Goal: Task Accomplishment & Management: Manage account settings

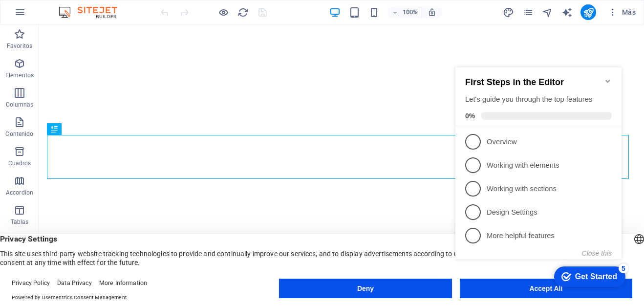
click div "checkmark Get Started 5 First Steps in the Editor Let's guide you through the t…"
click at [609, 79] on icon "Minimize checklist" at bounding box center [608, 81] width 8 height 8
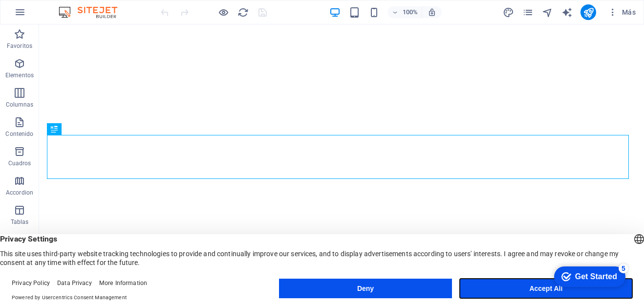
click at [533, 288] on button "Accept All" at bounding box center [546, 289] width 172 height 20
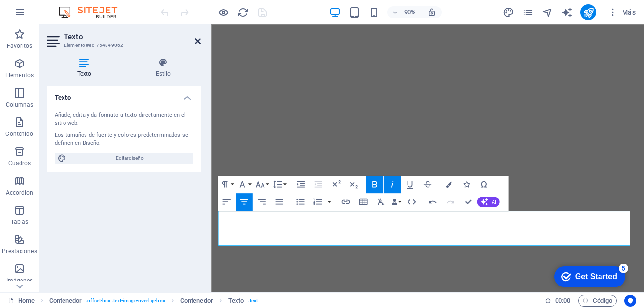
click at [196, 40] on icon at bounding box center [198, 41] width 6 height 8
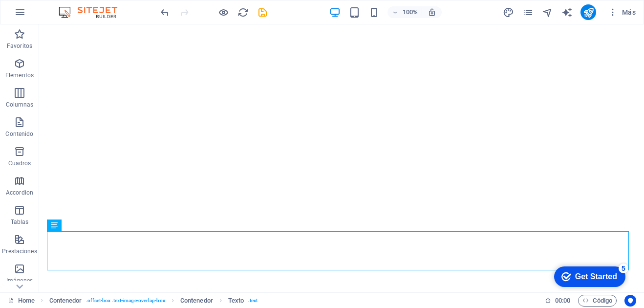
click at [270, 5] on div "100% Más" at bounding box center [399, 12] width 481 height 16
click at [263, 9] on icon "save" at bounding box center [262, 12] width 11 height 11
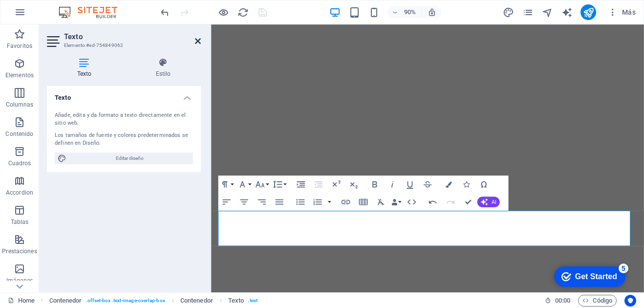
click at [198, 39] on icon at bounding box center [198, 41] width 6 height 8
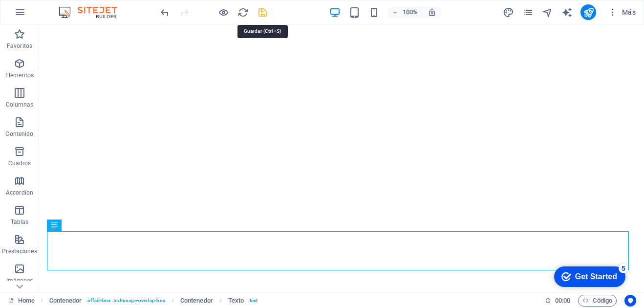
click at [257, 8] on icon "save" at bounding box center [262, 12] width 11 height 11
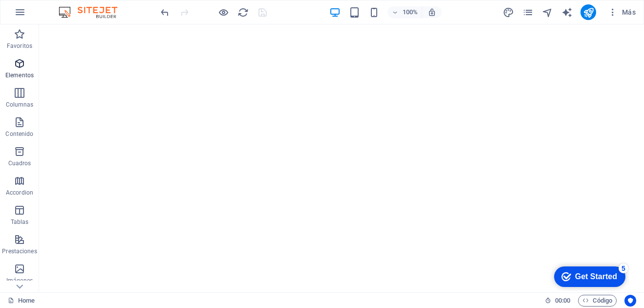
click at [21, 68] on icon "button" at bounding box center [20, 64] width 12 height 12
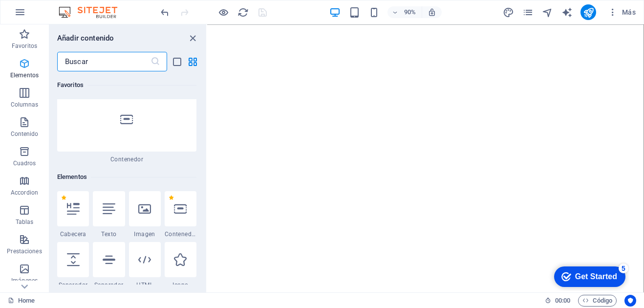
scroll to position [184, 0]
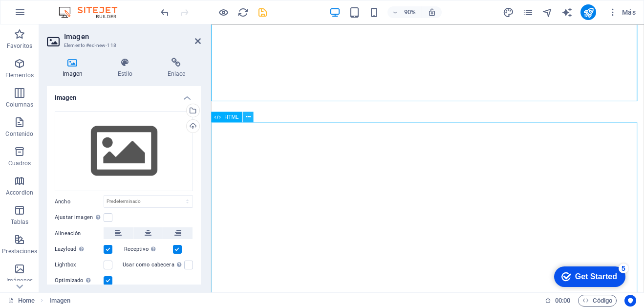
click at [250, 117] on icon at bounding box center [247, 116] width 5 height 9
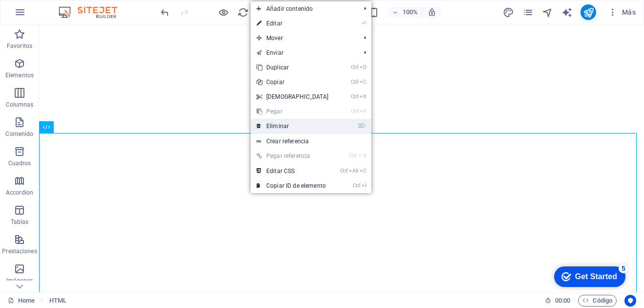
click at [271, 127] on link "⌦ Eliminar" at bounding box center [293, 126] width 84 height 15
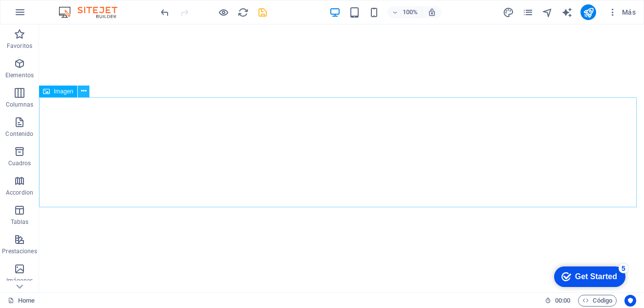
click at [84, 91] on icon at bounding box center [83, 91] width 5 height 10
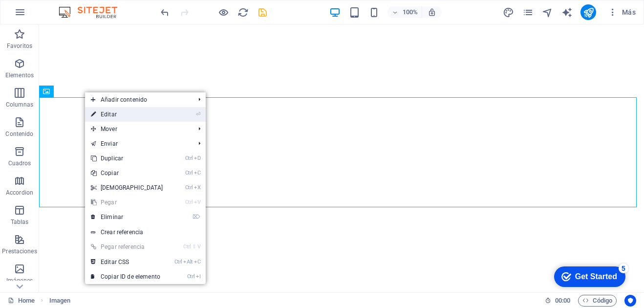
click at [103, 113] on link "⏎ Editar" at bounding box center [127, 114] width 84 height 15
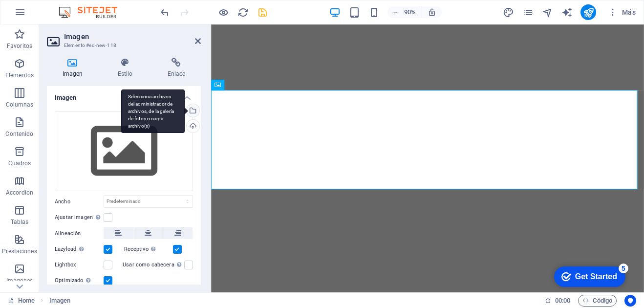
click at [192, 110] on div "Selecciona archivos del administrador de archivos, de la galería de fotos o car…" at bounding box center [192, 111] width 15 height 15
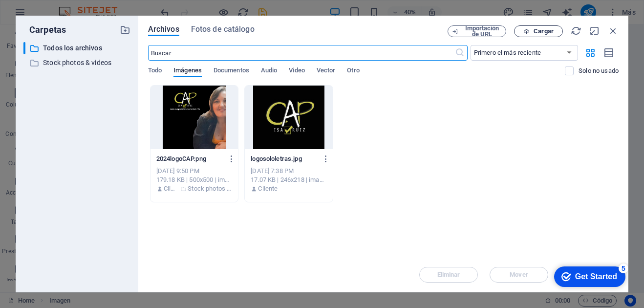
click at [529, 32] on span "Cargar" at bounding box center [538, 31] width 40 height 6
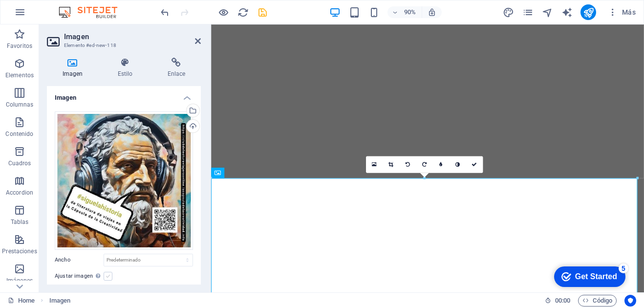
click at [107, 274] on label at bounding box center [108, 276] width 9 height 9
click at [0, 0] on input "Ajustar imagen Ajustar imagen automáticamente a un ancho y alto fijo" at bounding box center [0, 0] width 0 height 0
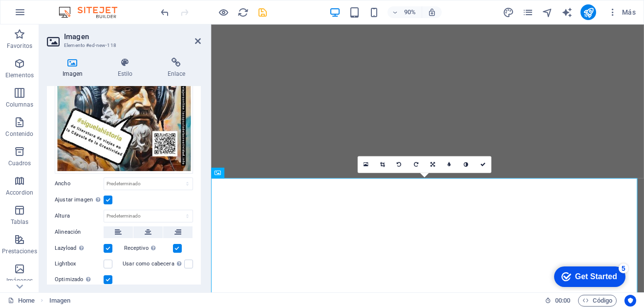
scroll to position [98, 0]
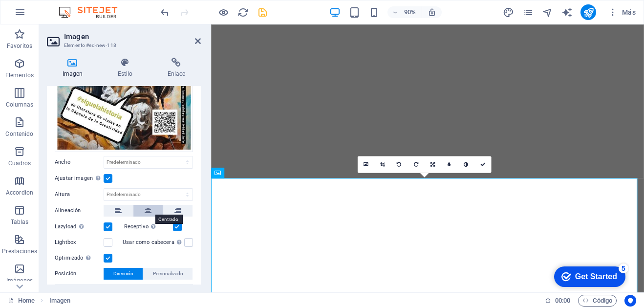
click at [150, 207] on icon at bounding box center [148, 211] width 7 height 12
click at [159, 161] on select "Predeterminado automático px rem % em vh vw" at bounding box center [148, 162] width 88 height 12
click at [172, 62] on icon at bounding box center [176, 63] width 49 height 10
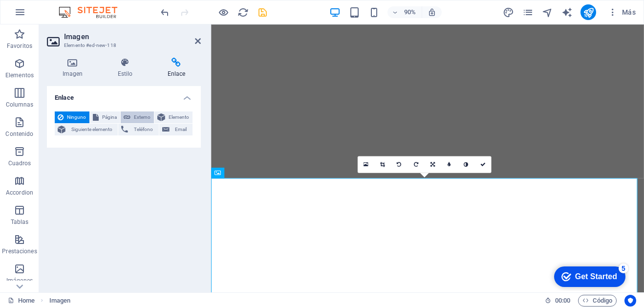
click at [142, 115] on span "Externo" at bounding box center [142, 117] width 18 height 12
select select "blank"
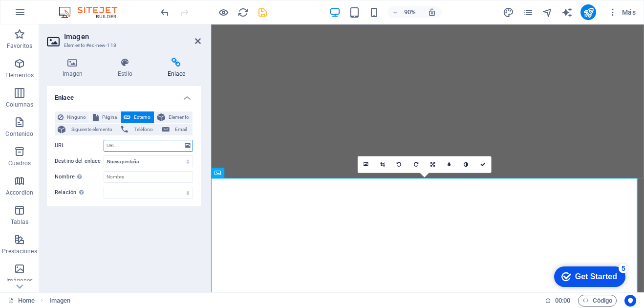
paste input "[URL][DOMAIN_NAME]"
type input "[URL][DOMAIN_NAME]"
click at [167, 175] on input "Nombre Una descripción adicional del enlace no debería ser igual al texto del e…" at bounding box center [148, 177] width 89 height 12
type input "C"
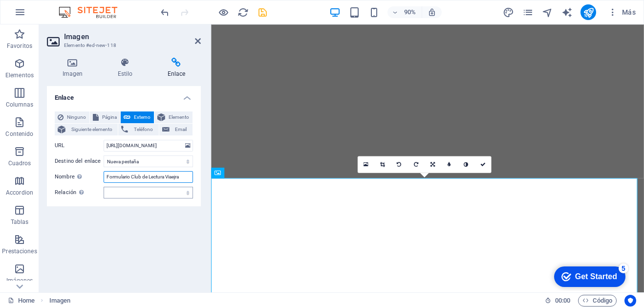
type input "Formulario Club de Lectura Viaejra"
click at [146, 191] on select "alternativo autor marcador externo ayuda licencia siguiente nofollow noreferrer…" at bounding box center [148, 193] width 89 height 12
select select "external"
click at [104, 187] on select "alternativo autor marcador externo ayuda licencia siguiente nofollow noreferrer…" at bounding box center [148, 193] width 89 height 12
click at [198, 42] on icon at bounding box center [198, 41] width 6 height 8
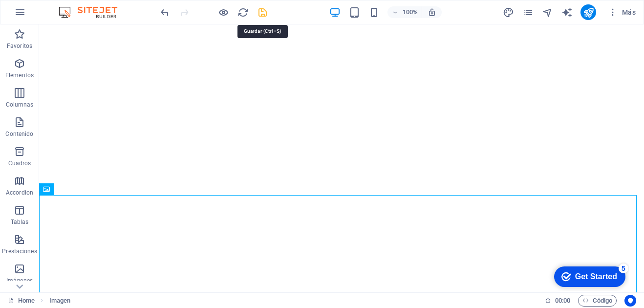
click at [258, 12] on icon "save" at bounding box center [262, 12] width 11 height 11
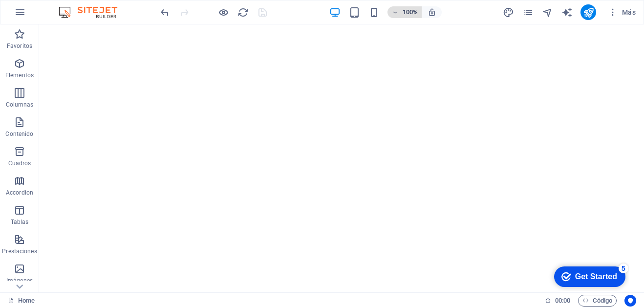
click at [394, 12] on icon "button" at bounding box center [394, 12] width 7 height 6
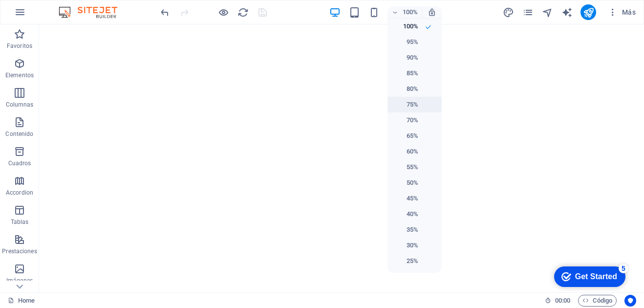
click at [399, 104] on h6 "75%" at bounding box center [405, 105] width 25 height 12
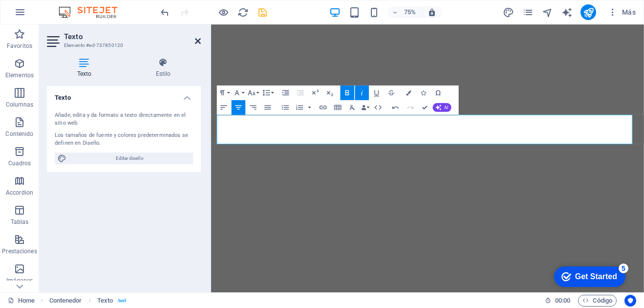
click at [195, 41] on icon at bounding box center [198, 41] width 6 height 8
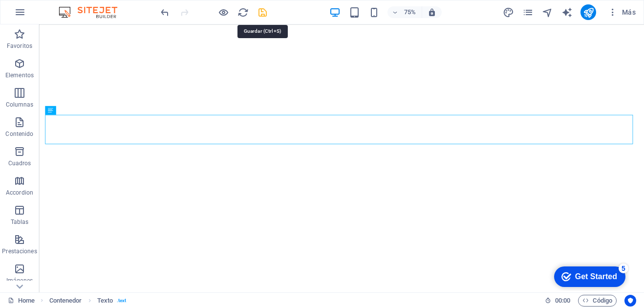
click at [259, 14] on icon "save" at bounding box center [262, 12] width 11 height 11
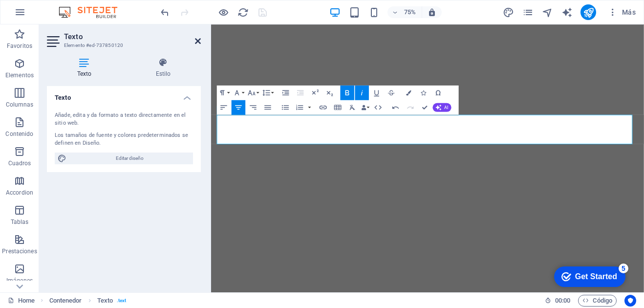
click at [196, 42] on icon at bounding box center [198, 41] width 6 height 8
select select
select select "author"
select select
select select "author"
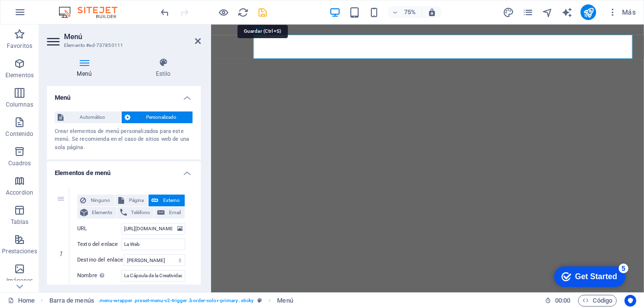
click at [263, 12] on icon "save" at bounding box center [262, 12] width 11 height 11
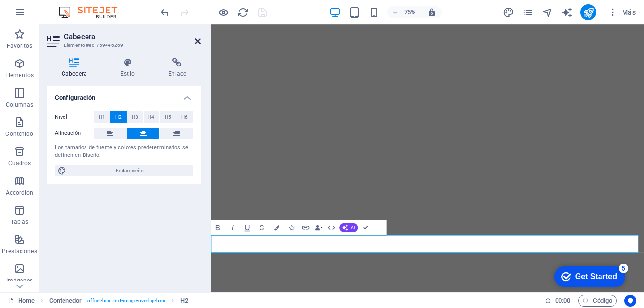
click at [199, 41] on icon at bounding box center [198, 41] width 6 height 8
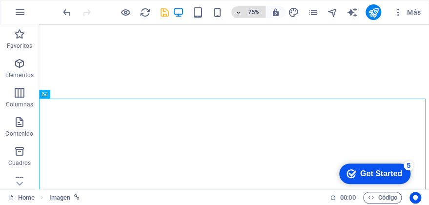
click at [252, 13] on h6 "75%" at bounding box center [254, 12] width 16 height 12
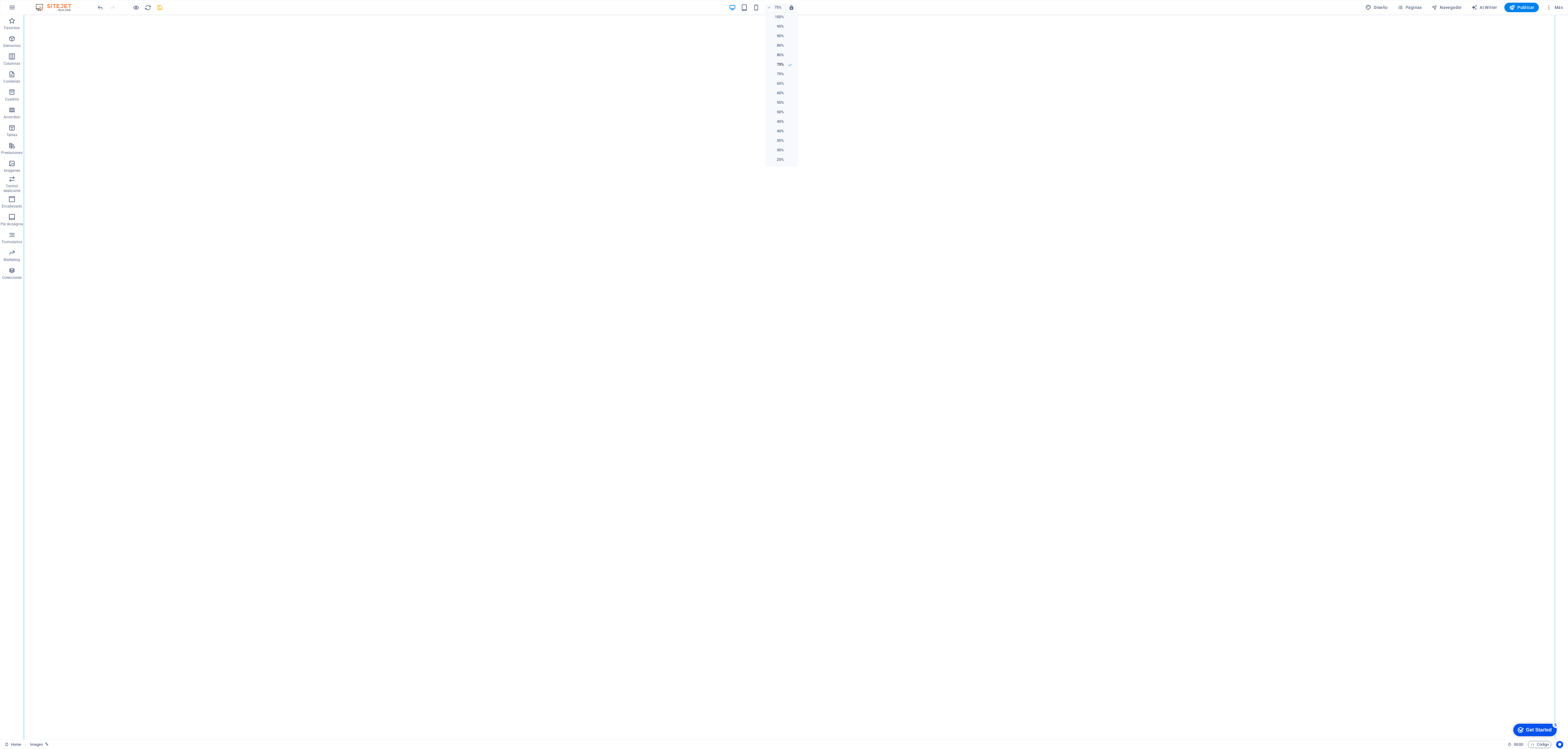
click at [392, 187] on div at bounding box center [784, 374] width 1568 height 749
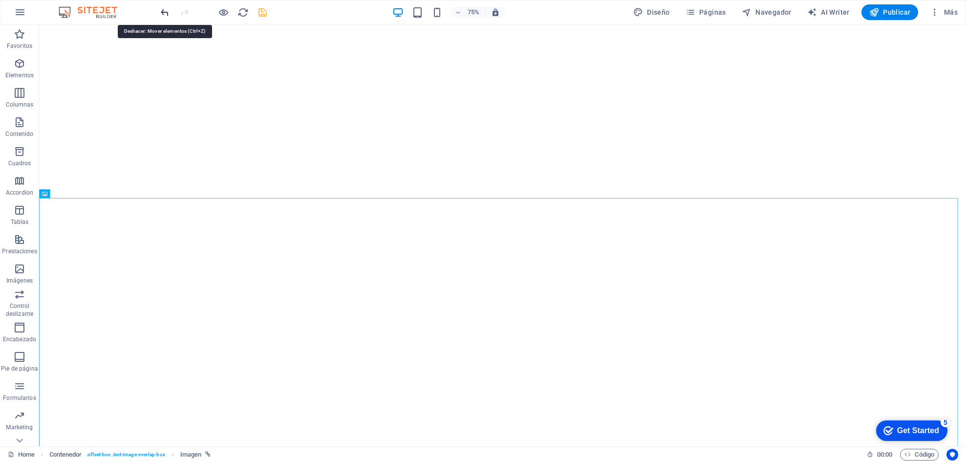
click at [166, 10] on icon "undo" at bounding box center [164, 12] width 11 height 11
click at [79, 260] on icon at bounding box center [78, 261] width 4 height 8
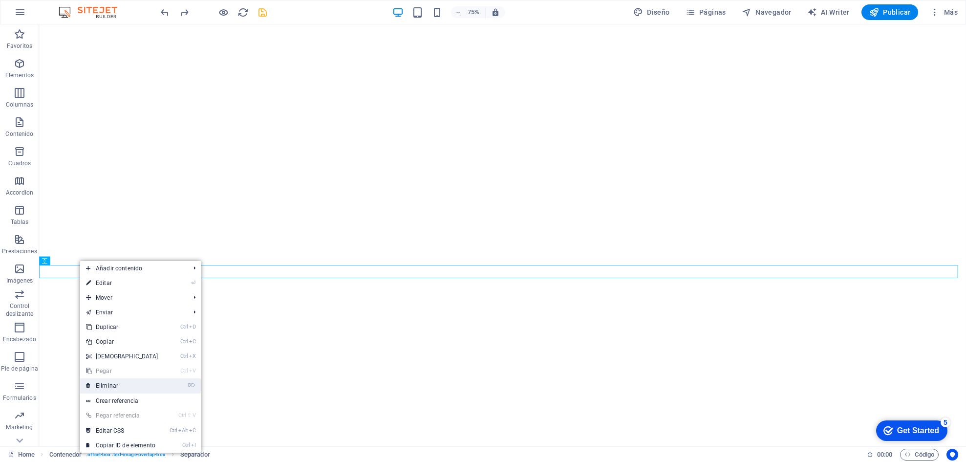
click at [100, 307] on link "⌦ Eliminar" at bounding box center [122, 385] width 84 height 15
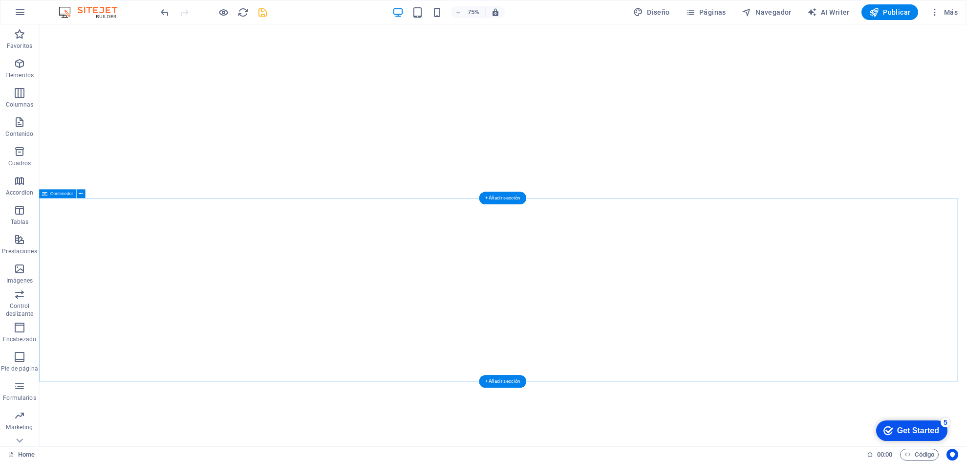
select select "px"
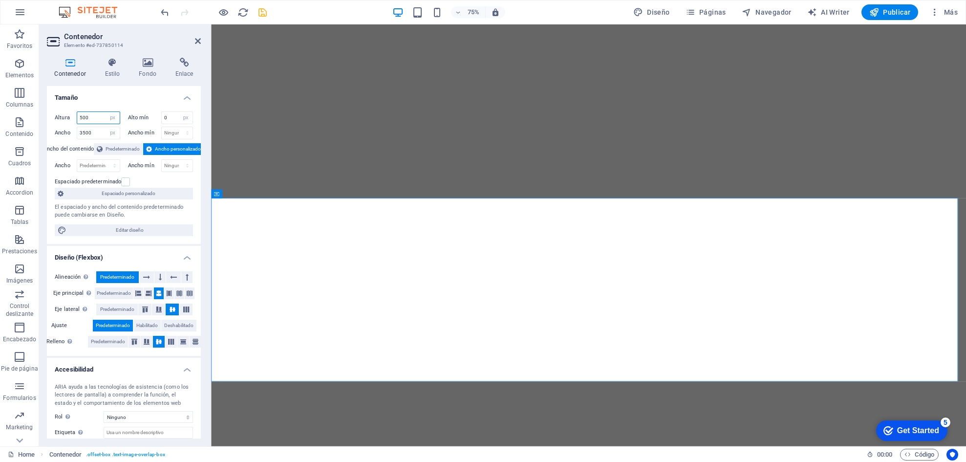
click at [81, 115] on input "500" at bounding box center [98, 118] width 43 height 12
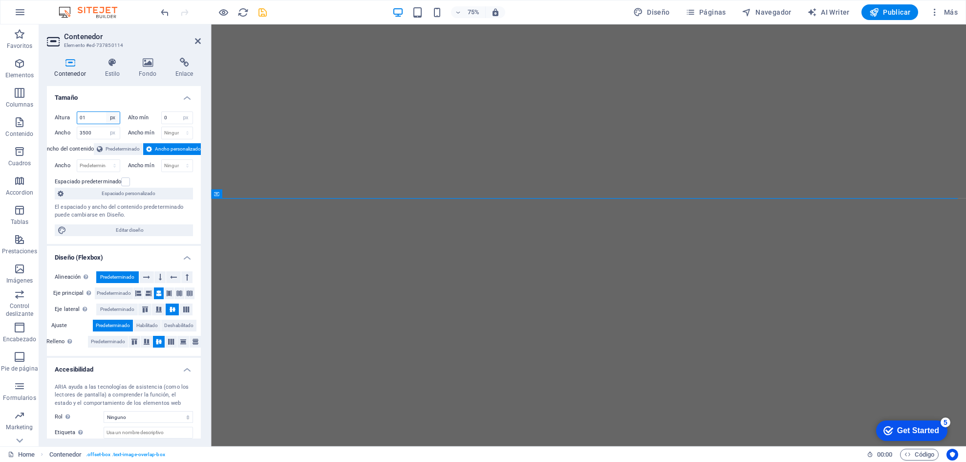
type input "0"
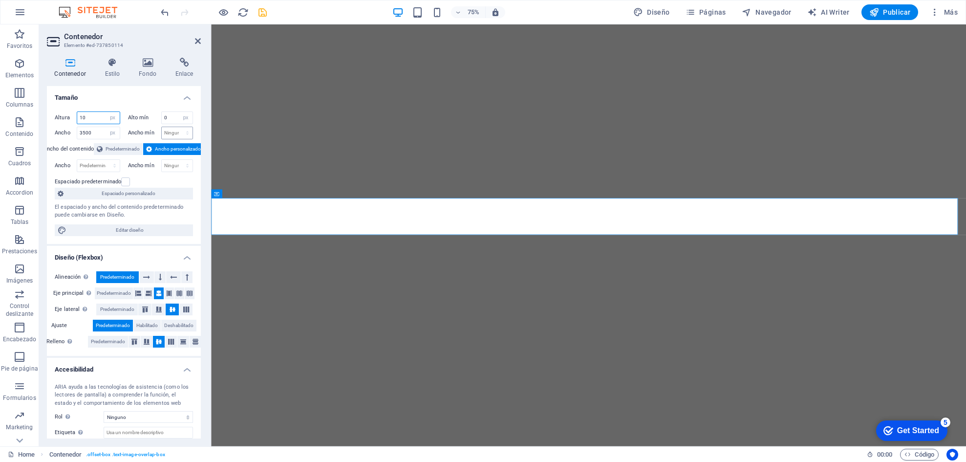
type input "1"
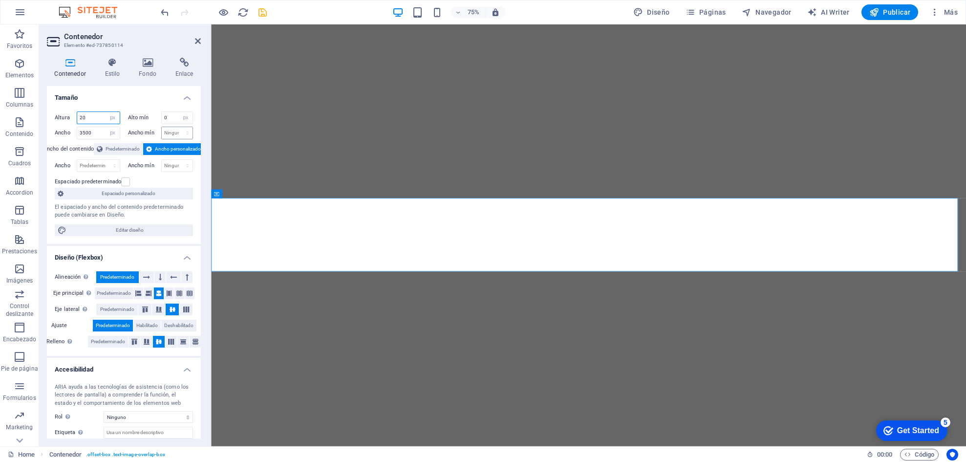
type input "2"
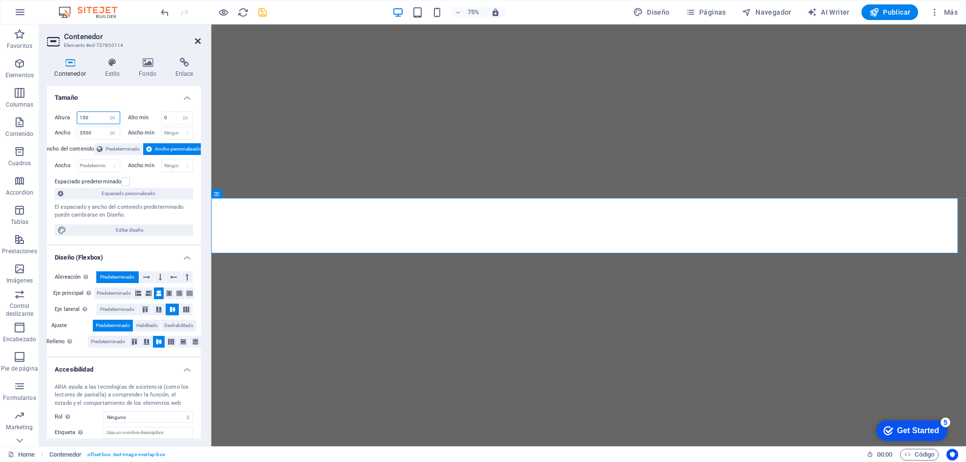
type input "150"
click at [195, 41] on icon at bounding box center [198, 41] width 6 height 8
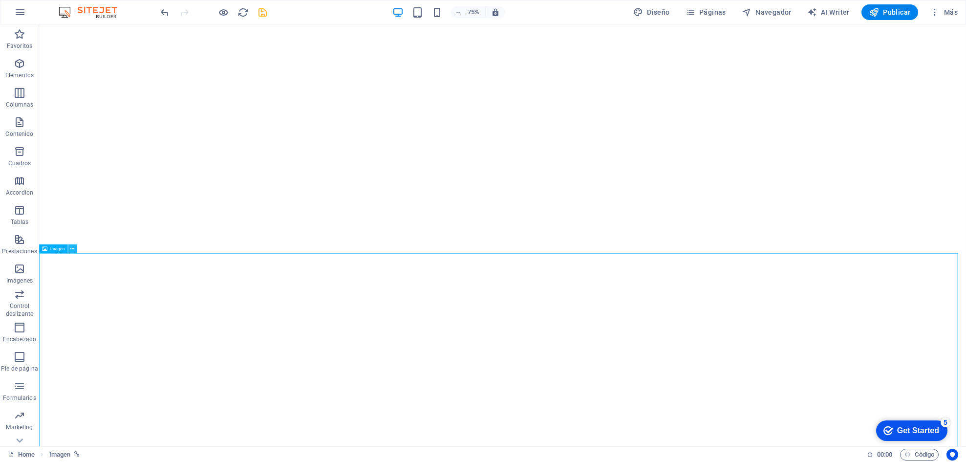
click at [71, 245] on icon at bounding box center [72, 249] width 4 height 8
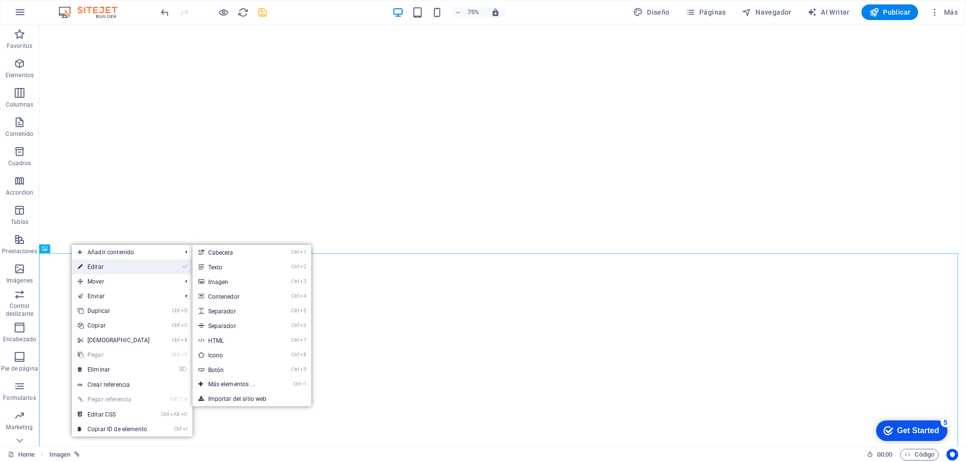
click at [91, 264] on link "⏎ Editar" at bounding box center [114, 266] width 84 height 15
select select "external"
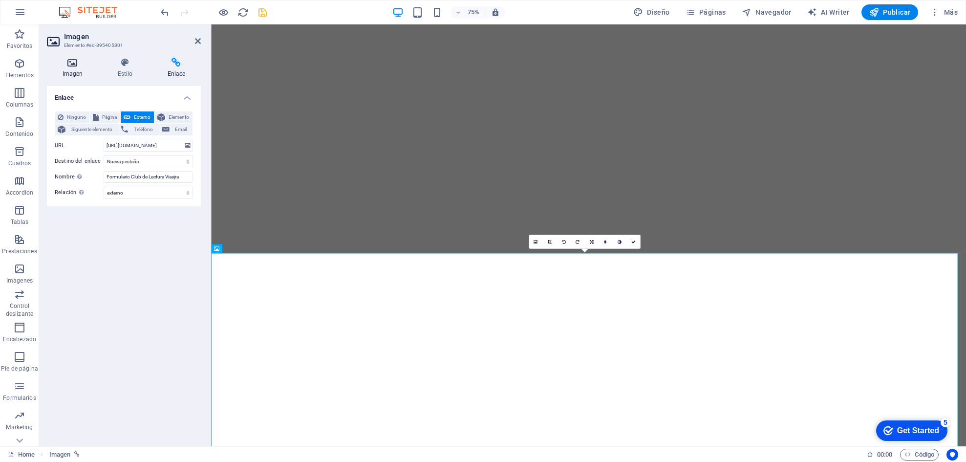
click at [72, 70] on h4 "Imagen" at bounding box center [74, 68] width 55 height 21
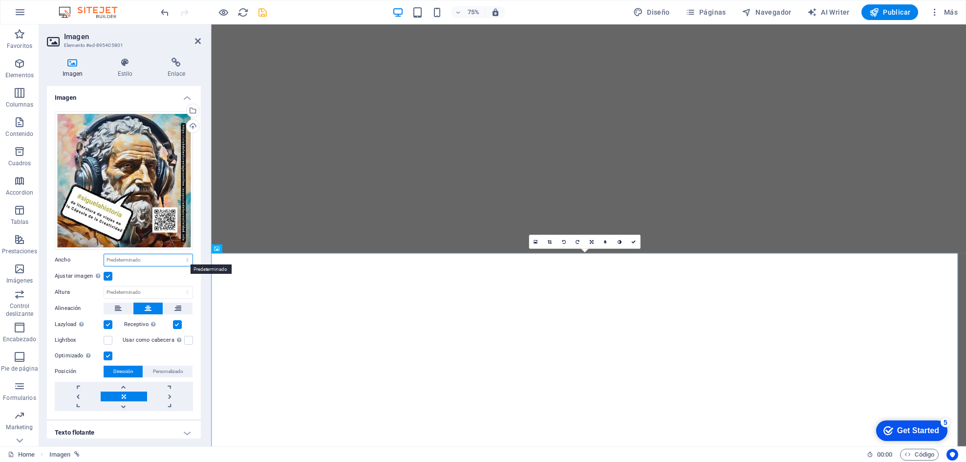
click at [157, 254] on select "Predeterminado automático px rem % em vh vw" at bounding box center [148, 260] width 88 height 12
select select "px"
click at [177, 254] on select "Predeterminado automático px rem % em vh vw" at bounding box center [148, 260] width 88 height 12
type input "1000"
click at [138, 292] on select "Predeterminado automático px" at bounding box center [148, 292] width 88 height 12
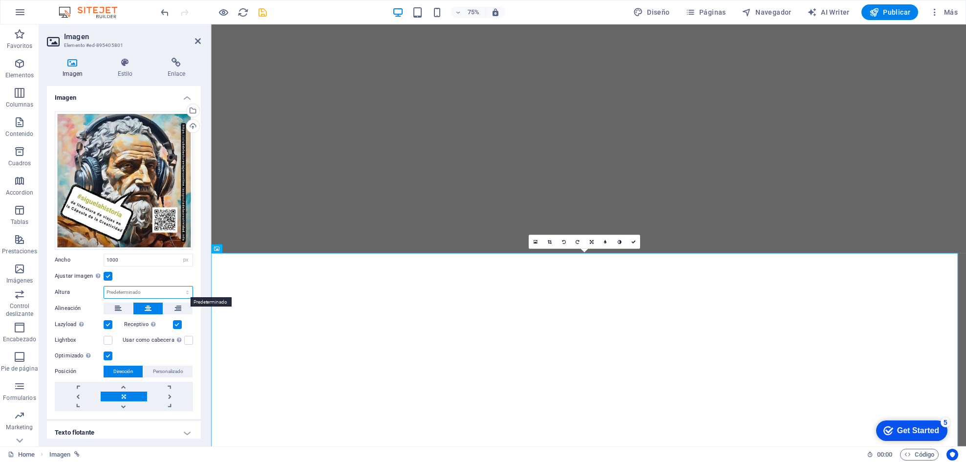
click at [138, 292] on select "Predeterminado automático px" at bounding box center [148, 292] width 88 height 12
click at [145, 290] on select "Predeterminado automático px" at bounding box center [148, 292] width 88 height 12
select select "px"
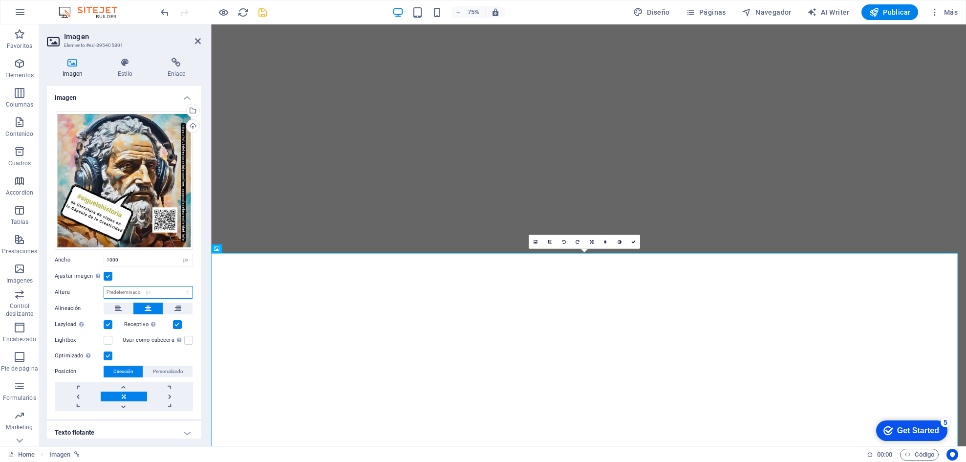
click at [177, 286] on select "Predeterminado automático px" at bounding box center [148, 292] width 88 height 12
type input "1000"
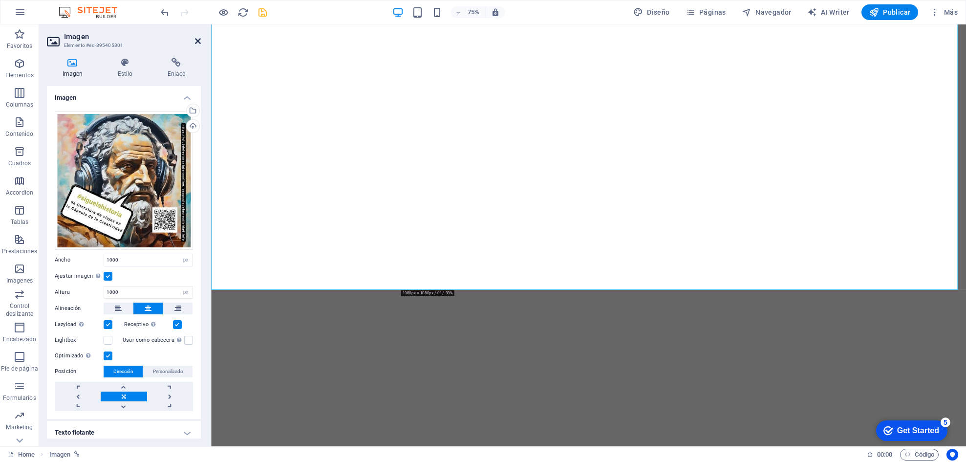
click at [198, 40] on icon at bounding box center [198, 41] width 6 height 8
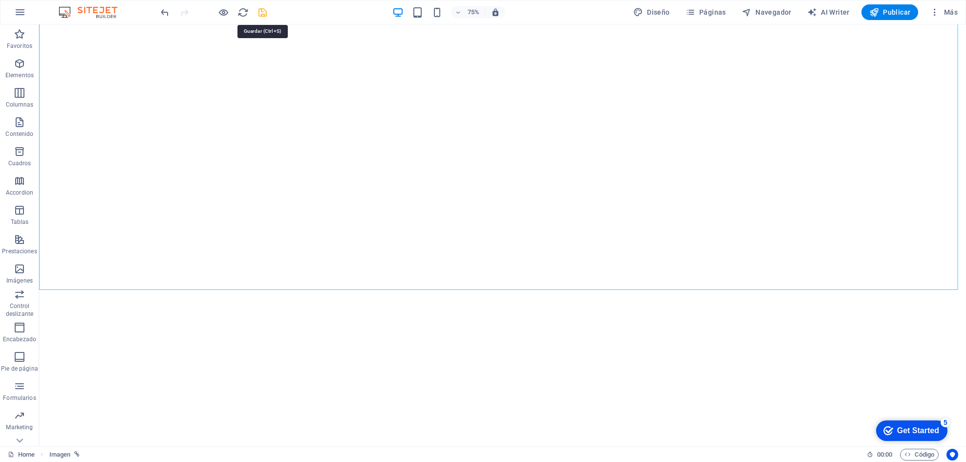
click at [258, 15] on icon "save" at bounding box center [262, 12] width 11 height 11
click at [459, 12] on icon "button" at bounding box center [458, 12] width 7 height 6
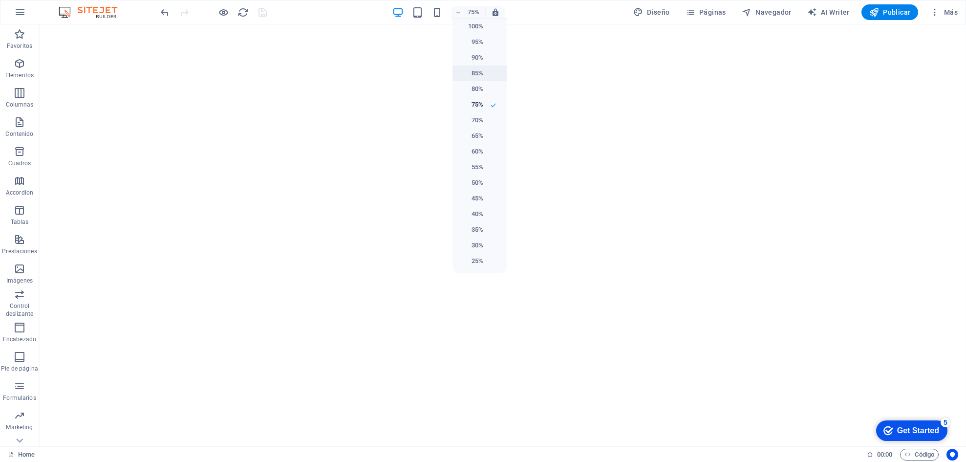
click at [481, 75] on h6 "85%" at bounding box center [470, 73] width 25 height 12
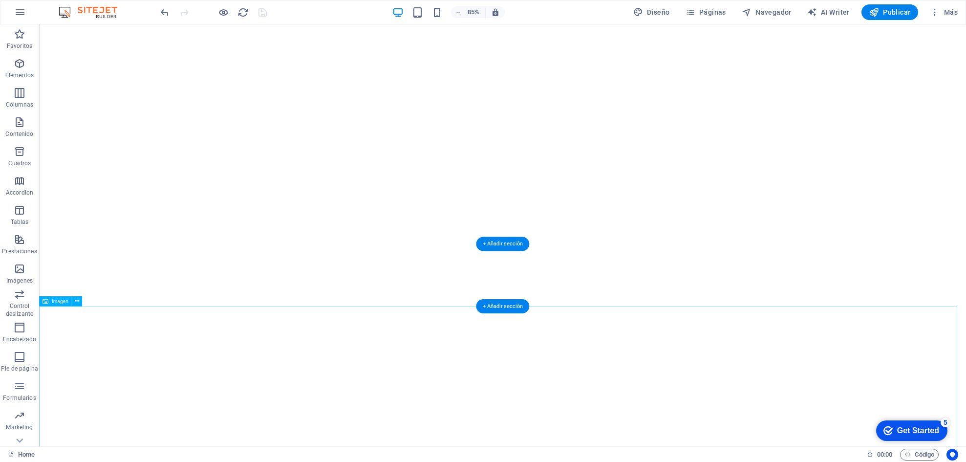
select select "px"
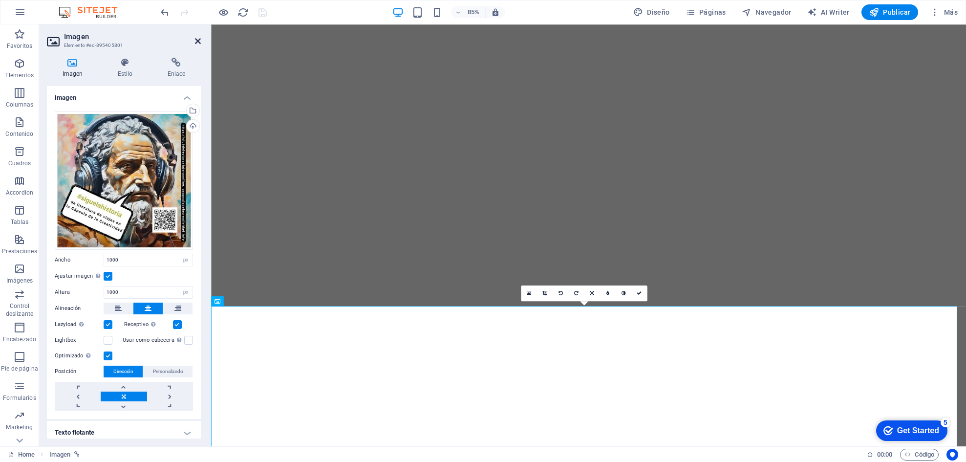
click at [198, 40] on icon at bounding box center [198, 41] width 6 height 8
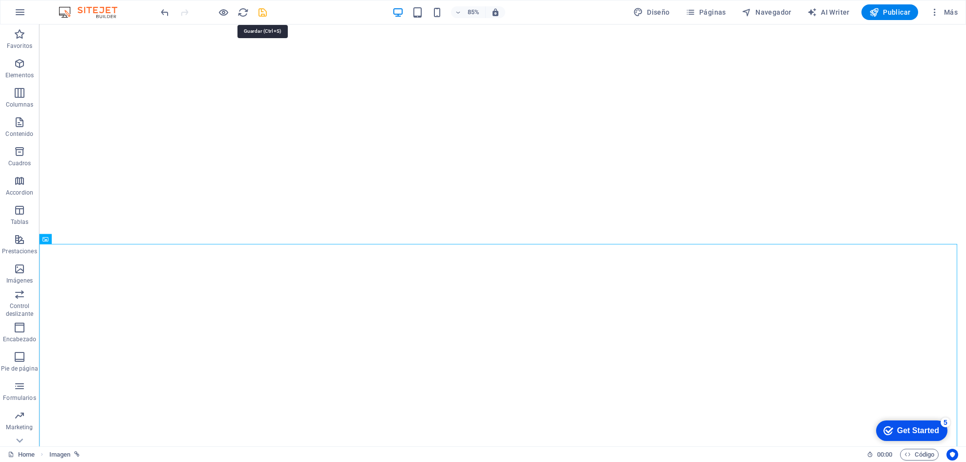
click at [261, 9] on icon "save" at bounding box center [262, 12] width 11 height 11
click at [68, 220] on icon at bounding box center [66, 219] width 4 height 9
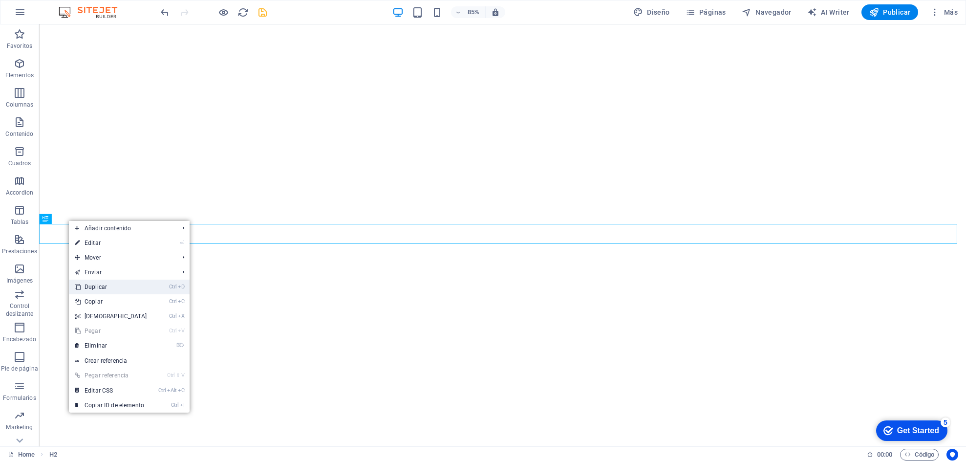
click at [100, 283] on link "Ctrl D Duplicar" at bounding box center [111, 286] width 84 height 15
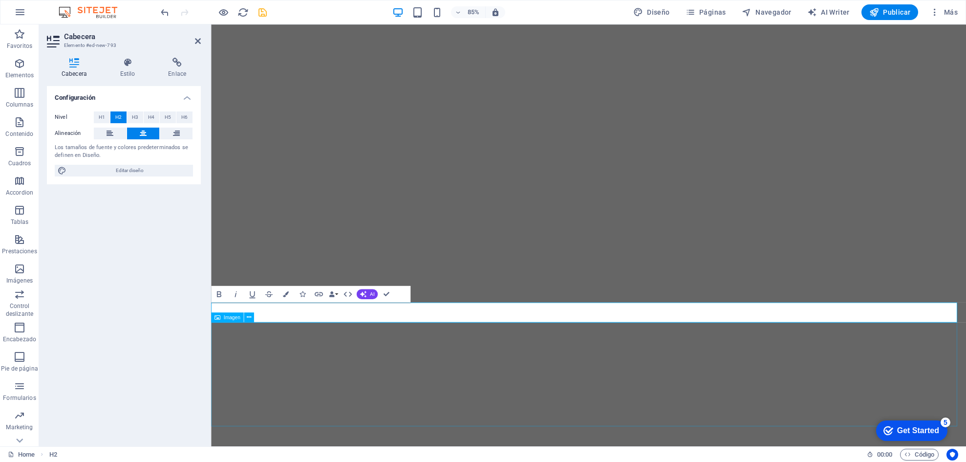
select select "px"
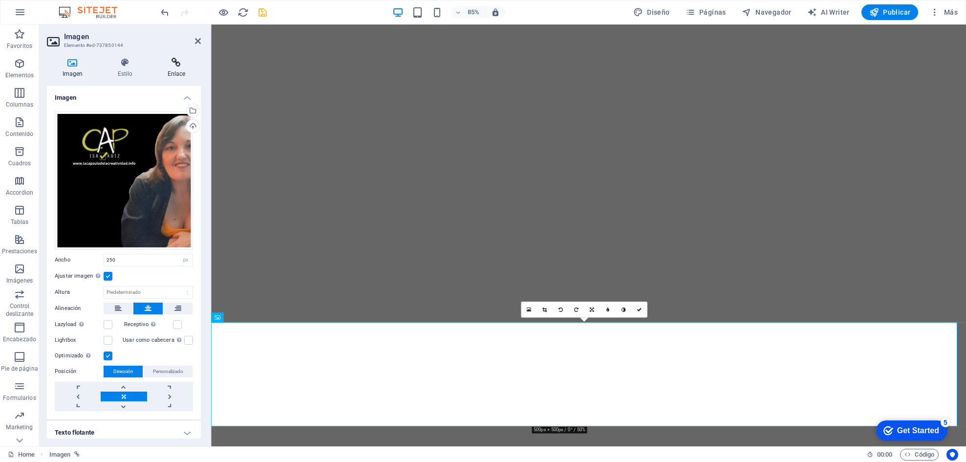
click at [169, 62] on icon at bounding box center [176, 63] width 49 height 10
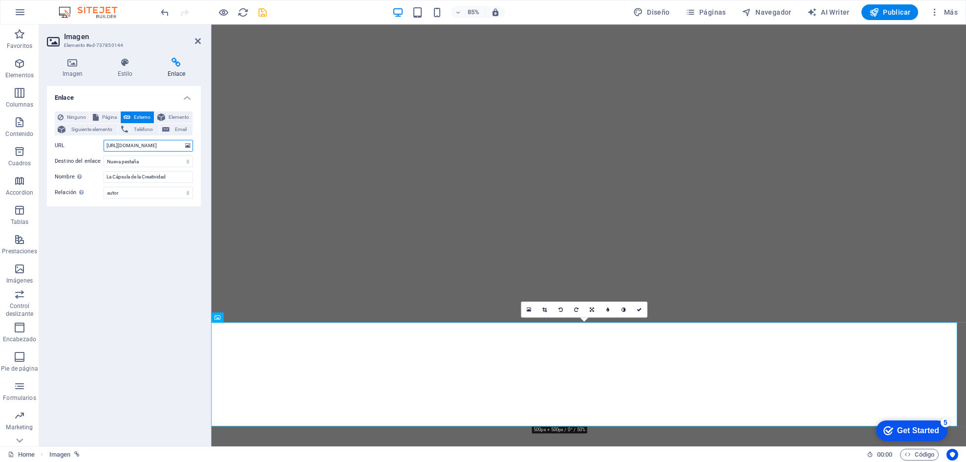
click at [169, 148] on input "[URL][DOMAIN_NAME]" at bounding box center [148, 146] width 89 height 12
click at [196, 42] on icon at bounding box center [198, 41] width 6 height 8
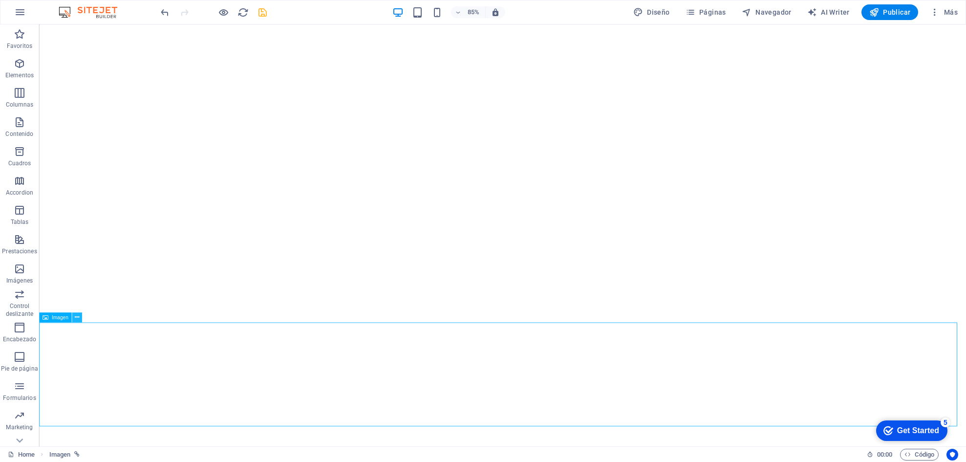
click at [76, 307] on icon at bounding box center [77, 317] width 4 height 9
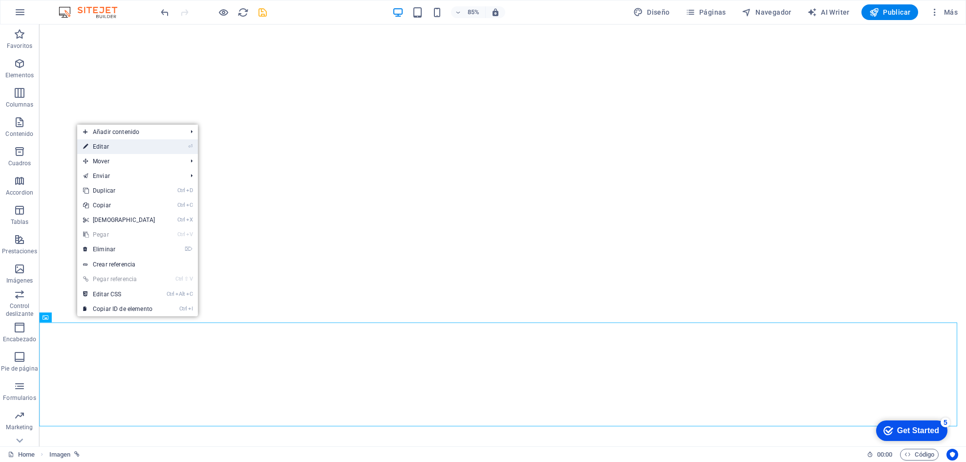
click at [98, 150] on link "⏎ Editar" at bounding box center [119, 146] width 84 height 15
select select "px"
select select "author"
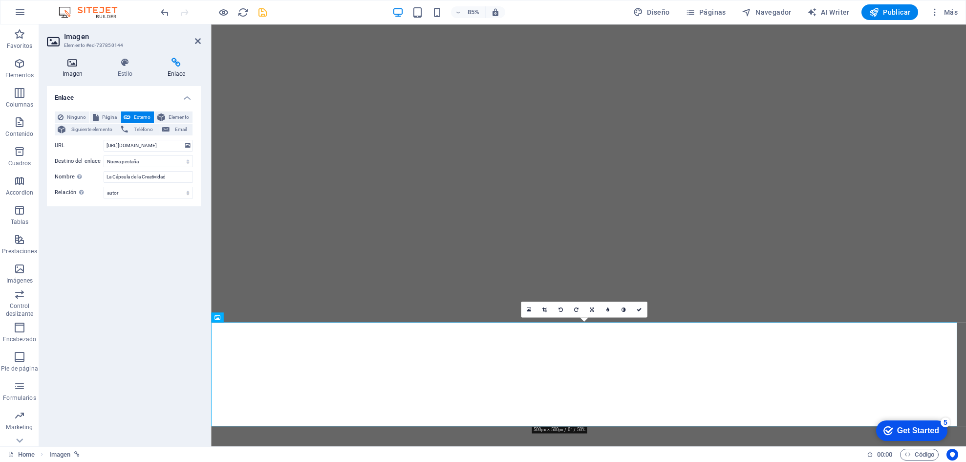
click at [81, 69] on h4 "Imagen" at bounding box center [74, 68] width 55 height 21
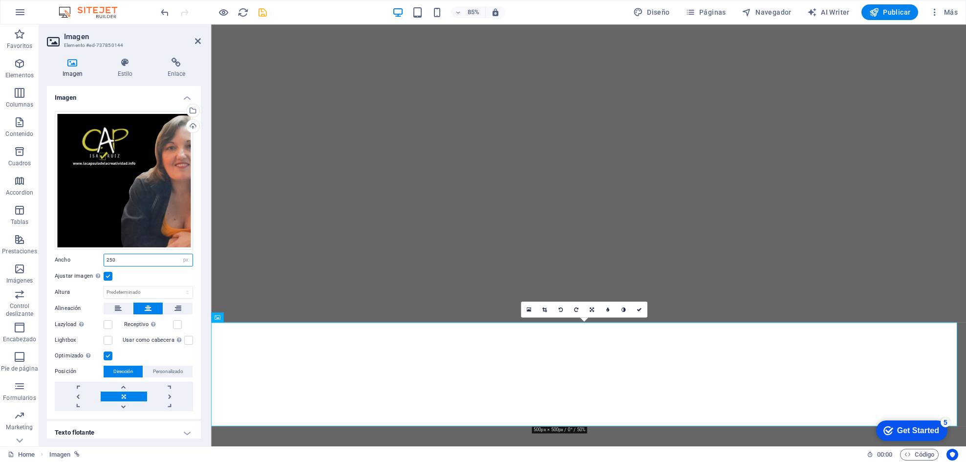
drag, startPoint x: 116, startPoint y: 252, endPoint x: 120, endPoint y: 257, distance: 6.2
click at [119, 256] on input "250" at bounding box center [148, 260] width 88 height 12
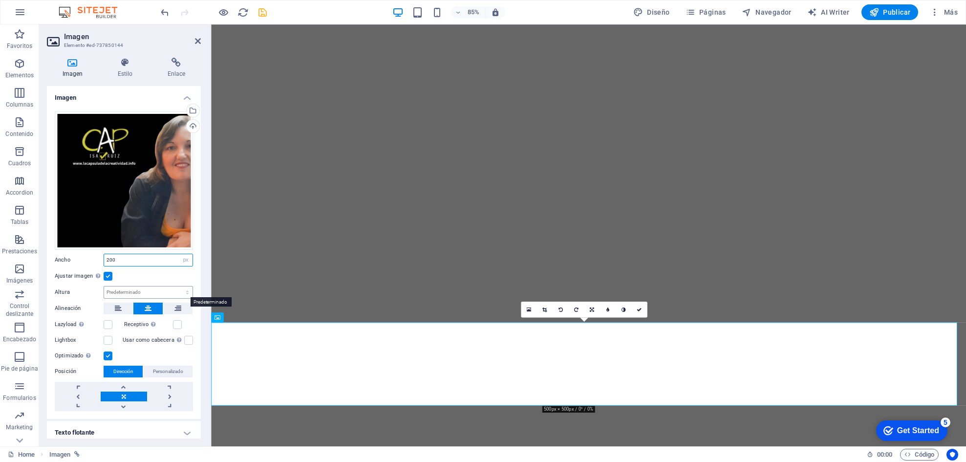
type input "200"
click at [142, 289] on select "Predeterminado automático px" at bounding box center [148, 292] width 88 height 12
select select "px"
click at [177, 286] on select "Predeterminado automático px" at bounding box center [148, 292] width 88 height 12
type input "200"
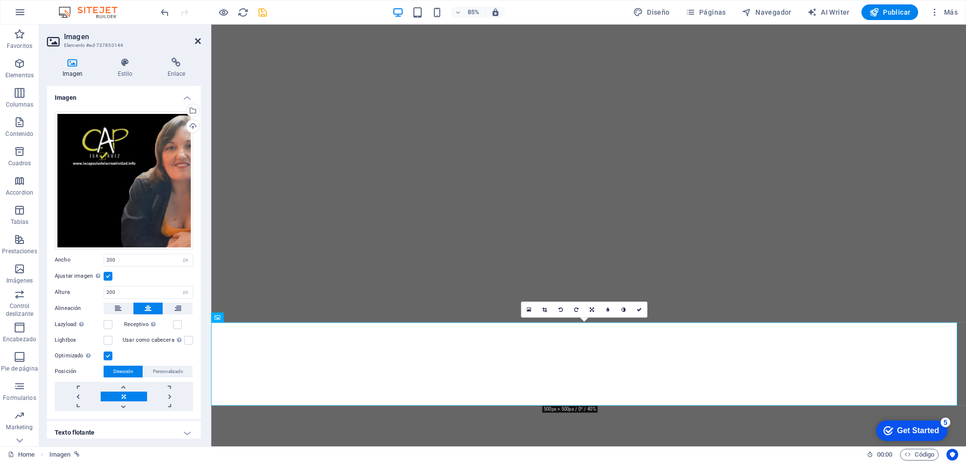
click at [196, 40] on icon at bounding box center [198, 41] width 6 height 8
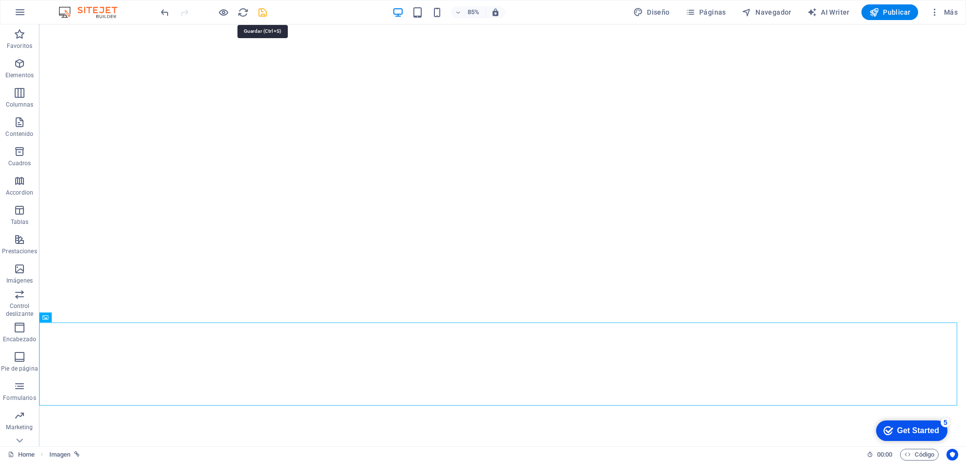
click at [263, 7] on icon "save" at bounding box center [262, 12] width 11 height 11
click at [473, 9] on h6 "85%" at bounding box center [474, 12] width 16 height 12
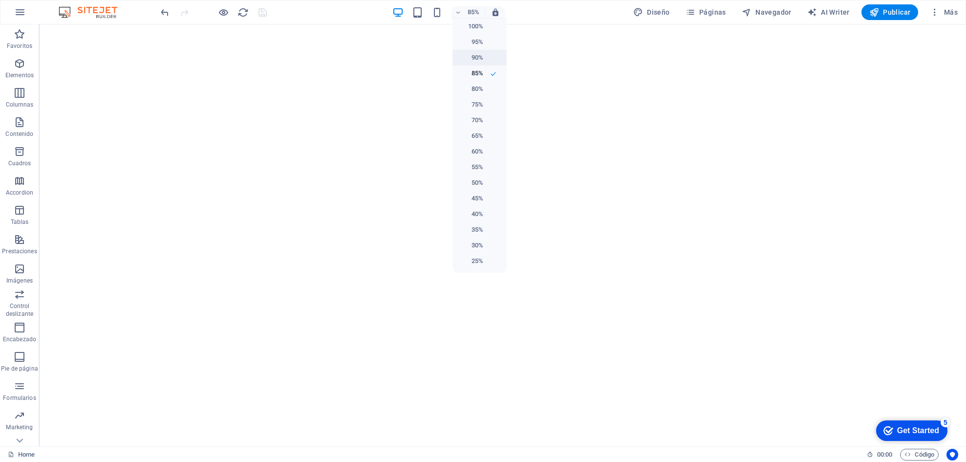
click at [478, 56] on h6 "90%" at bounding box center [470, 58] width 25 height 12
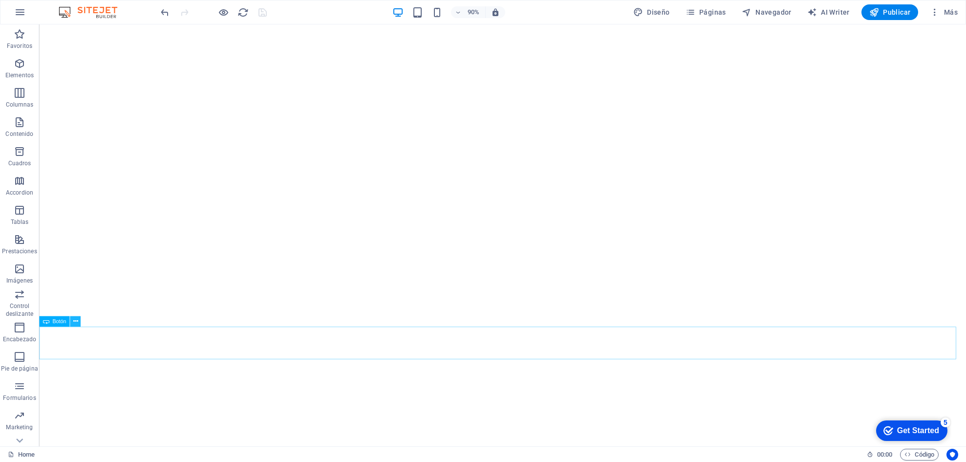
click at [75, 307] on icon at bounding box center [75, 321] width 5 height 9
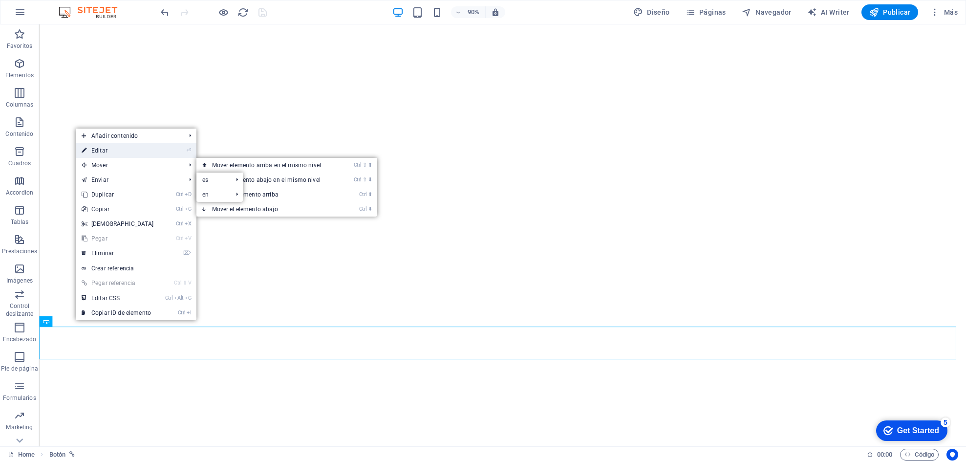
click at [114, 151] on link "⏎ Editar" at bounding box center [118, 150] width 84 height 15
click at [114, 151] on div "Arrastra aquí para reemplazar el contenido existente. Si quieres crear un eleme…" at bounding box center [502, 235] width 927 height 422
select select "external"
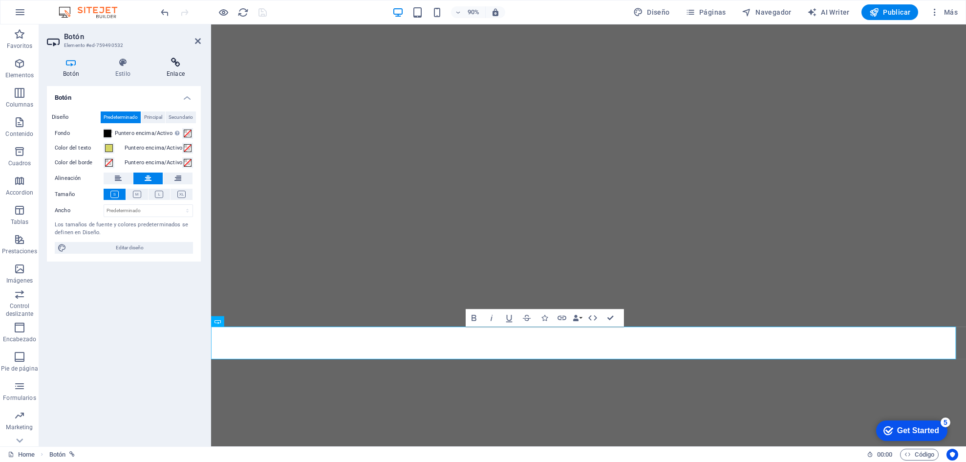
drag, startPoint x: 114, startPoint y: 151, endPoint x: 175, endPoint y: 66, distance: 104.4
click at [175, 66] on icon at bounding box center [175, 63] width 50 height 10
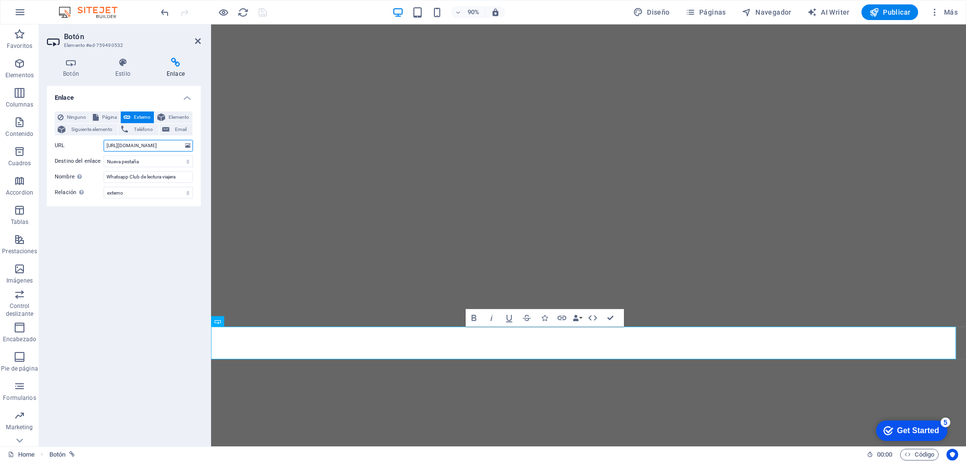
click at [156, 144] on input "[URL][DOMAIN_NAME]" at bounding box center [148, 146] width 89 height 12
drag, startPoint x: 105, startPoint y: 144, endPoint x: 195, endPoint y: 146, distance: 90.9
click at [195, 146] on div "Ninguno Página Externo Elemento Siguiente elemento Teléfono Email Página Home L…" at bounding box center [124, 155] width 154 height 103
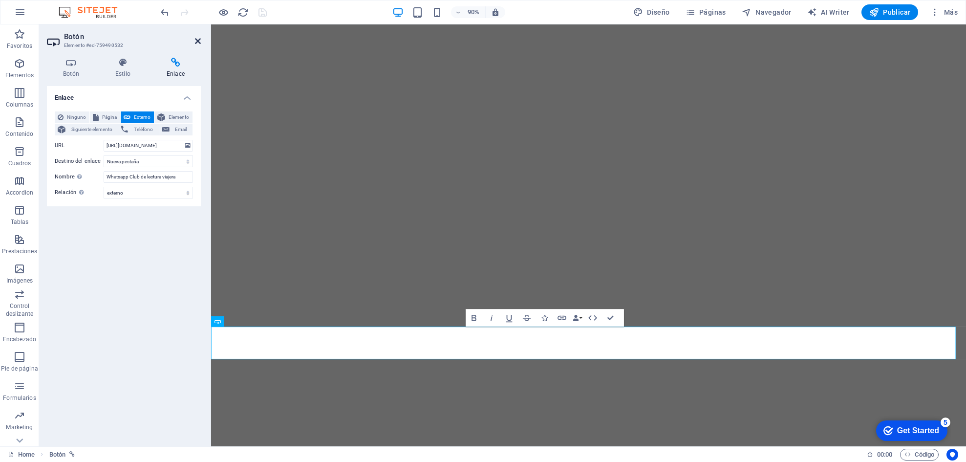
click at [197, 42] on icon at bounding box center [198, 41] width 6 height 8
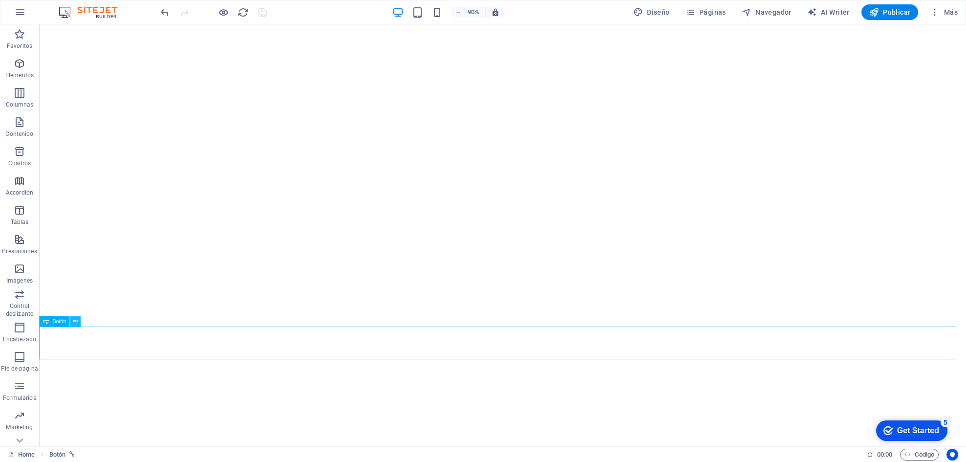
click at [76, 307] on icon at bounding box center [75, 321] width 5 height 9
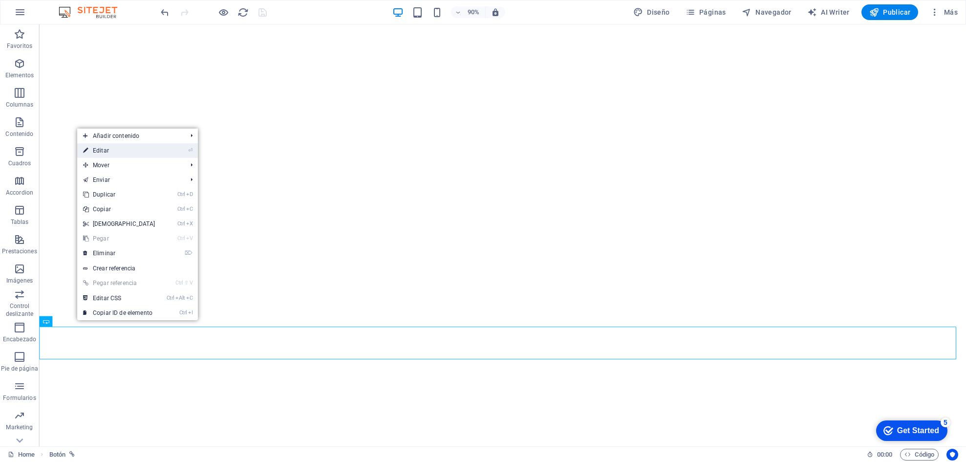
click at [99, 151] on link "⏎ Editar" at bounding box center [119, 150] width 84 height 15
select select "external"
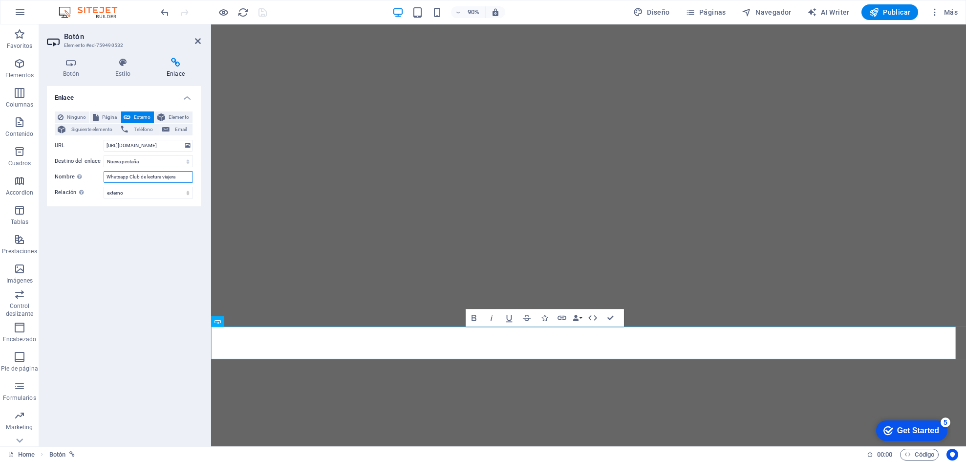
click at [128, 176] on input "Whatsapp Club de lectura viajera" at bounding box center [148, 177] width 89 height 12
type input "EMAIL Club de lectura viajera"
click at [197, 39] on icon at bounding box center [198, 41] width 6 height 8
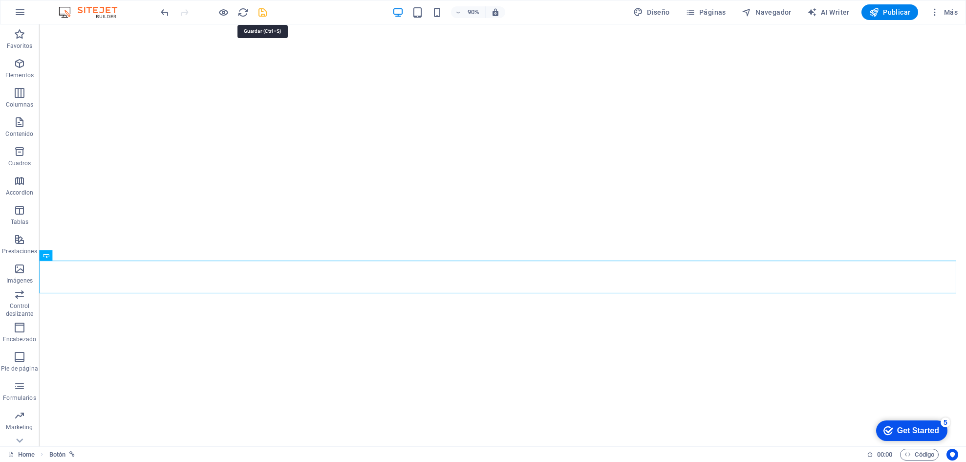
click at [260, 14] on icon "save" at bounding box center [262, 12] width 11 height 11
click at [75, 139] on button at bounding box center [79, 137] width 11 height 11
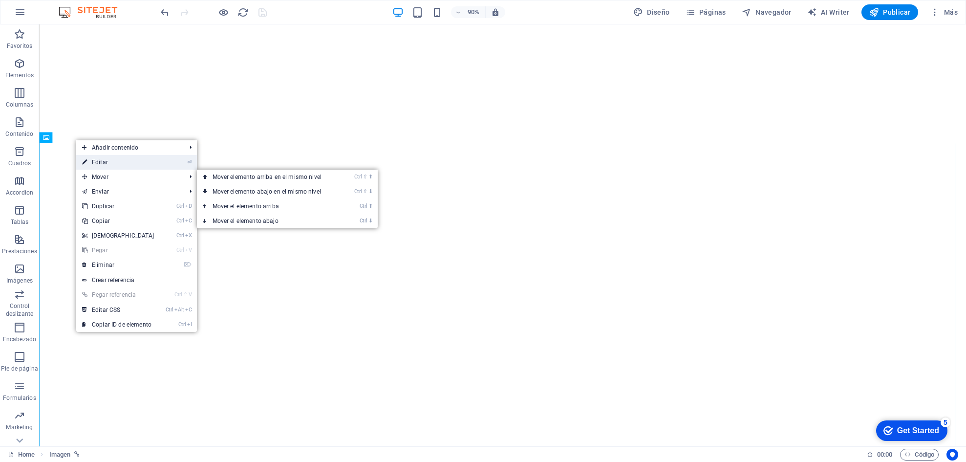
click at [89, 162] on link "⏎ Editar" at bounding box center [118, 162] width 84 height 15
select select "px"
select select "external"
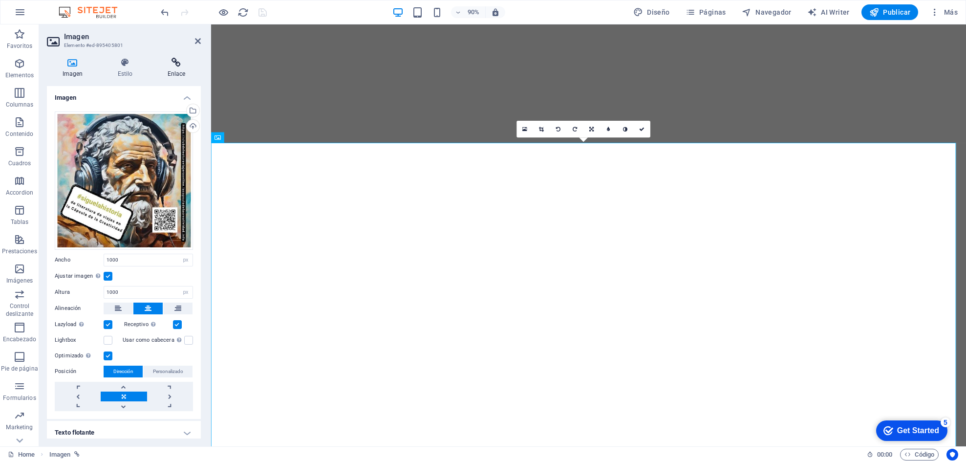
click at [158, 65] on icon at bounding box center [176, 63] width 49 height 10
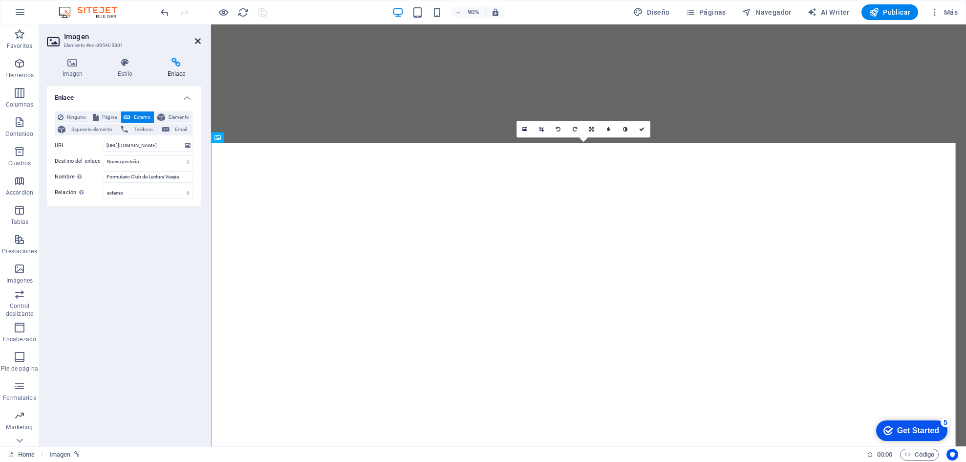
click at [199, 40] on icon at bounding box center [198, 41] width 6 height 8
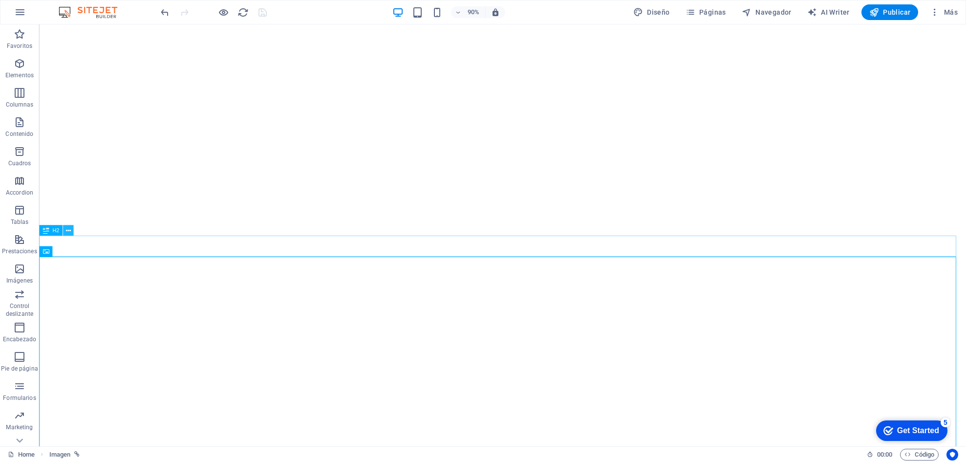
click at [69, 232] on icon at bounding box center [68, 230] width 5 height 9
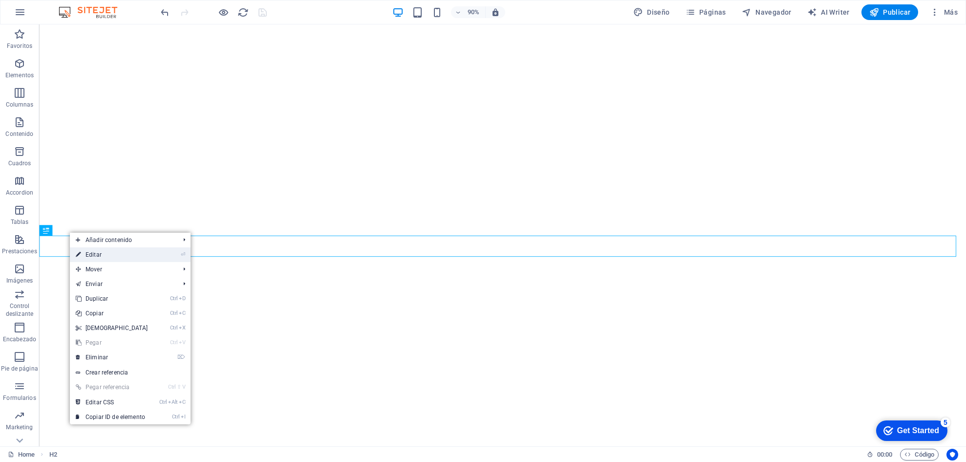
click at [77, 251] on icon at bounding box center [78, 254] width 5 height 15
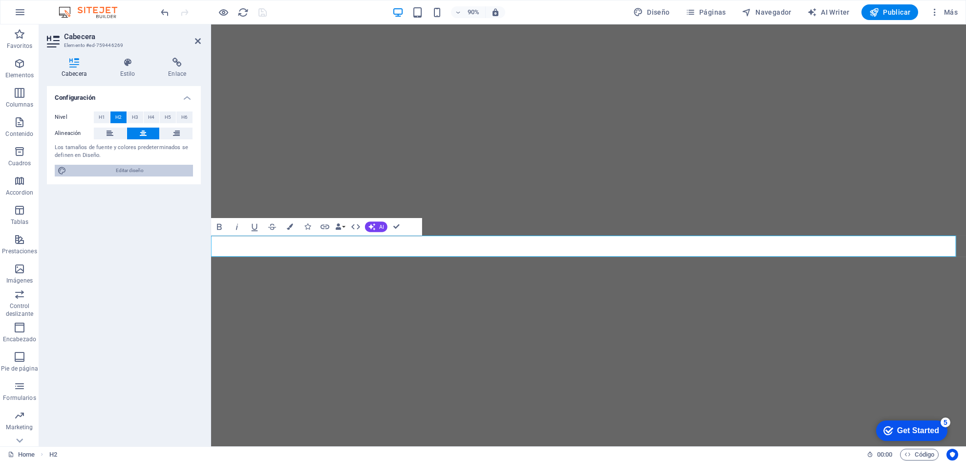
click at [129, 167] on span "Editar diseño" at bounding box center [129, 171] width 121 height 12
select select "px"
select select "400"
select select "px"
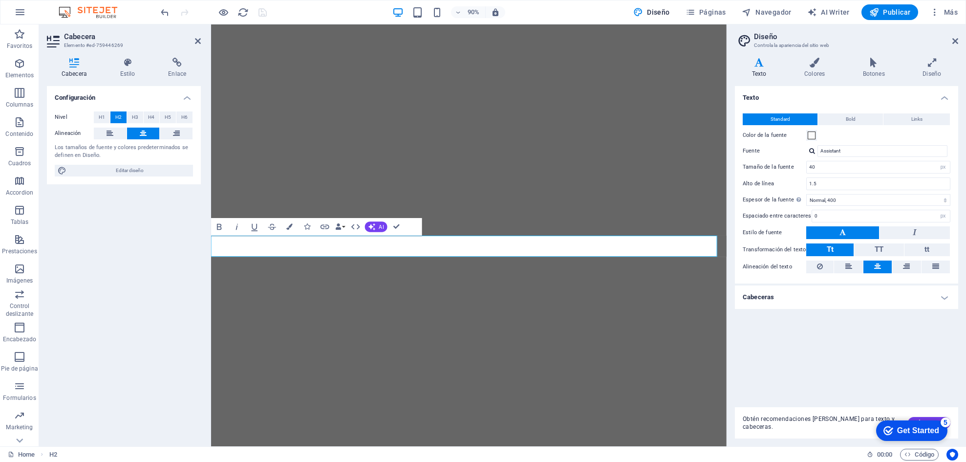
click at [644, 299] on h4 "Cabeceras" at bounding box center [846, 296] width 223 height 23
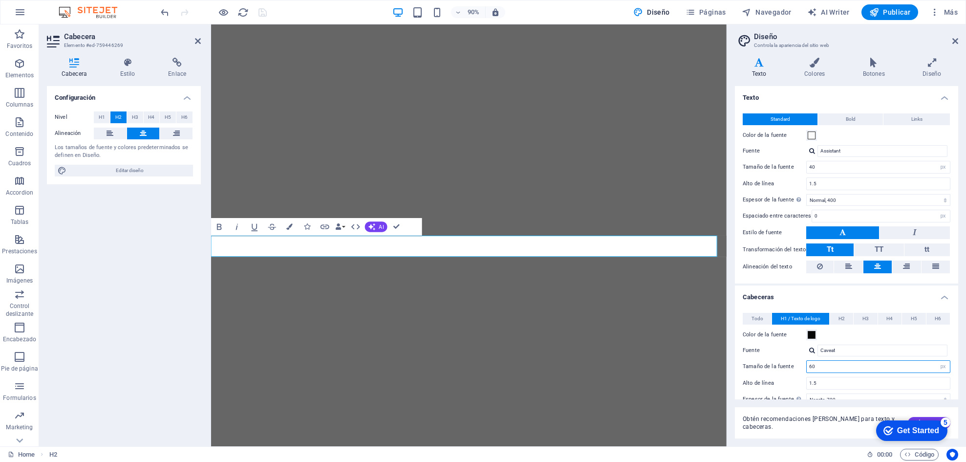
click at [644, 307] on input "60" at bounding box center [878, 367] width 143 height 12
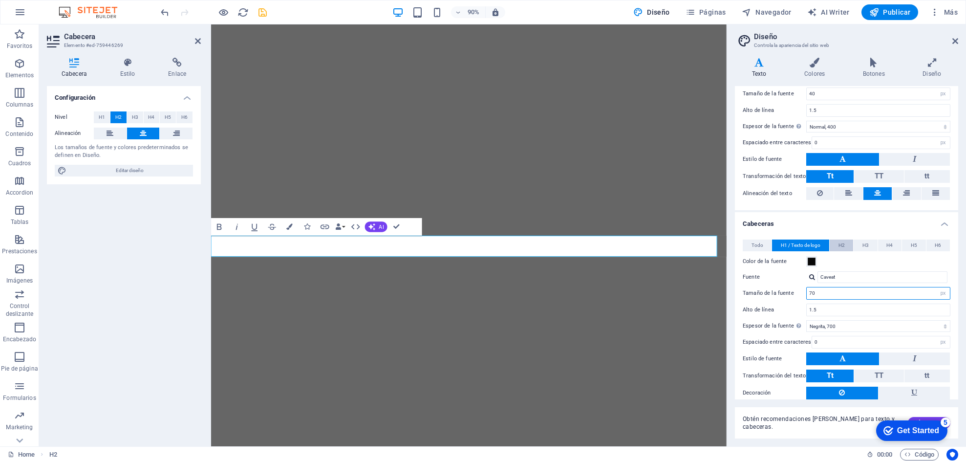
type input "70"
click at [644, 243] on button "H2" at bounding box center [841, 245] width 23 height 12
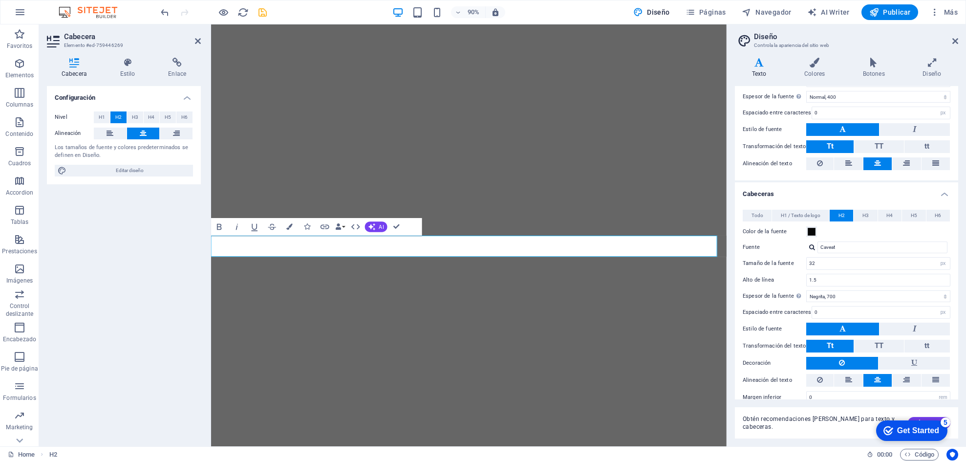
scroll to position [118, 0]
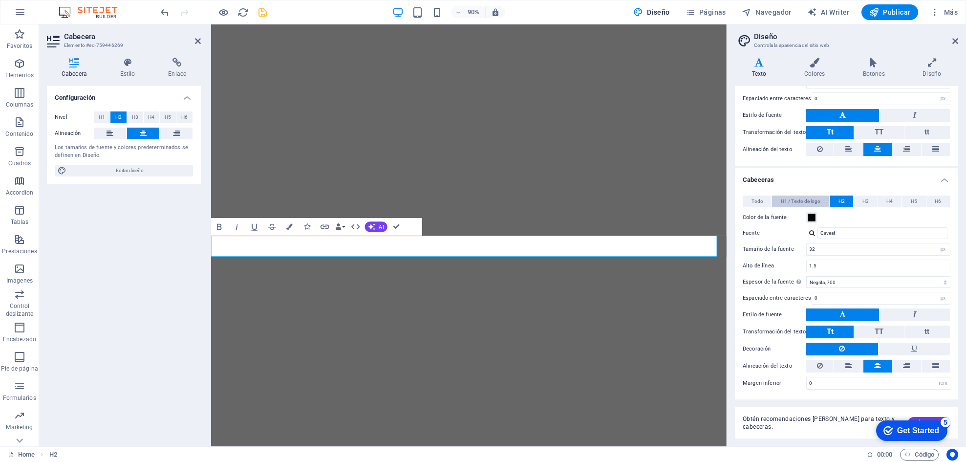
click at [644, 201] on span "H1 / Texto de logo" at bounding box center [801, 201] width 40 height 12
click at [644, 199] on span "H2" at bounding box center [841, 201] width 6 height 12
click at [644, 252] on input "32" at bounding box center [878, 249] width 143 height 12
type input "3"
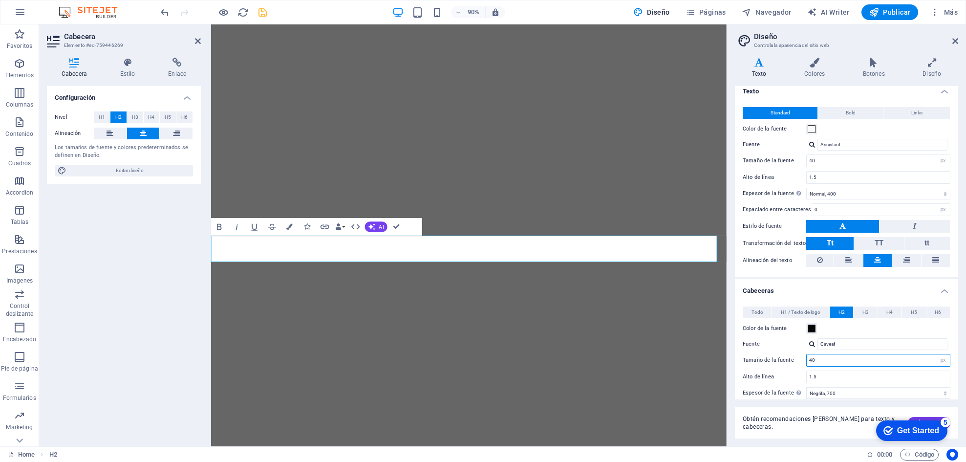
scroll to position [0, 0]
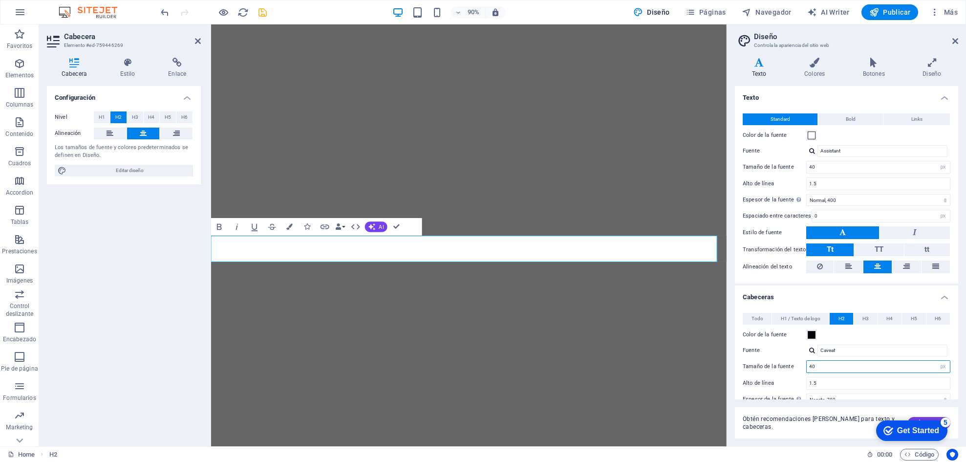
type input "40"
click at [644, 67] on h4 "Texto" at bounding box center [761, 68] width 52 height 21
click at [644, 66] on icon at bounding box center [874, 63] width 56 height 10
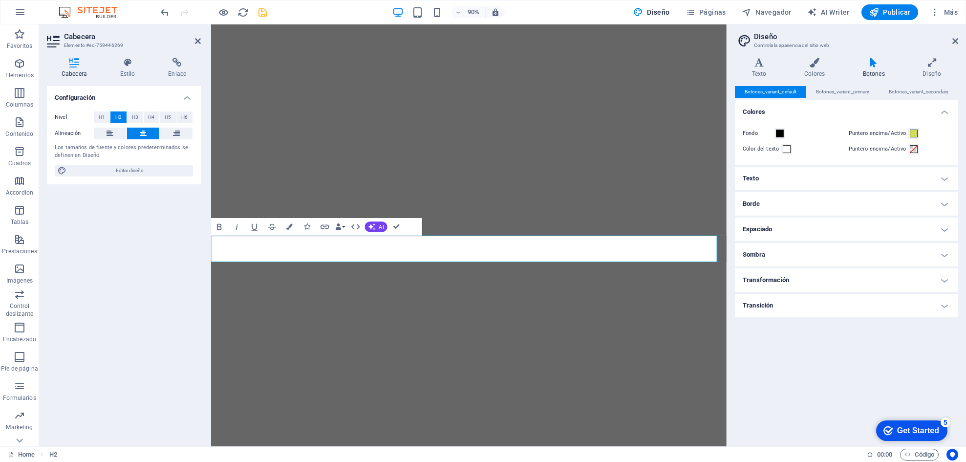
click at [644, 178] on h4 "Texto" at bounding box center [846, 178] width 223 height 23
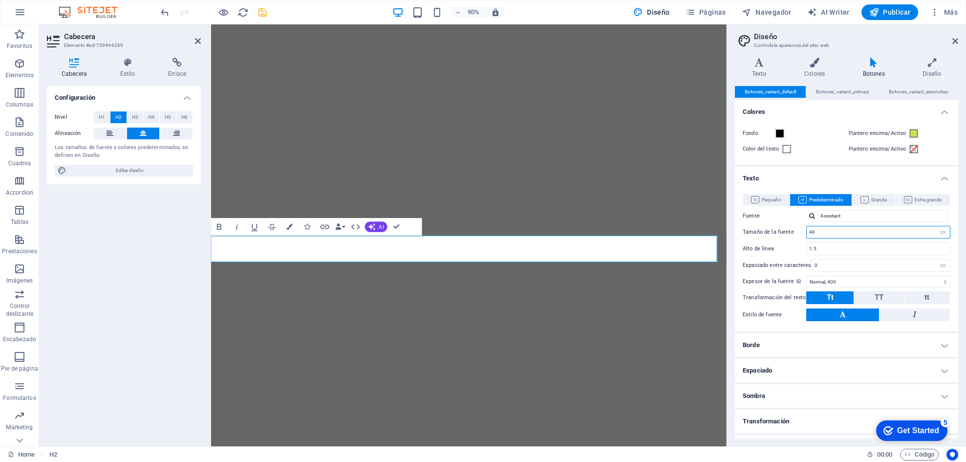
click at [644, 232] on input "40" at bounding box center [878, 232] width 143 height 12
type input "4"
type input "30"
click at [644, 44] on icon at bounding box center [955, 41] width 6 height 8
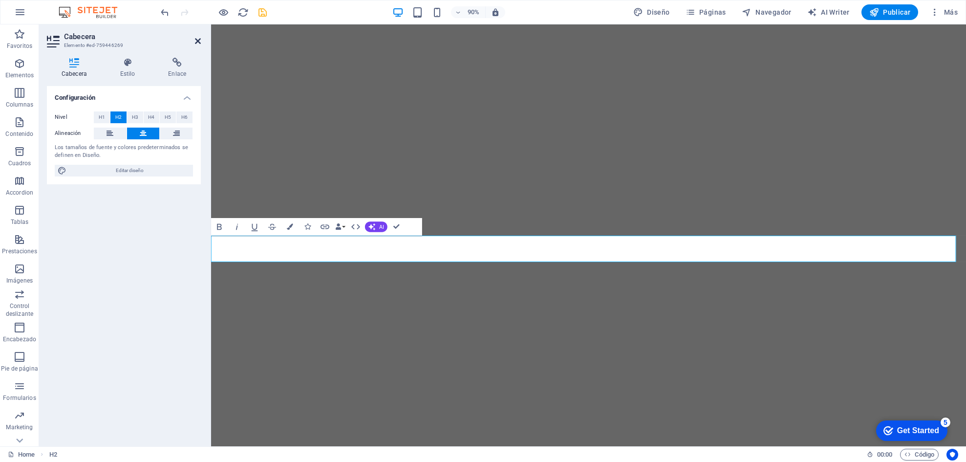
click at [195, 40] on icon at bounding box center [198, 41] width 6 height 8
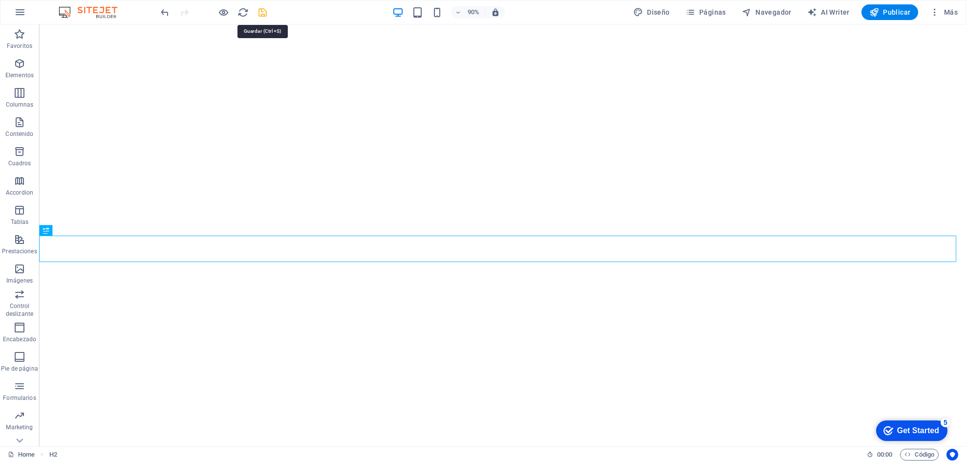
click at [267, 12] on icon "save" at bounding box center [262, 12] width 11 height 11
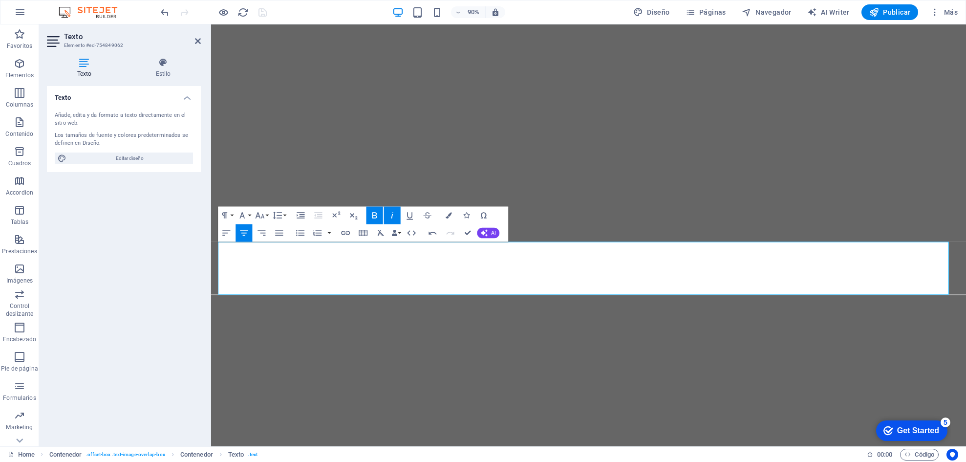
click at [201, 41] on aside "Texto Elemento #ed-754849062 Texto Estilo Texto Añade, edita y da formato a tex…" at bounding box center [125, 235] width 172 height 422
click at [197, 41] on icon at bounding box center [198, 41] width 6 height 8
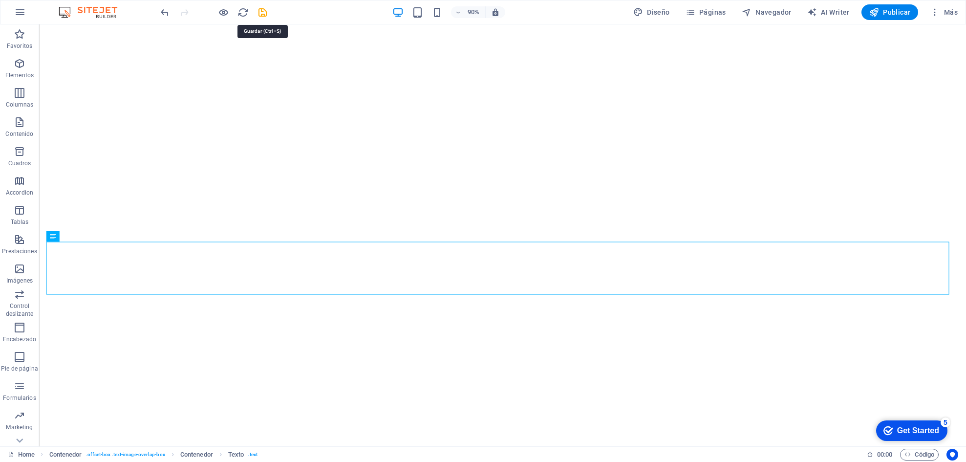
click at [264, 10] on icon "save" at bounding box center [262, 12] width 11 height 11
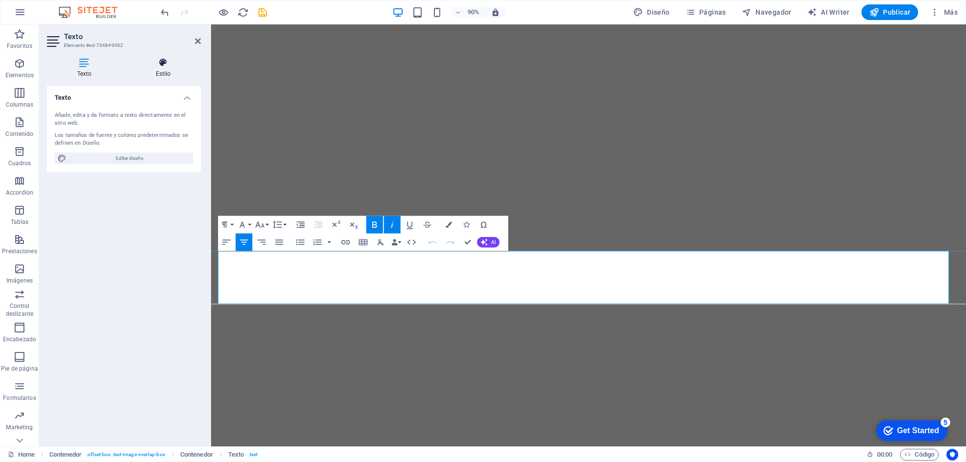
click at [150, 63] on icon at bounding box center [163, 63] width 75 height 10
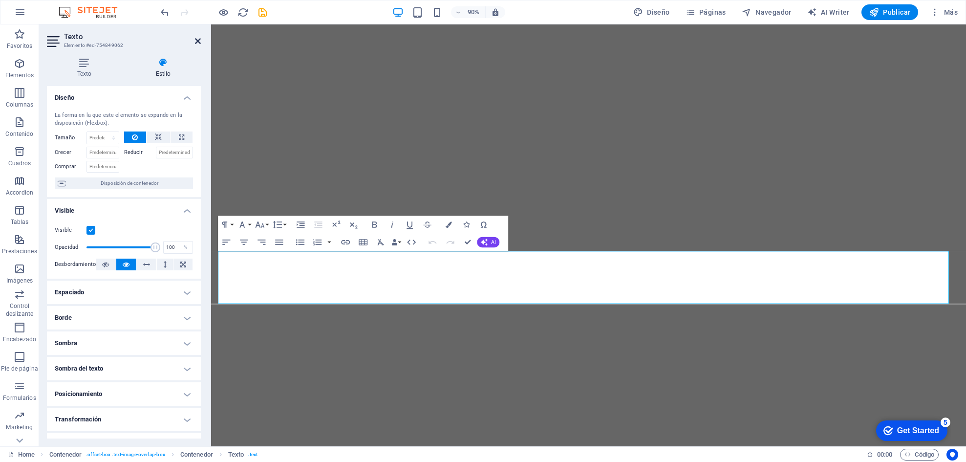
click at [195, 43] on icon at bounding box center [198, 41] width 6 height 8
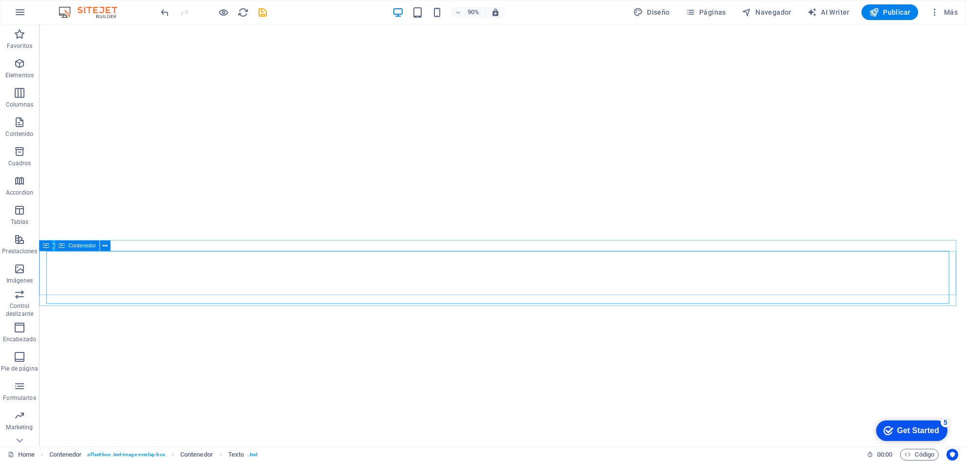
click at [81, 245] on span "Contenedor" at bounding box center [81, 245] width 27 height 5
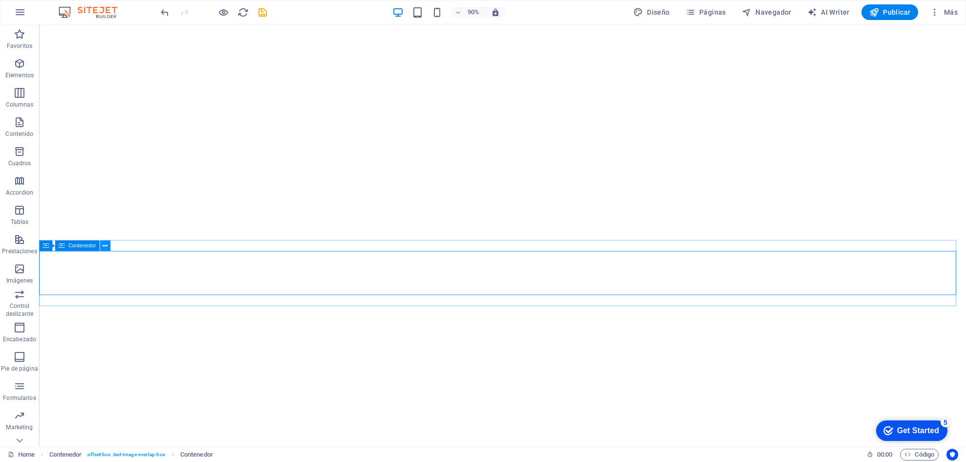
click at [103, 246] on icon at bounding box center [105, 245] width 5 height 9
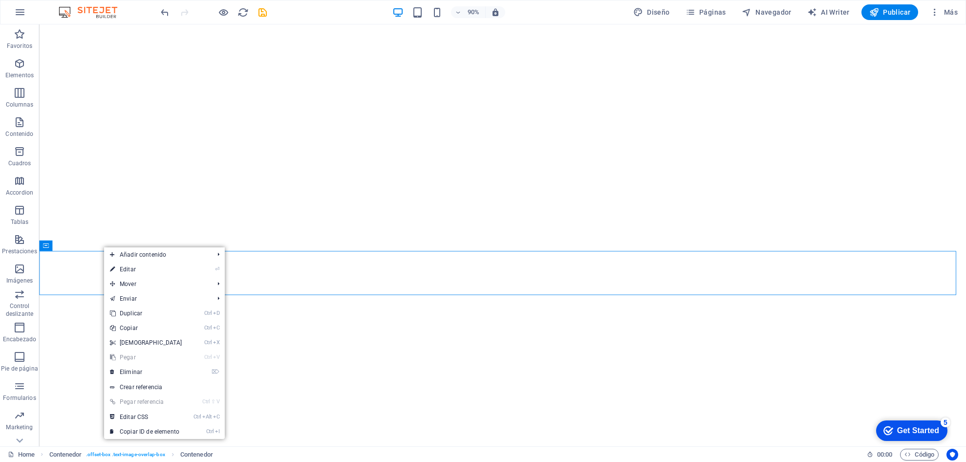
click at [110, 265] on icon at bounding box center [112, 269] width 5 height 15
click at [109, 265] on div "Arrastra aquí para reemplazar el contenido existente. Si quieres crear un eleme…" at bounding box center [502, 235] width 927 height 422
select select "px"
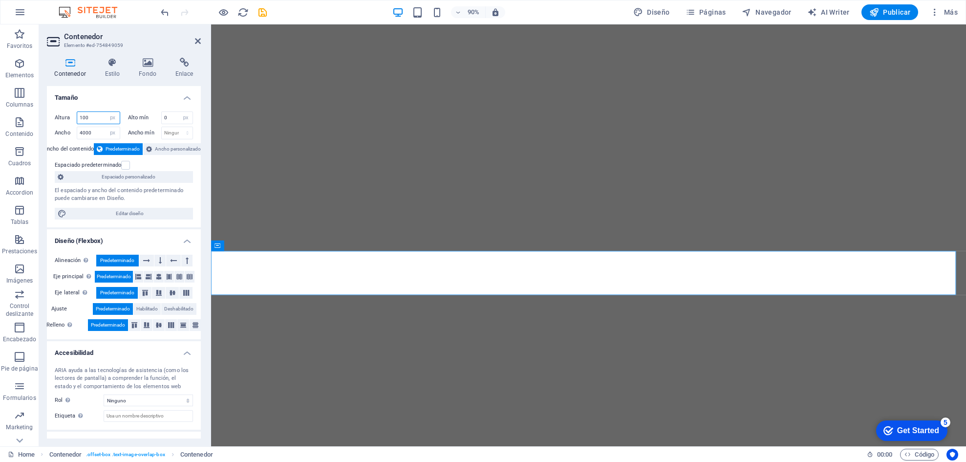
drag, startPoint x: 110, startPoint y: 265, endPoint x: 85, endPoint y: 122, distance: 145.8
click at [85, 122] on input "100" at bounding box center [98, 118] width 43 height 12
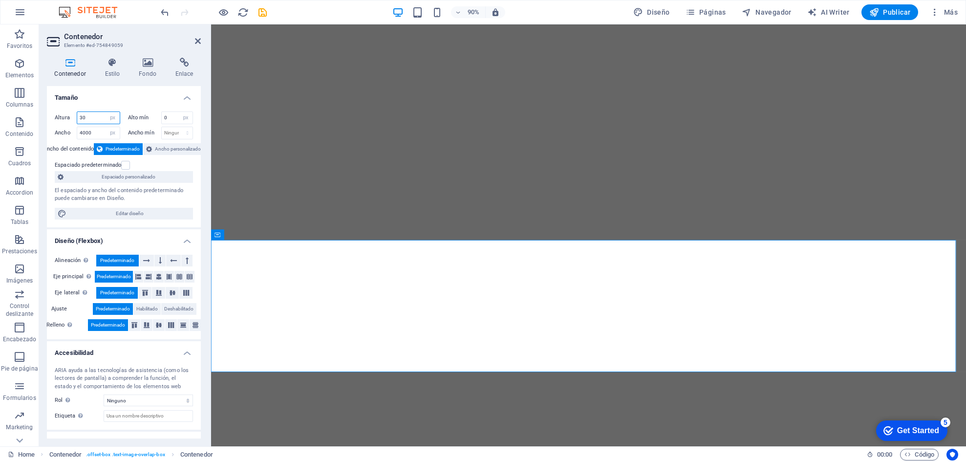
type input "3"
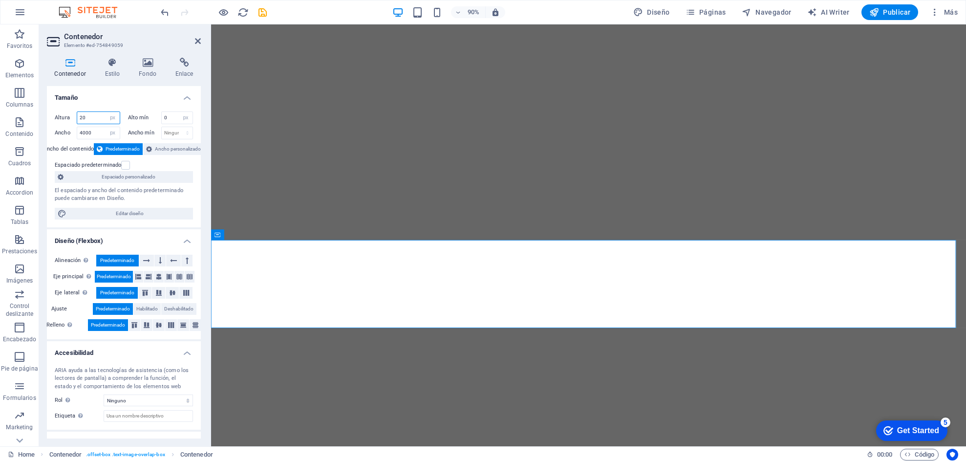
type input "2"
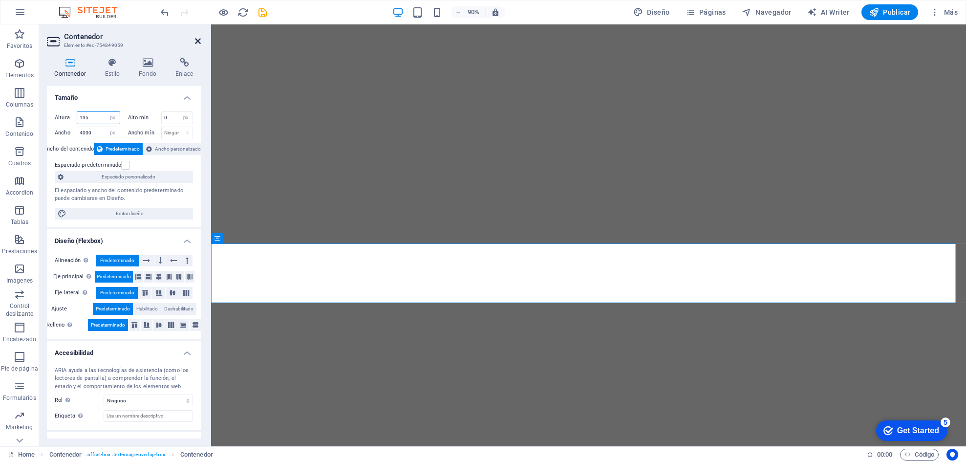
type input "135"
click at [195, 38] on icon at bounding box center [198, 41] width 6 height 8
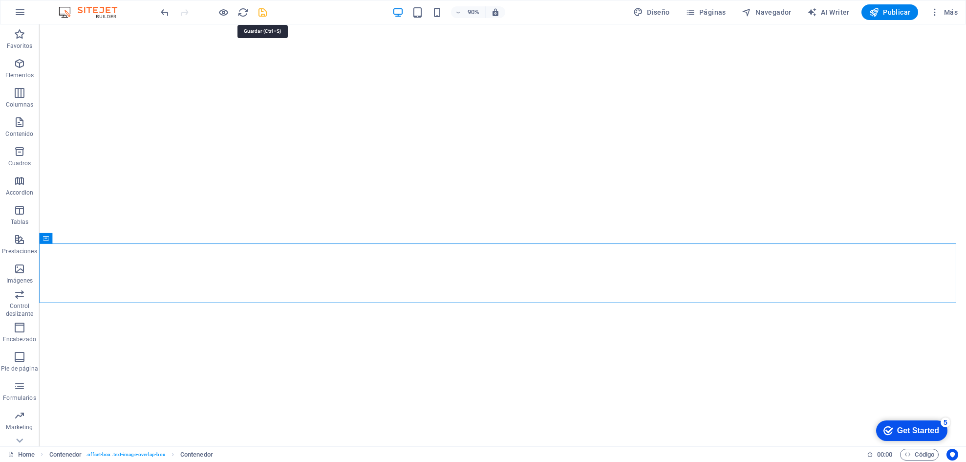
click at [263, 14] on icon "save" at bounding box center [262, 12] width 11 height 11
click at [87, 216] on icon at bounding box center [86, 215] width 5 height 9
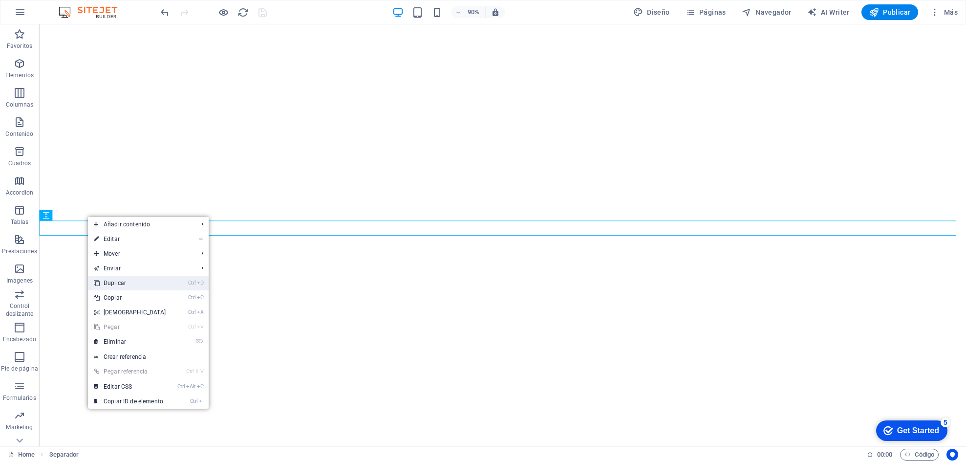
click at [125, 280] on link "Ctrl D Duplicar" at bounding box center [130, 283] width 84 height 15
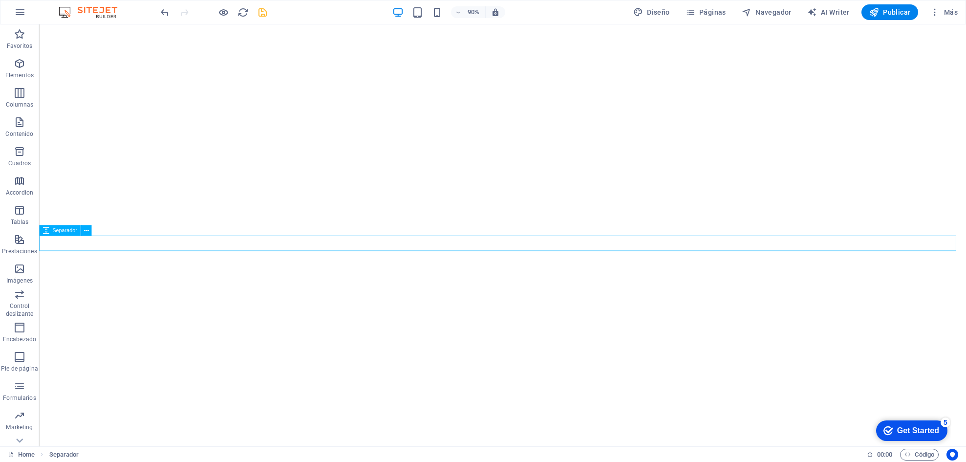
select select "px"
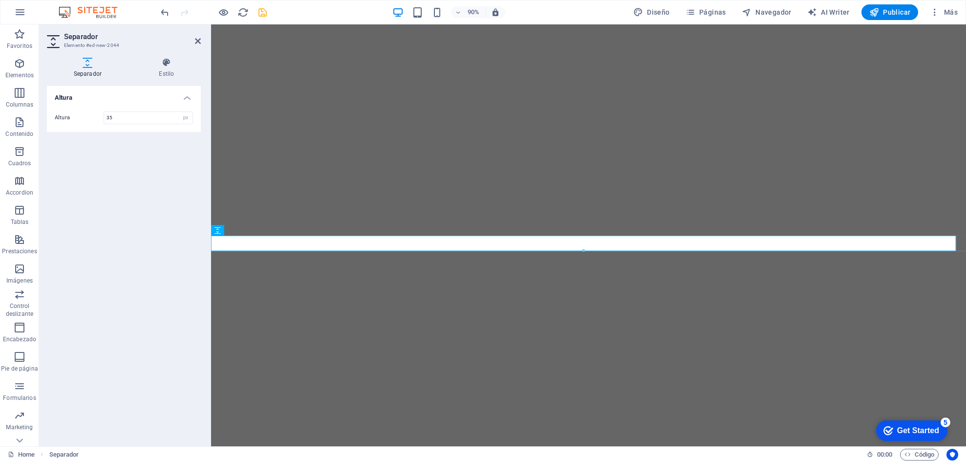
click at [193, 38] on h2 "Separador" at bounding box center [132, 36] width 137 height 9
click at [196, 43] on icon at bounding box center [198, 41] width 6 height 8
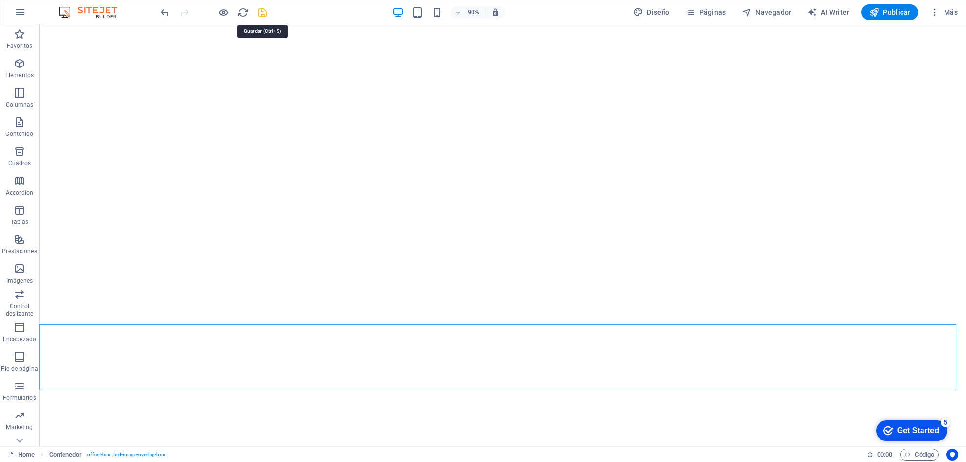
click at [260, 15] on icon "save" at bounding box center [262, 12] width 11 height 11
click at [260, 15] on div at bounding box center [213, 12] width 109 height 16
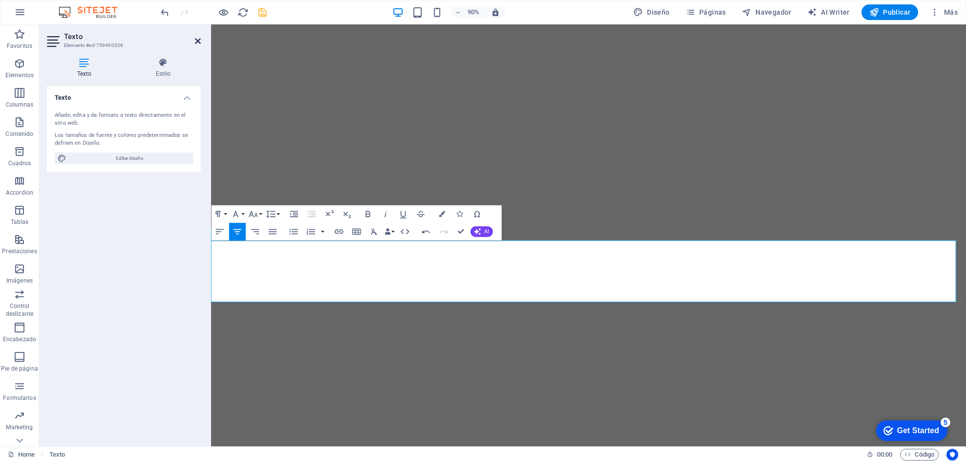
click at [200, 42] on icon at bounding box center [198, 41] width 6 height 8
click at [163, 72] on h4 "Estilo" at bounding box center [163, 68] width 75 height 21
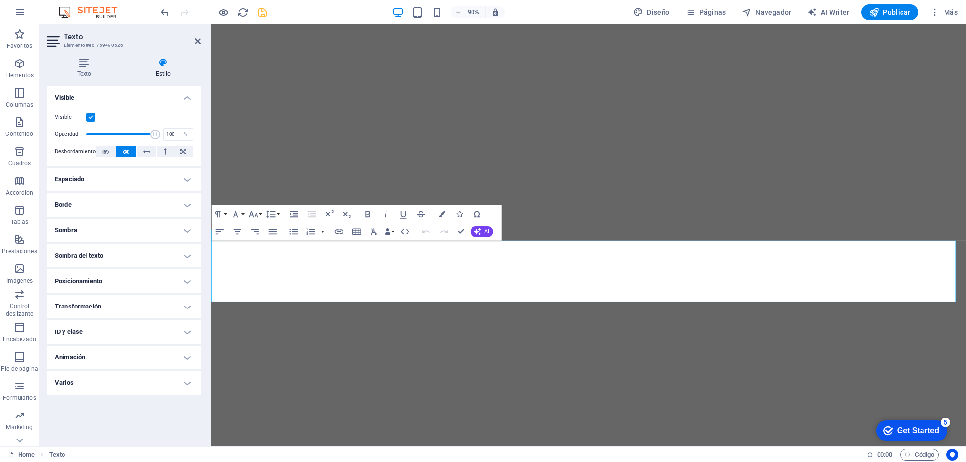
click at [141, 181] on h4 "Espaciado" at bounding box center [124, 179] width 154 height 23
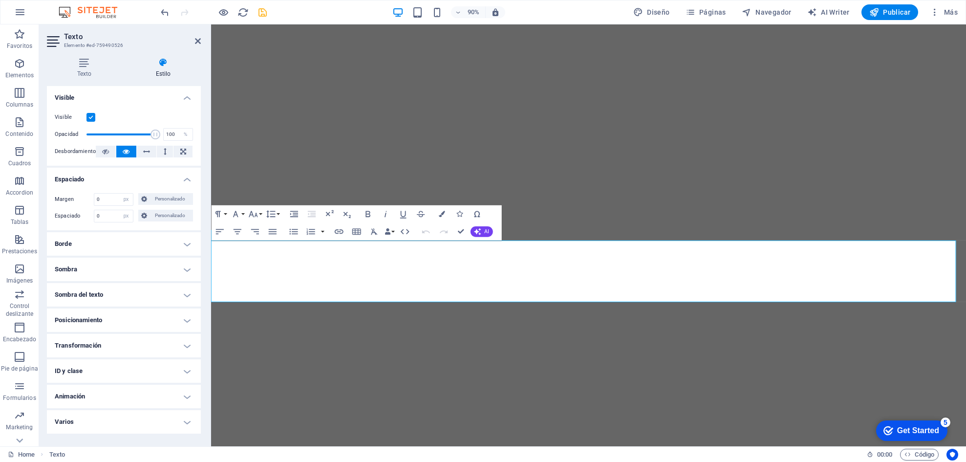
click at [141, 178] on h4 "Espaciado" at bounding box center [124, 177] width 154 height 18
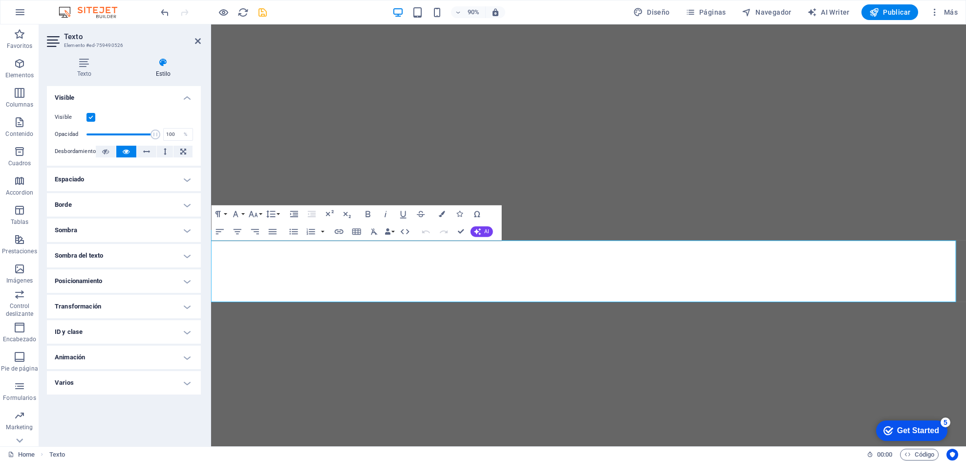
click at [141, 178] on h4 "Espaciado" at bounding box center [124, 179] width 154 height 23
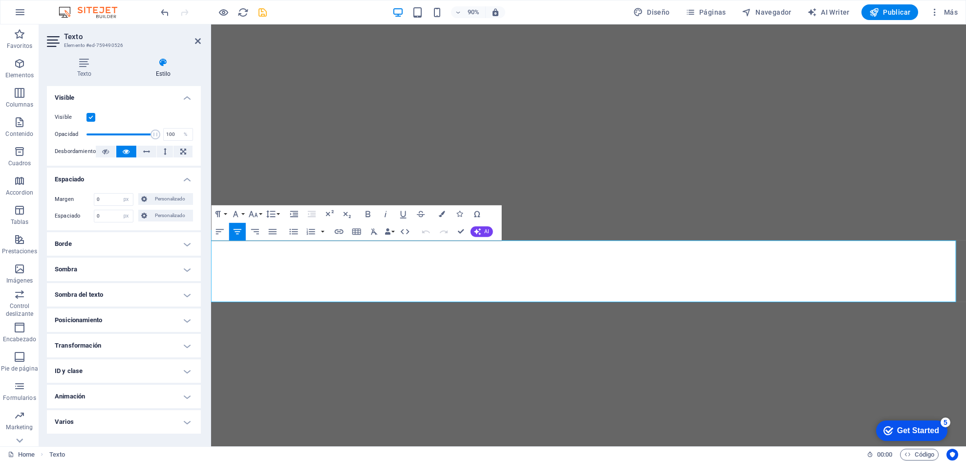
click at [154, 307] on h4 "Transformación" at bounding box center [124, 345] width 154 height 23
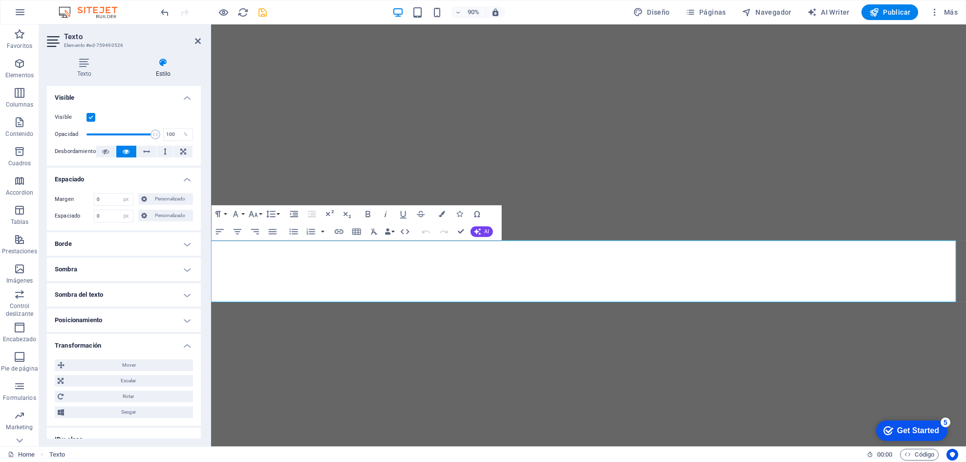
click at [162, 307] on h4 "Transformación" at bounding box center [124, 343] width 154 height 18
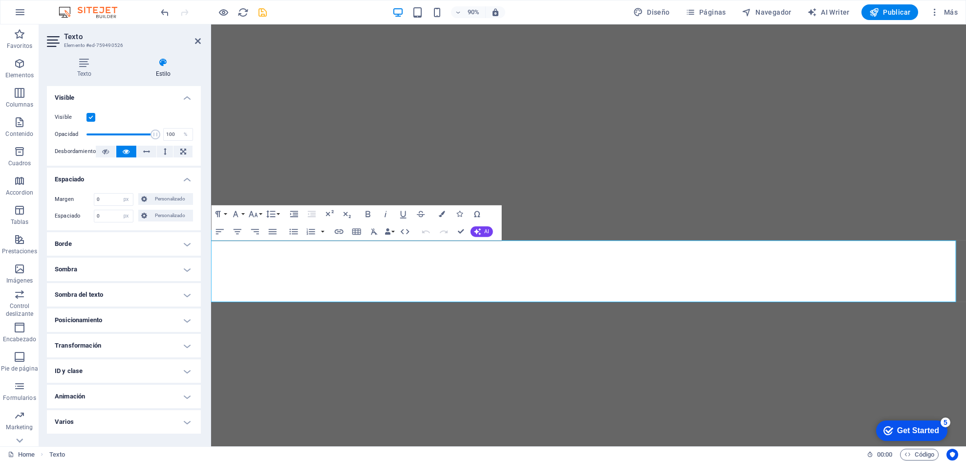
click at [191, 42] on header "Texto Elemento #ed-759490526" at bounding box center [124, 36] width 154 height 25
click at [195, 41] on icon at bounding box center [198, 41] width 6 height 8
select select
select select "author"
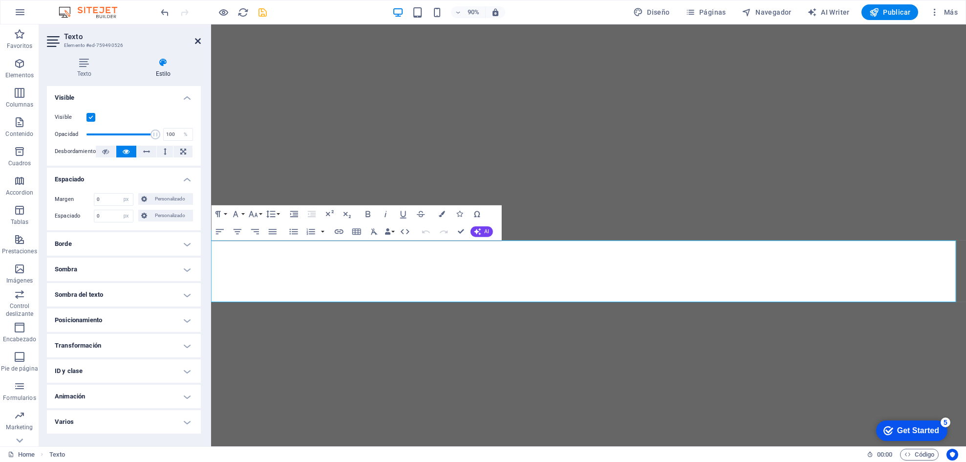
select select
select select "author"
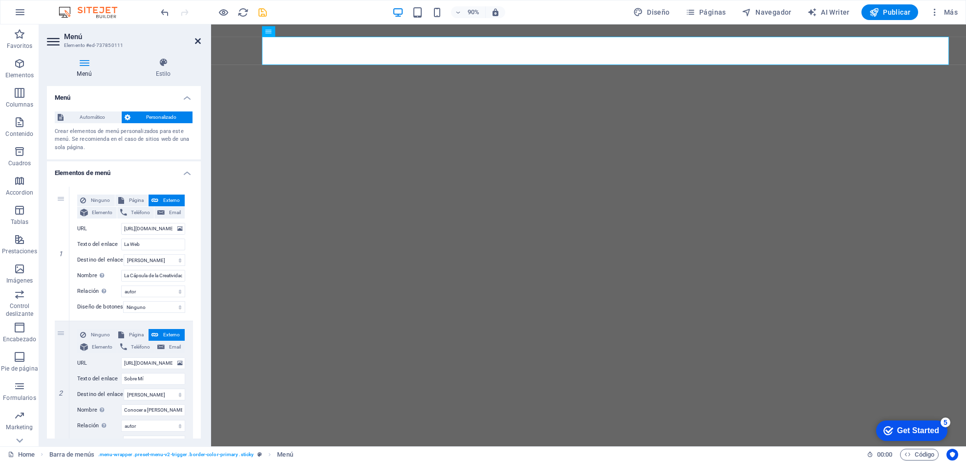
click at [198, 43] on icon at bounding box center [198, 41] width 6 height 8
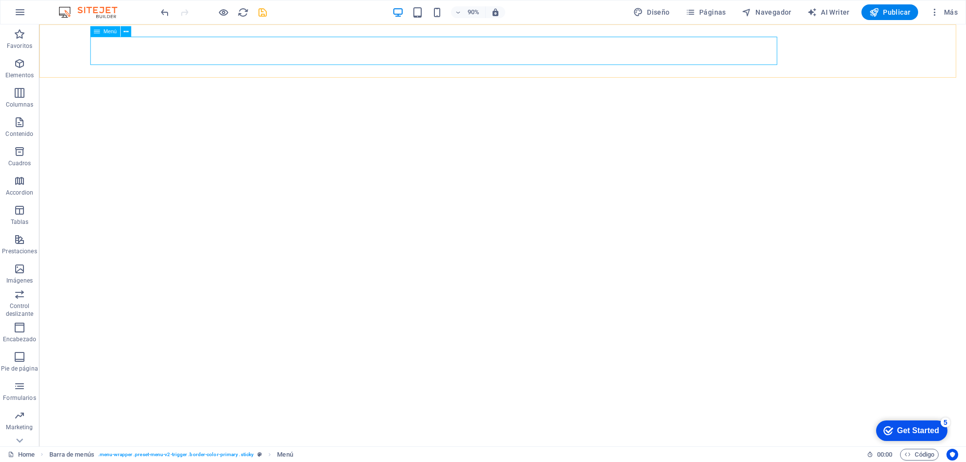
select select
select select "author"
select select
select select "author"
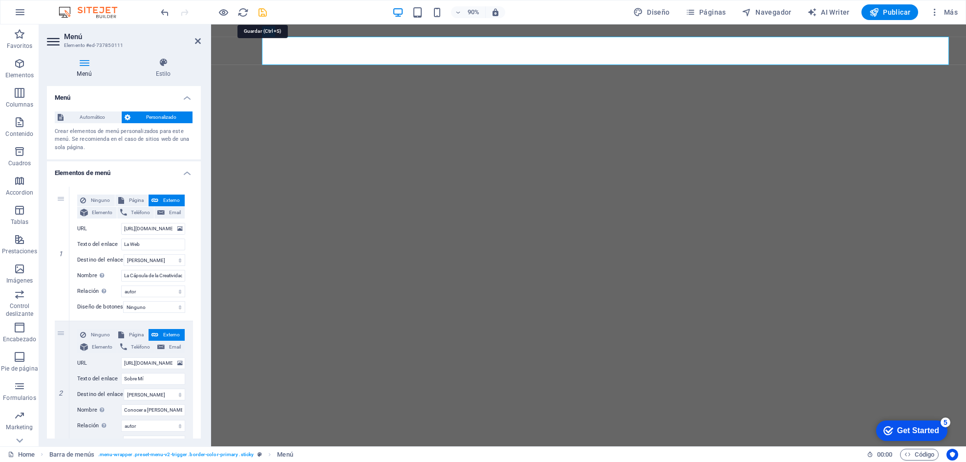
click at [258, 15] on icon "save" at bounding box center [262, 12] width 11 height 11
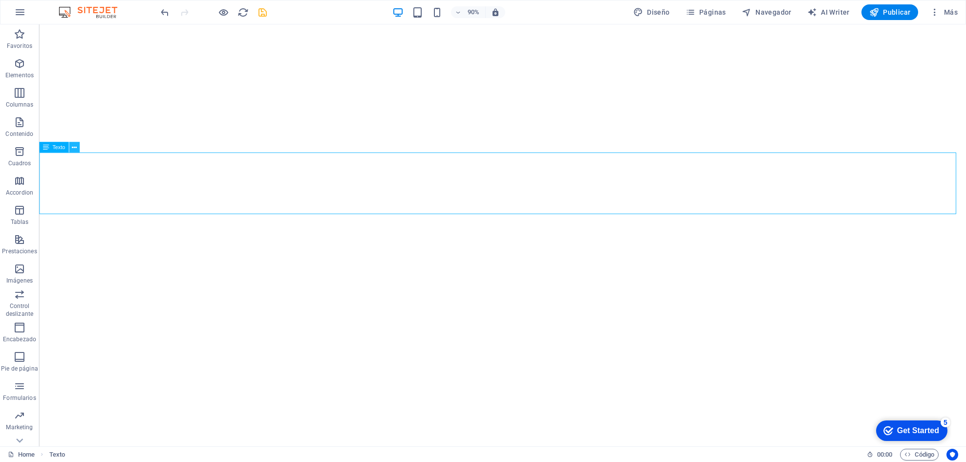
click at [72, 148] on icon at bounding box center [74, 147] width 5 height 9
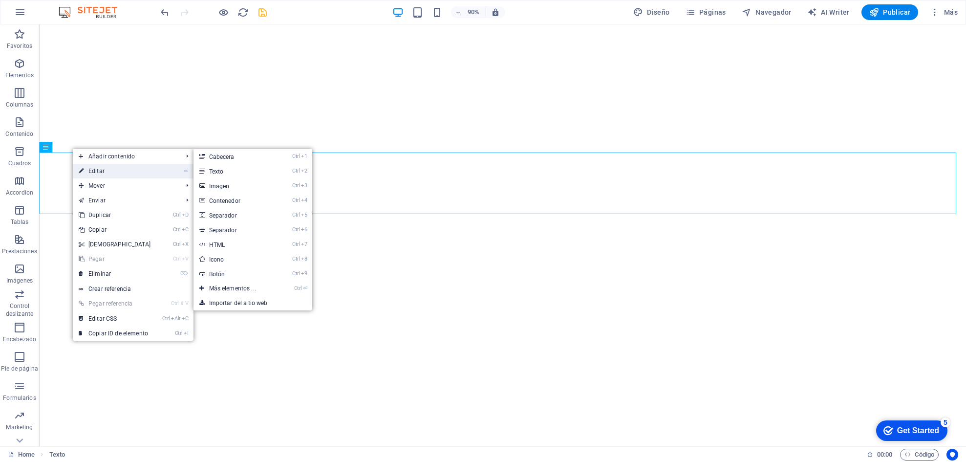
click at [91, 164] on link "⏎ Editar" at bounding box center [115, 171] width 84 height 15
select select "px"
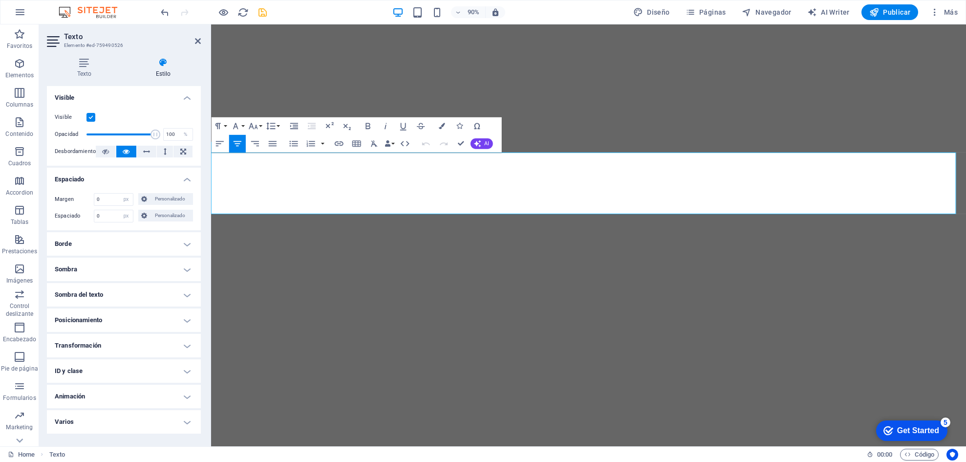
click at [169, 307] on h4 "Posicionamiento" at bounding box center [124, 319] width 154 height 23
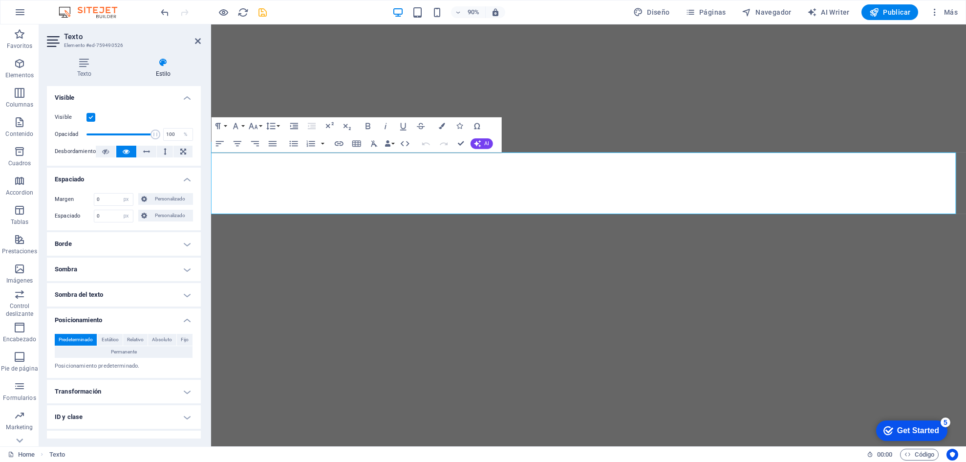
click at [169, 307] on h4 "Posicionamiento" at bounding box center [124, 317] width 154 height 18
click at [199, 38] on icon at bounding box center [198, 41] width 6 height 8
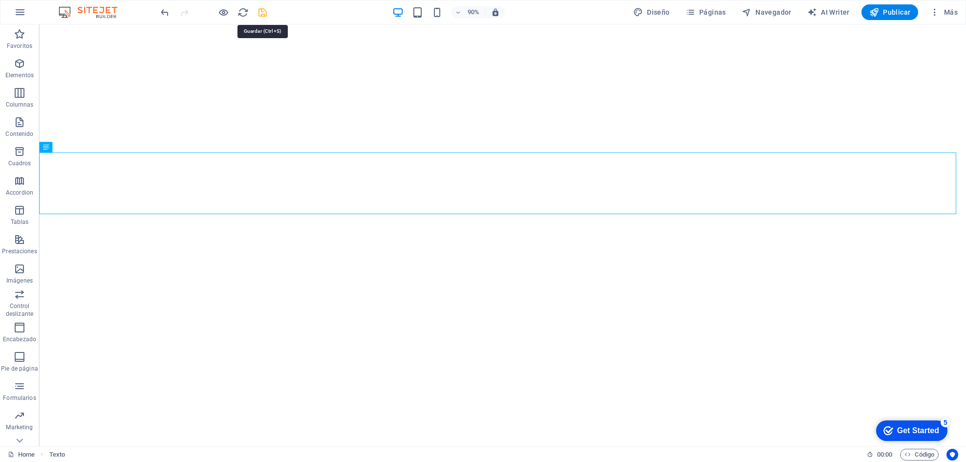
click at [262, 13] on icon "save" at bounding box center [262, 12] width 11 height 11
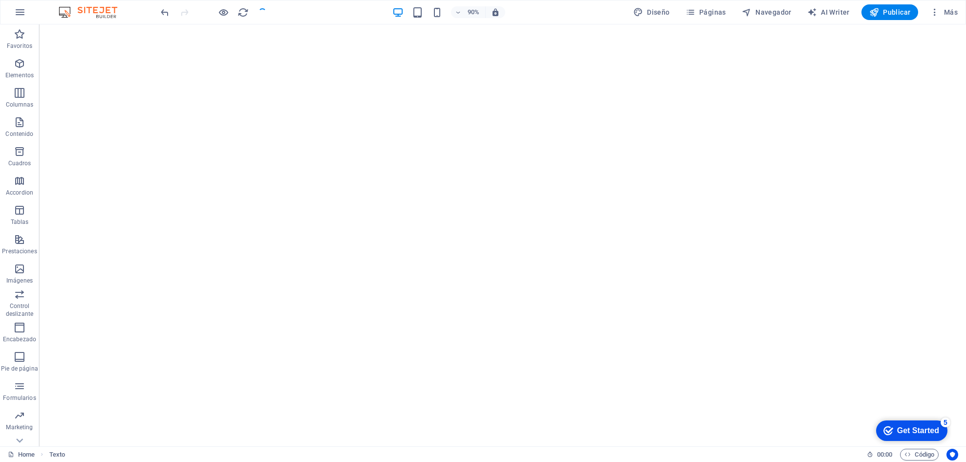
click at [262, 13] on div at bounding box center [213, 12] width 109 height 16
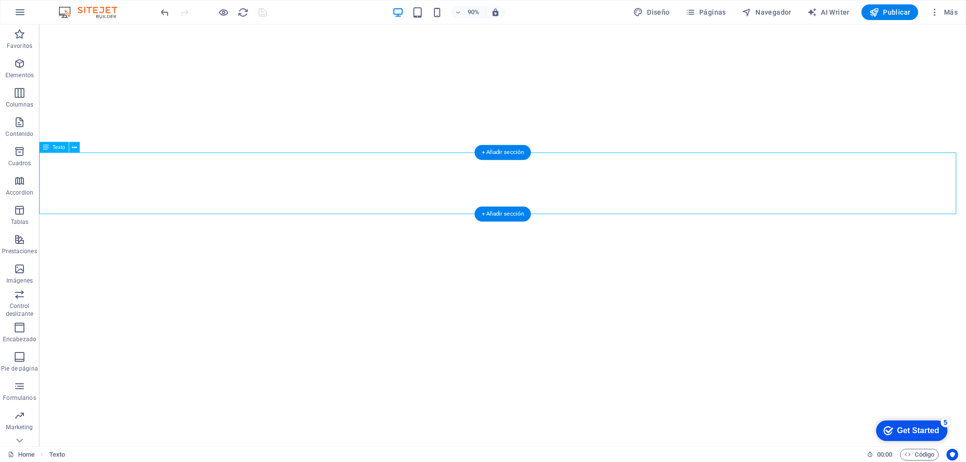
select select "px"
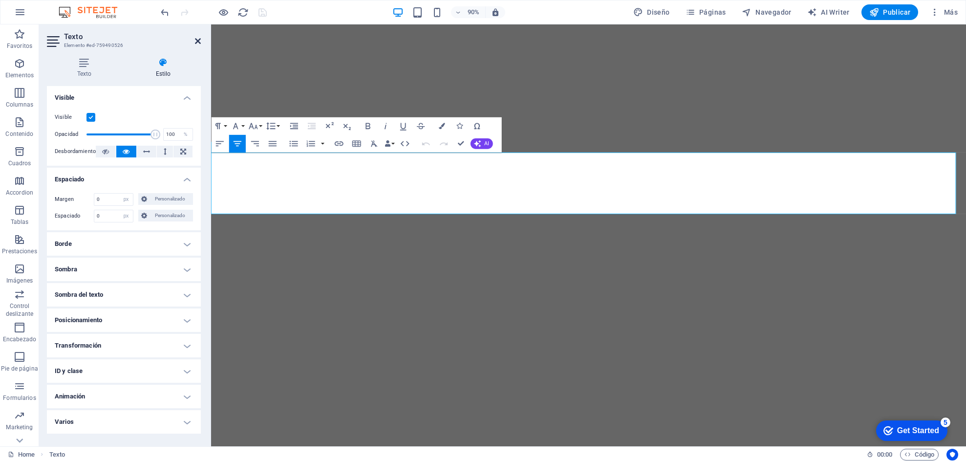
click at [196, 42] on icon at bounding box center [198, 41] width 6 height 8
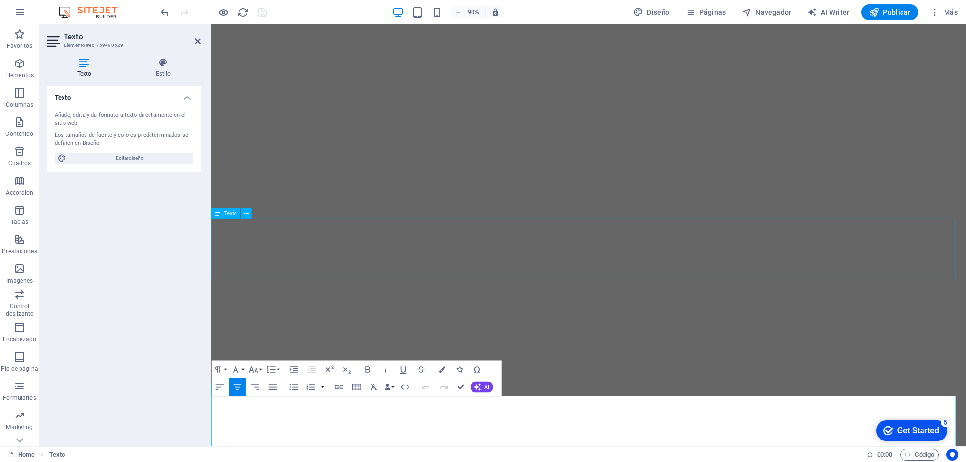
select select "px"
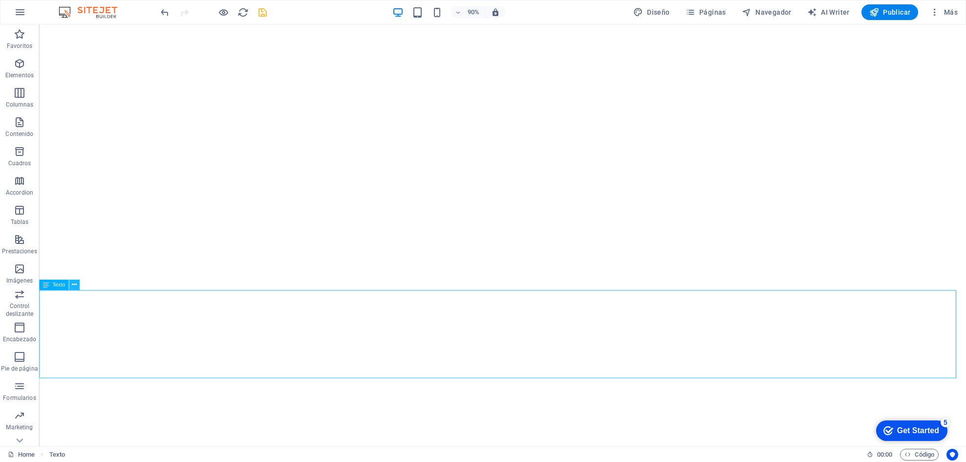
click at [74, 286] on icon at bounding box center [74, 284] width 5 height 9
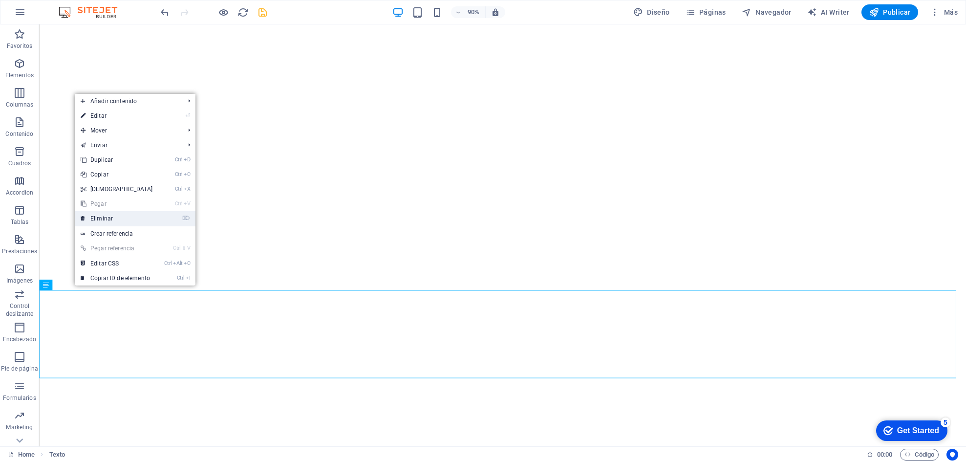
click at [103, 217] on link "⌦ Eliminar" at bounding box center [117, 218] width 84 height 15
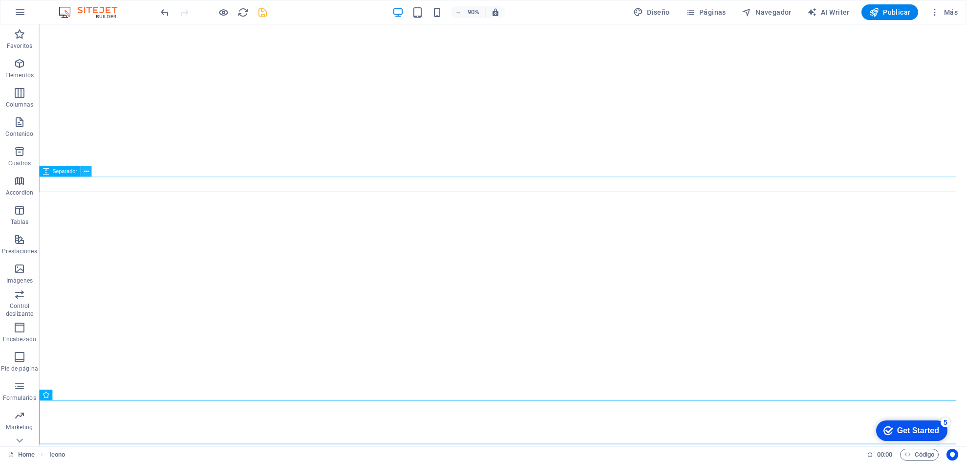
click at [86, 173] on icon at bounding box center [86, 171] width 5 height 9
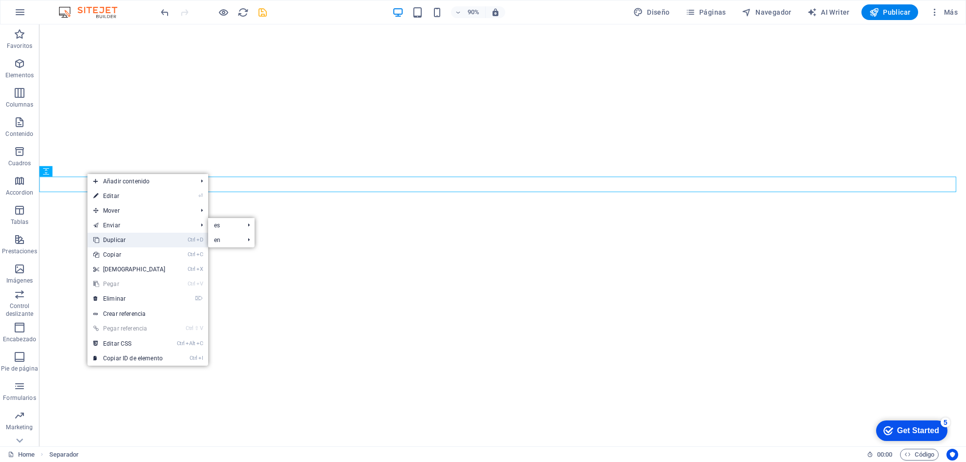
click at [122, 237] on link "Ctrl D Duplicar" at bounding box center [129, 240] width 84 height 15
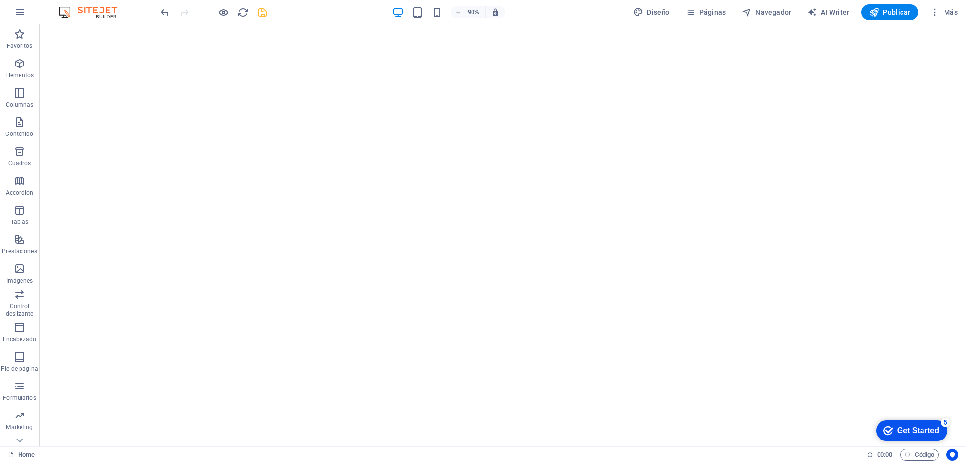
click at [254, 14] on div at bounding box center [213, 12] width 109 height 16
click at [258, 12] on icon "save" at bounding box center [262, 12] width 11 height 11
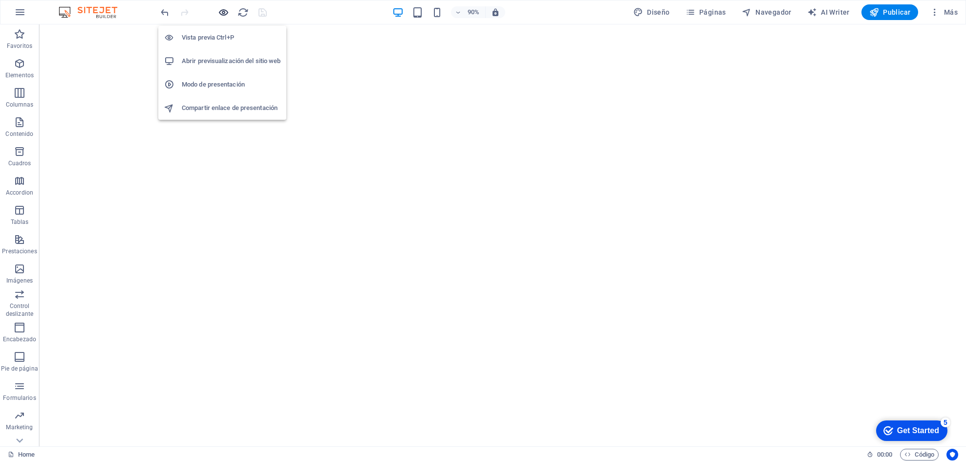
click at [227, 11] on icon "button" at bounding box center [223, 12] width 11 height 11
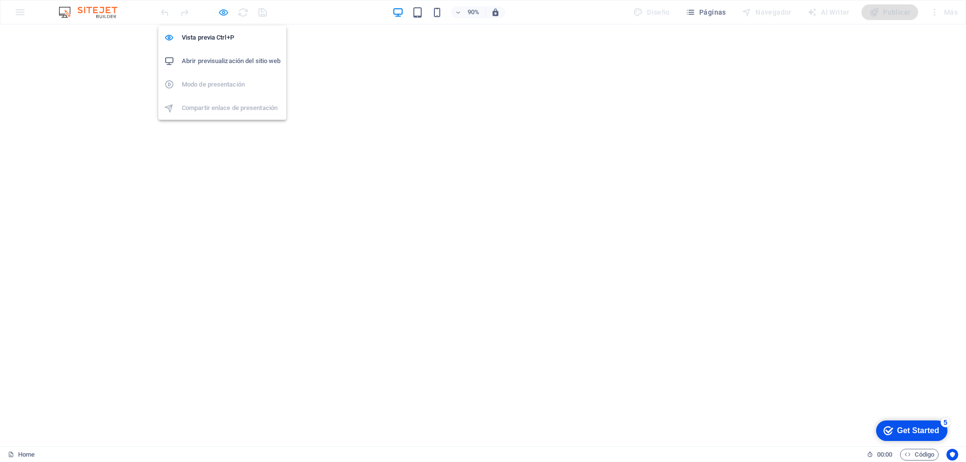
click at [222, 10] on icon "button" at bounding box center [223, 12] width 11 height 11
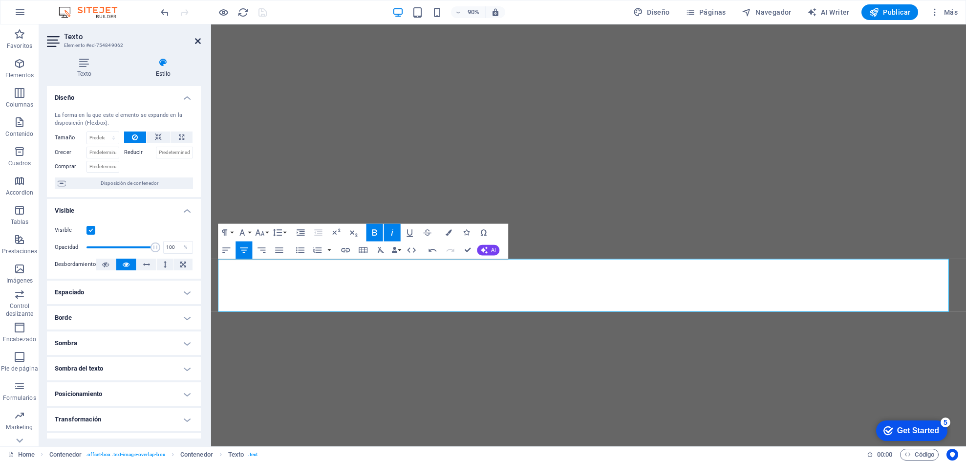
click at [198, 37] on icon at bounding box center [198, 41] width 6 height 8
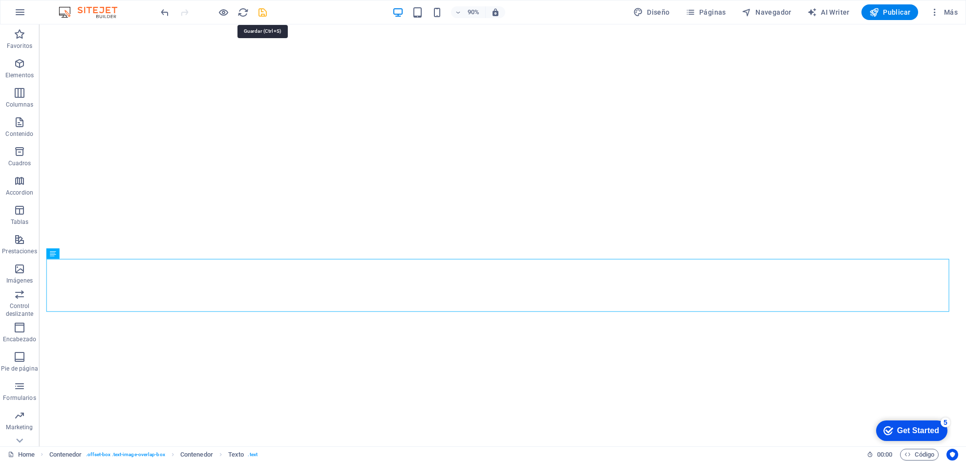
click at [258, 9] on icon "save" at bounding box center [262, 12] width 11 height 11
click at [78, 256] on icon at bounding box center [79, 253] width 5 height 9
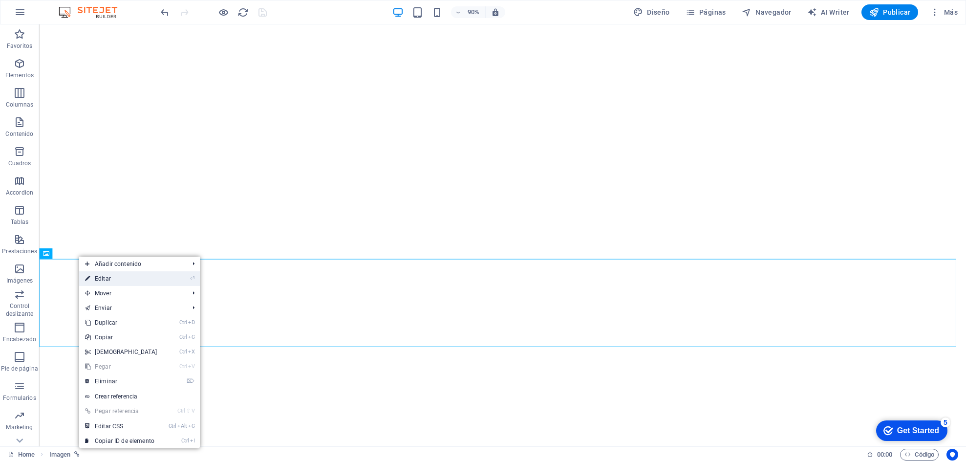
click at [94, 281] on link "⏎ Editar" at bounding box center [121, 278] width 84 height 15
select select "px"
select select "author"
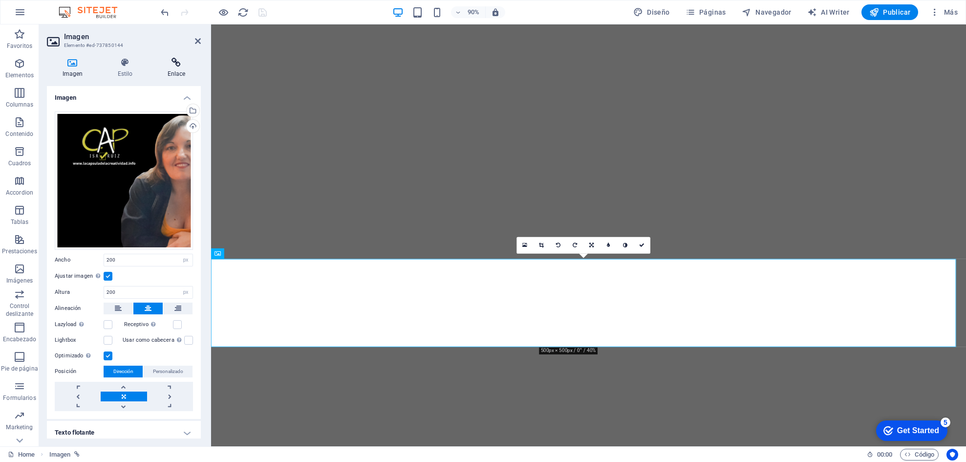
click at [176, 69] on h4 "Enlace" at bounding box center [176, 68] width 49 height 21
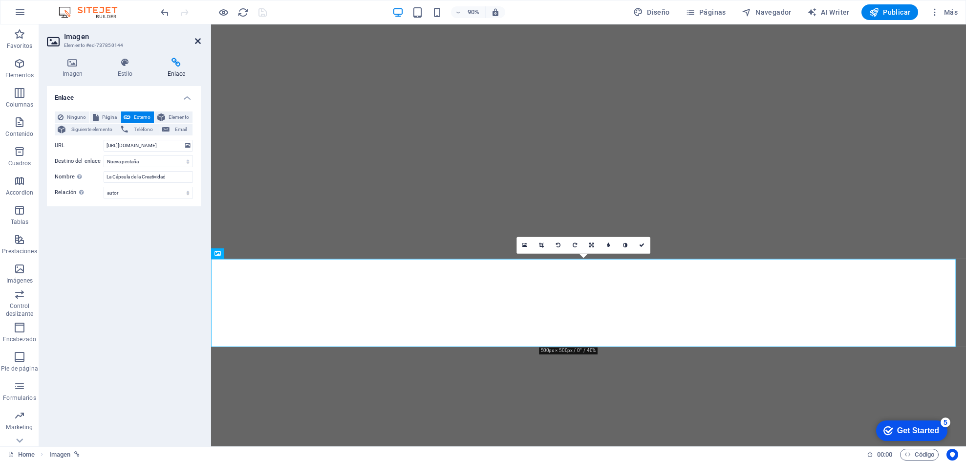
click at [195, 41] on icon at bounding box center [198, 41] width 6 height 8
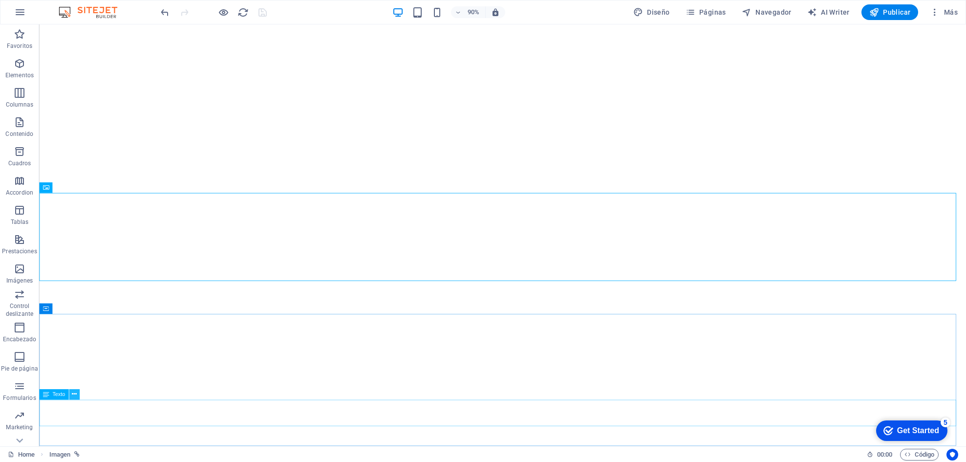
click at [75, 307] on icon at bounding box center [74, 393] width 5 height 9
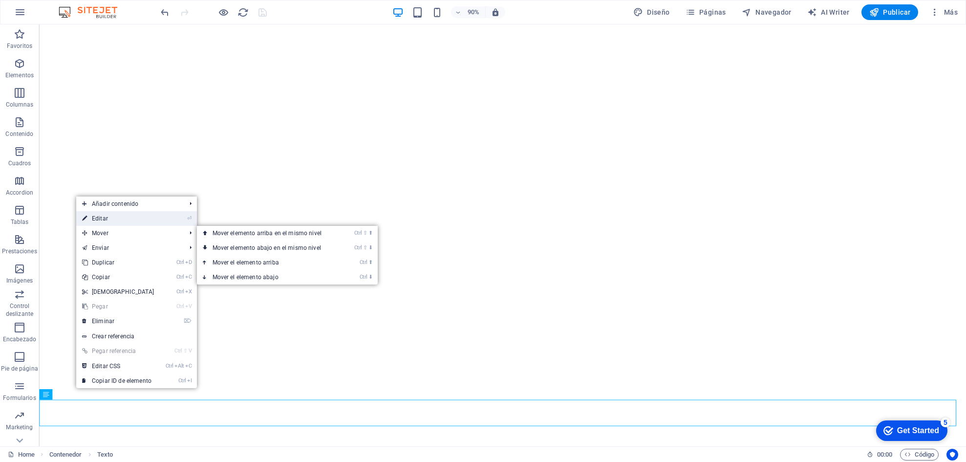
click at [100, 214] on link "⏎ Editar" at bounding box center [118, 218] width 84 height 15
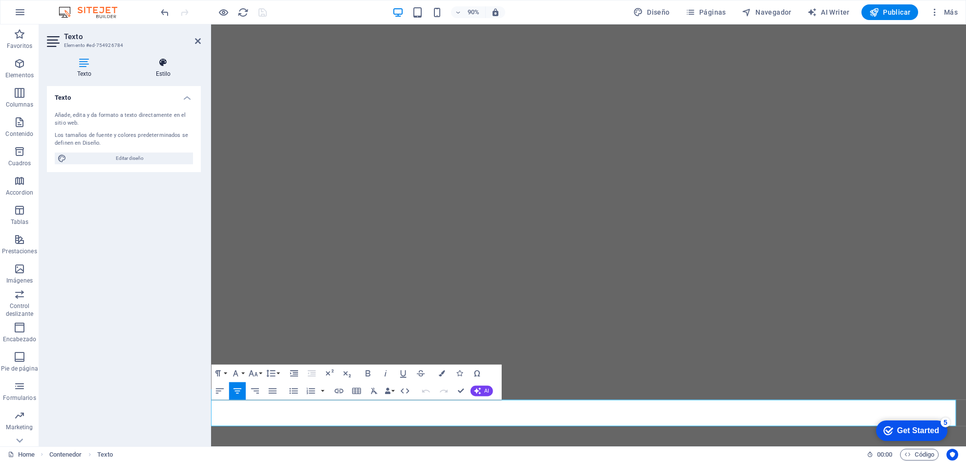
click at [163, 69] on h4 "Estilo" at bounding box center [163, 68] width 75 height 21
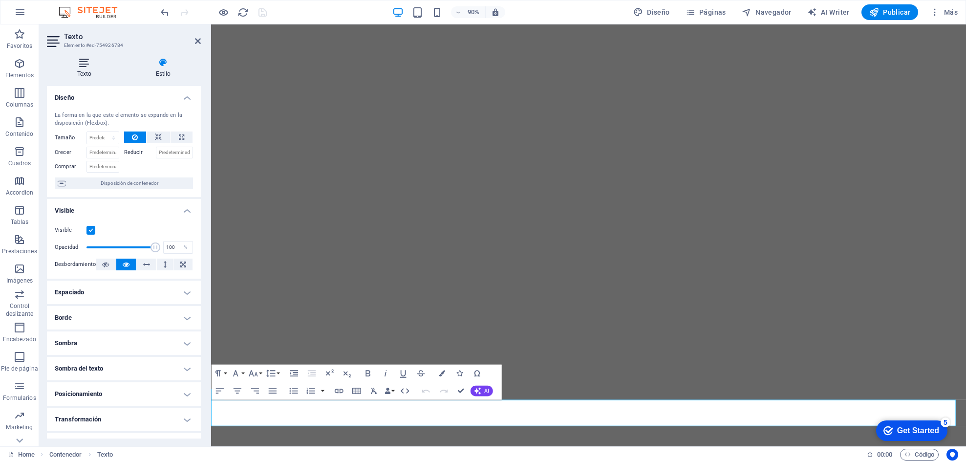
click at [70, 68] on h4 "Texto" at bounding box center [86, 68] width 79 height 21
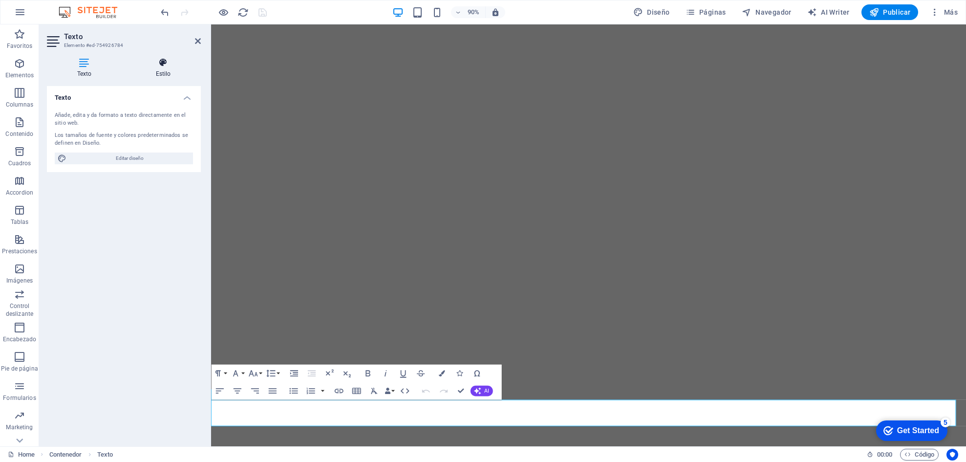
click at [156, 62] on icon at bounding box center [163, 63] width 75 height 10
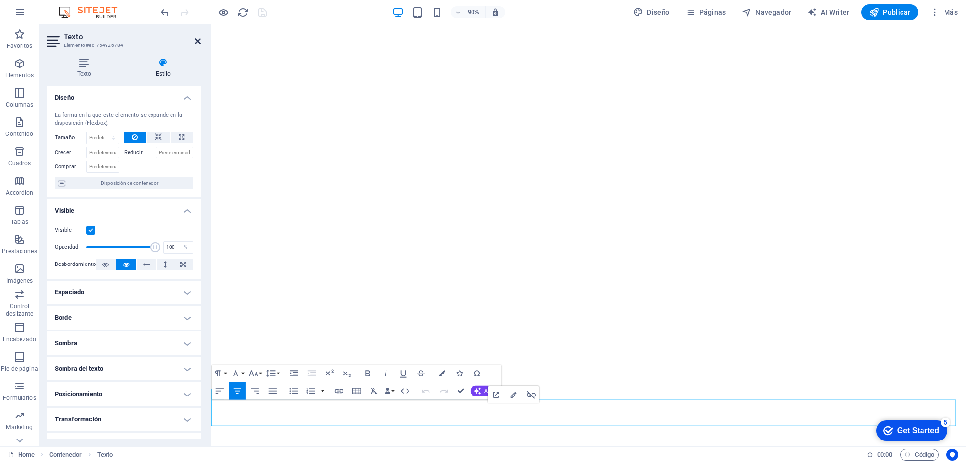
click at [198, 43] on icon at bounding box center [198, 41] width 6 height 8
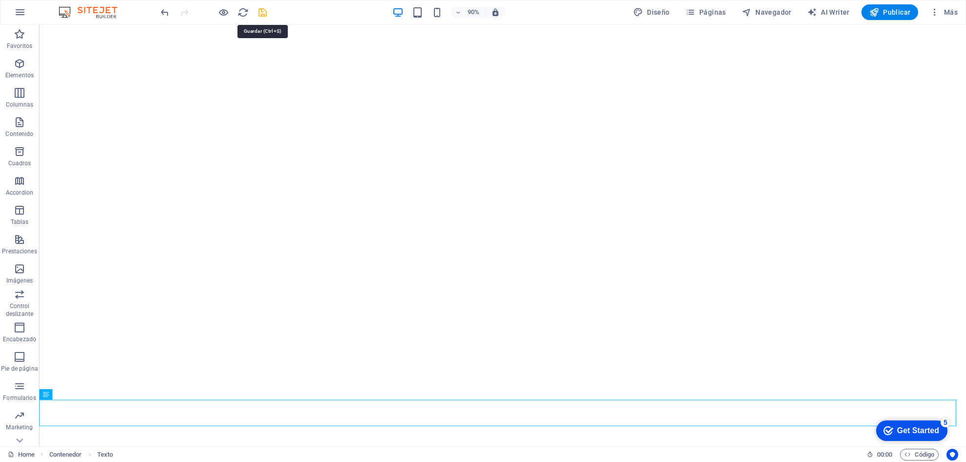
click at [263, 9] on icon "save" at bounding box center [262, 12] width 11 height 11
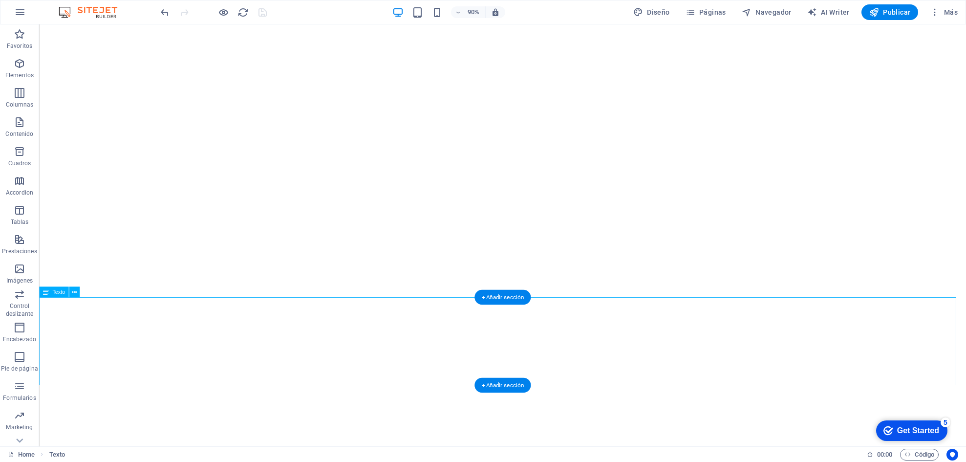
select select "px"
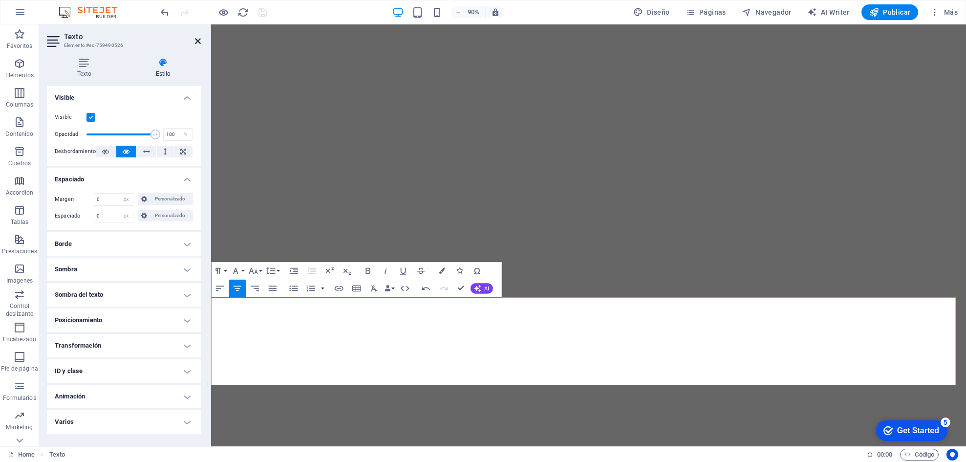
click at [196, 38] on icon at bounding box center [198, 41] width 6 height 8
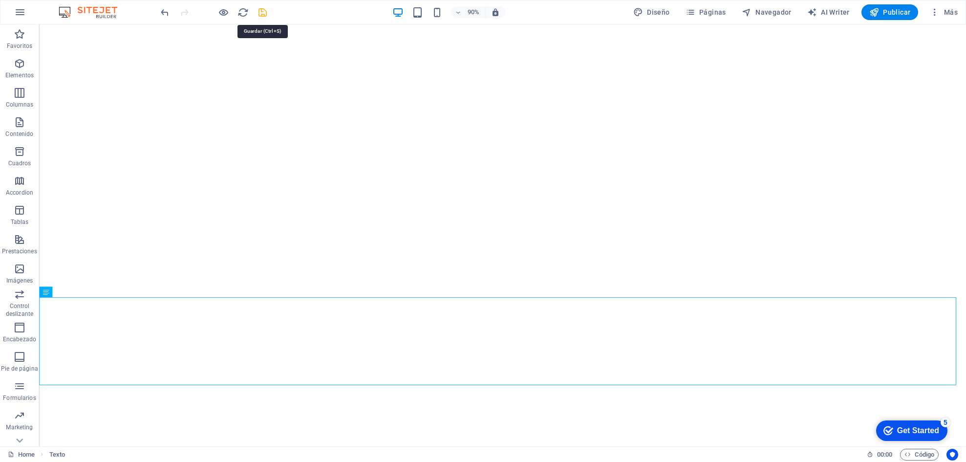
click at [267, 10] on icon "save" at bounding box center [262, 12] width 11 height 11
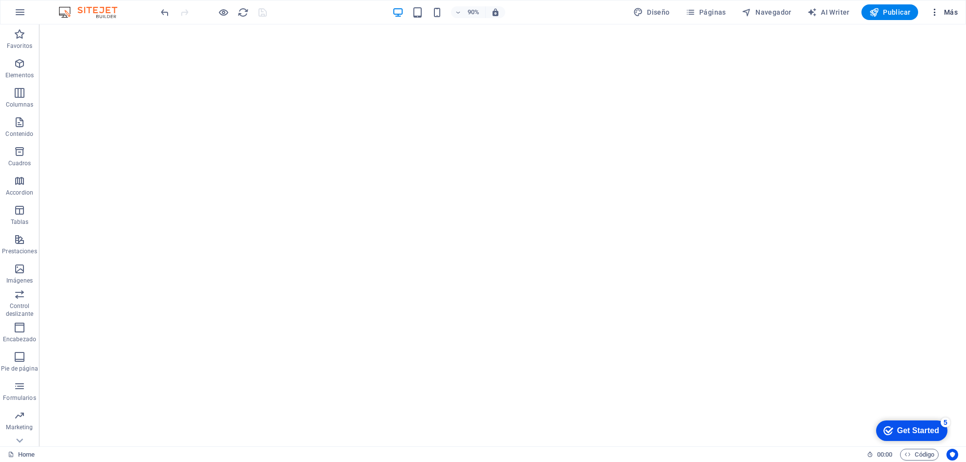
click at [644, 14] on span "Más" at bounding box center [944, 12] width 28 height 10
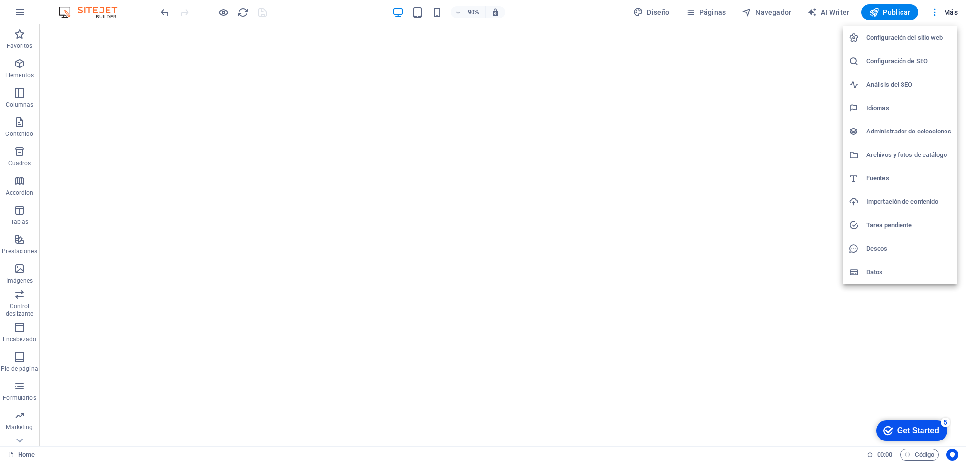
click at [644, 36] on h6 "Configuración del sitio web" at bounding box center [908, 38] width 85 height 12
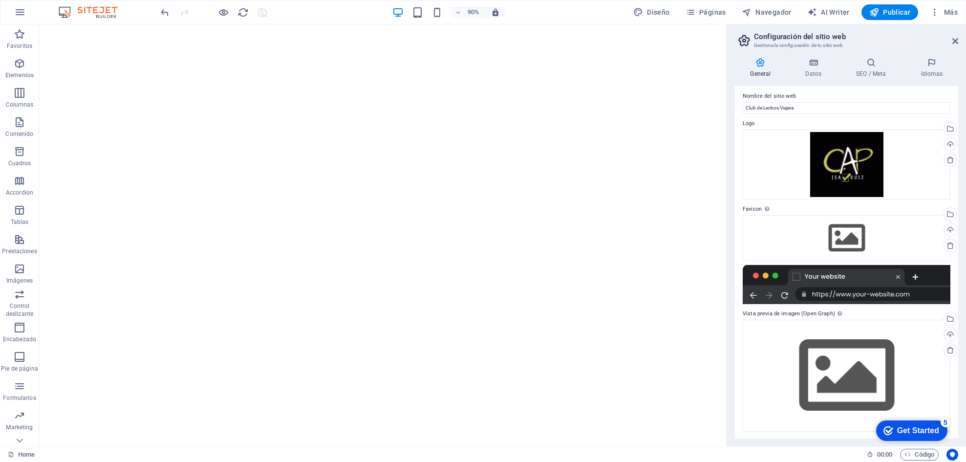
scroll to position [4, 0]
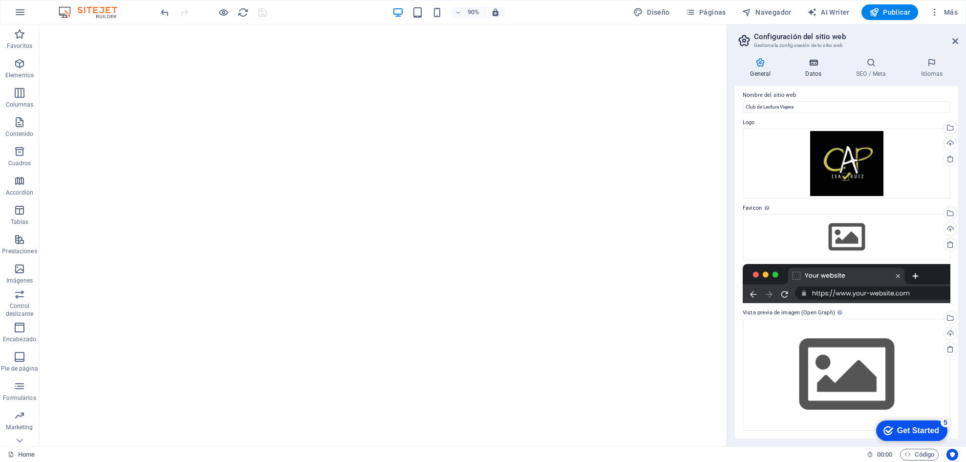
click at [644, 66] on icon at bounding box center [813, 63] width 47 height 10
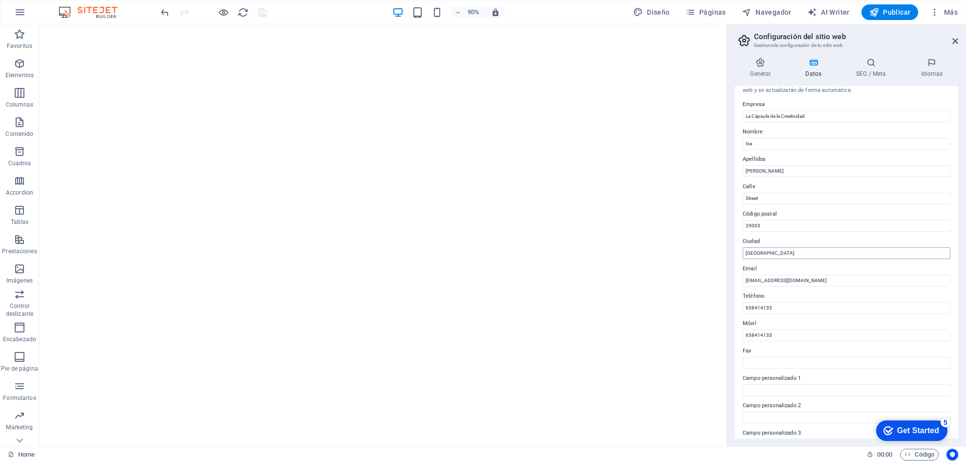
scroll to position [0, 0]
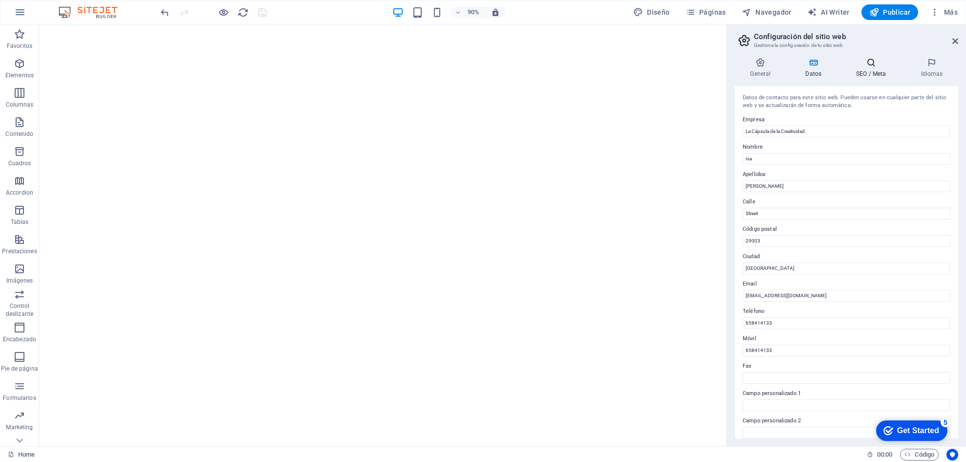
click at [644, 72] on h4 "SEO / Meta" at bounding box center [873, 68] width 64 height 21
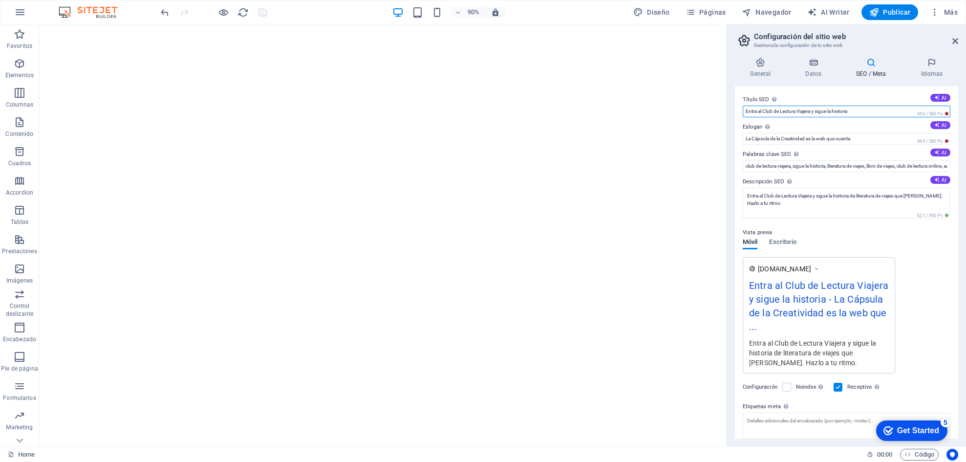
click at [644, 106] on input "Entra al Club de Lectura Viajera y sigue la historia" at bounding box center [847, 112] width 208 height 12
click at [644, 111] on input "Entra al Club de Lectura Viajera y sigue la historia" at bounding box center [847, 112] width 208 height 12
click at [644, 113] on input "Entra al Club de Lectura Viajera y sigue la historia" at bounding box center [847, 112] width 208 height 12
type input "E"
click at [644, 113] on input "Sigue la historia de literatura de viajes que estoy leyendo en el Club de Lectu…" at bounding box center [847, 112] width 208 height 12
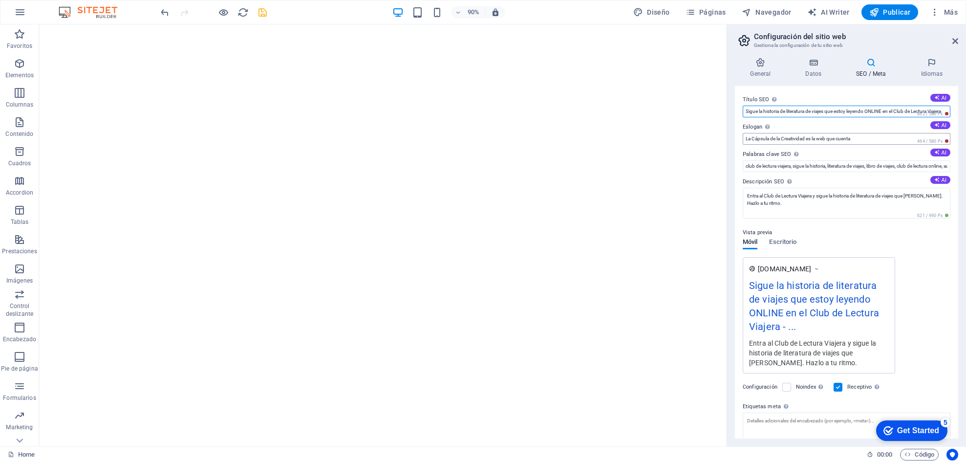
type input "Sigue la historia de literatura de viajes que estoy leyendo ONLINE en el Club d…"
click at [644, 140] on input "La Cápsula de la Creatividad es la web que cuenta" at bounding box center [847, 139] width 208 height 12
type input "La Cápsula de la Creatividad es la web que cuenta y [PERSON_NAME] libros de lit…"
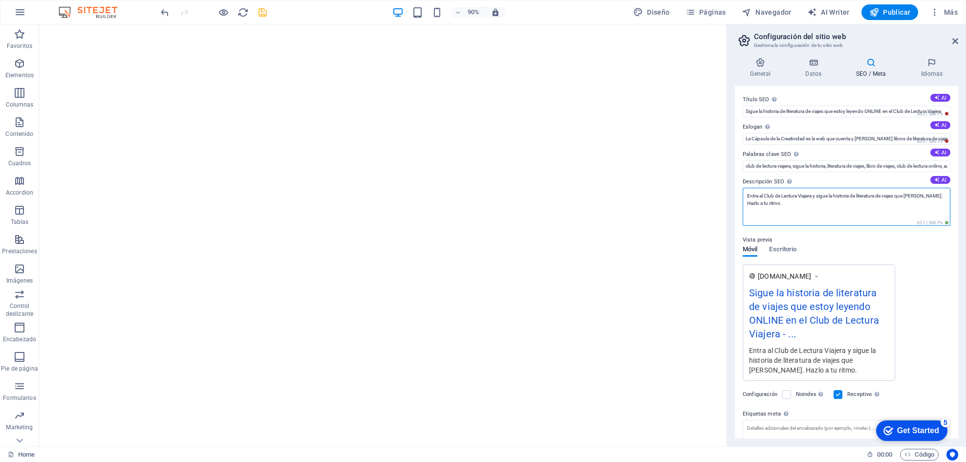
click at [644, 195] on textarea "Entra al Club de Lectura Viajera y sigue la historia de literatura de viajes qu…" at bounding box center [847, 207] width 208 height 38
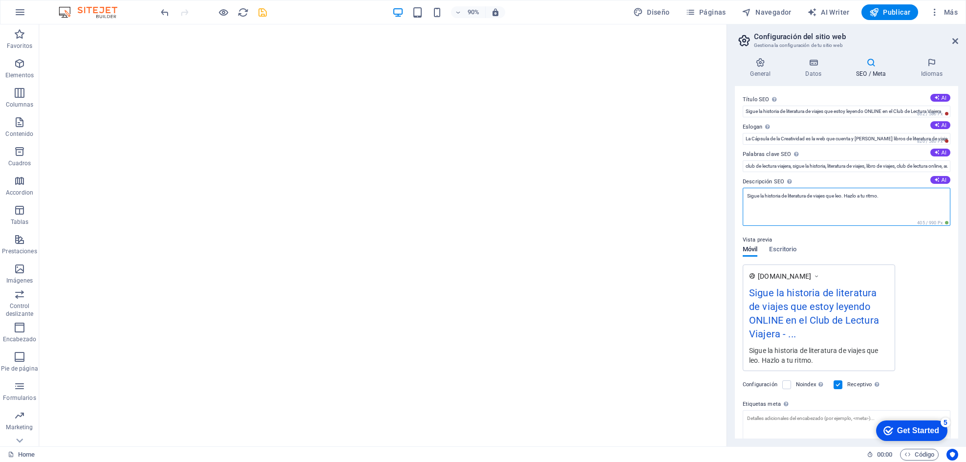
click at [644, 198] on textarea "Sigue la historia de literatura de viajes que leo. Hazlo a tu ritmo." at bounding box center [847, 207] width 208 height 38
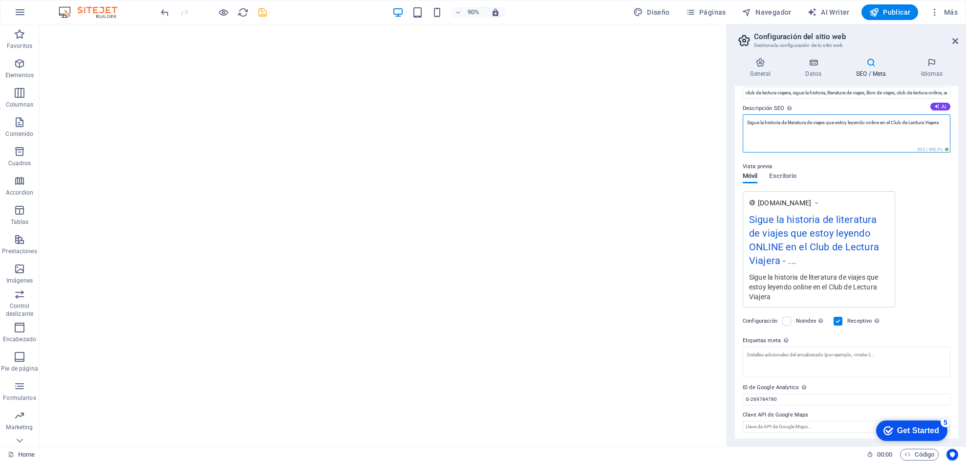
scroll to position [76, 0]
type textarea "Sigue la historia de literatura de viajes que estoy leyendo online en el Club d…"
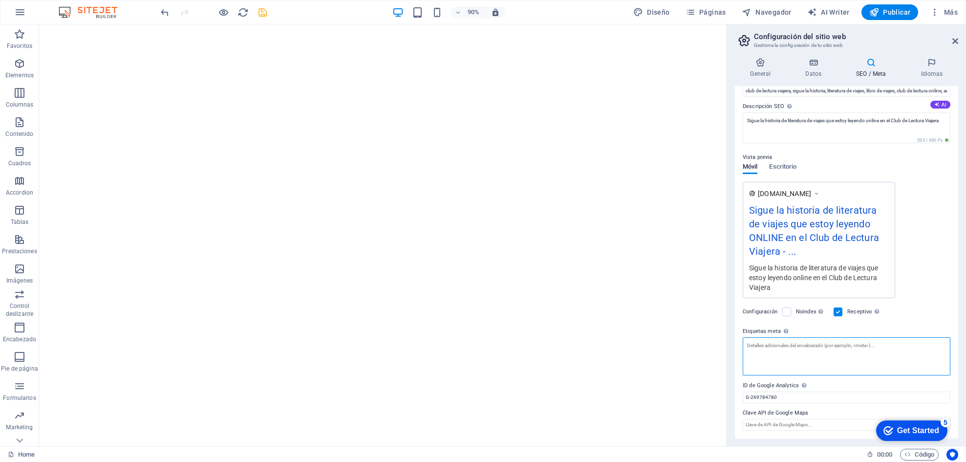
click at [644, 307] on textarea "Etiquetas meta Introduce aquí el código HTML que se incluirá en las etiquetas d…" at bounding box center [847, 356] width 208 height 38
type textarea "sigue la historia, club de lectura viajera, literatura de viajes, lectura de li…"
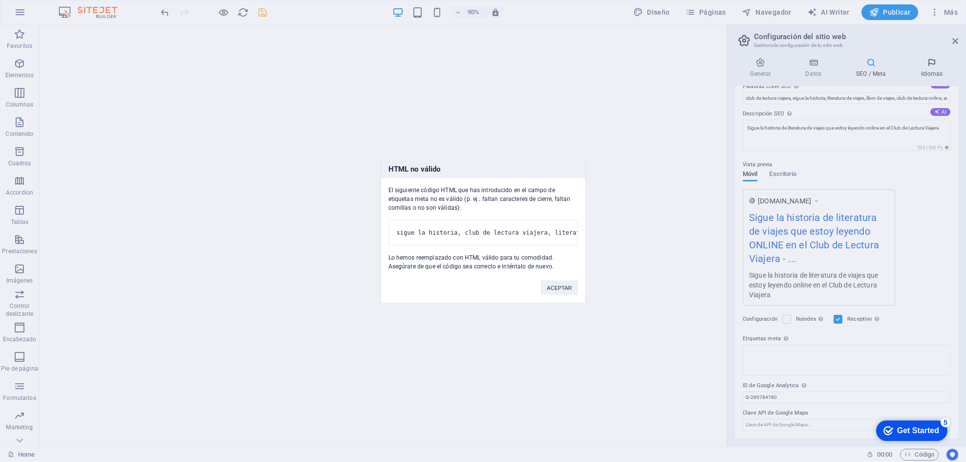
click at [644, 64] on body "La Cápsula de la Creatividad Home (es) Favoritos Elementos Columnas Contenido C…" at bounding box center [483, 231] width 966 height 462
click at [548, 295] on button "ACEPTAR" at bounding box center [559, 287] width 37 height 15
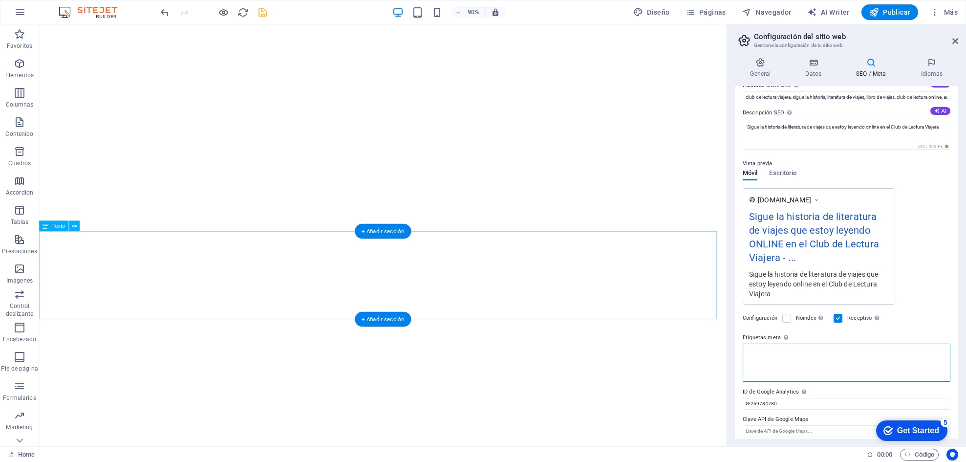
scroll to position [76, 0]
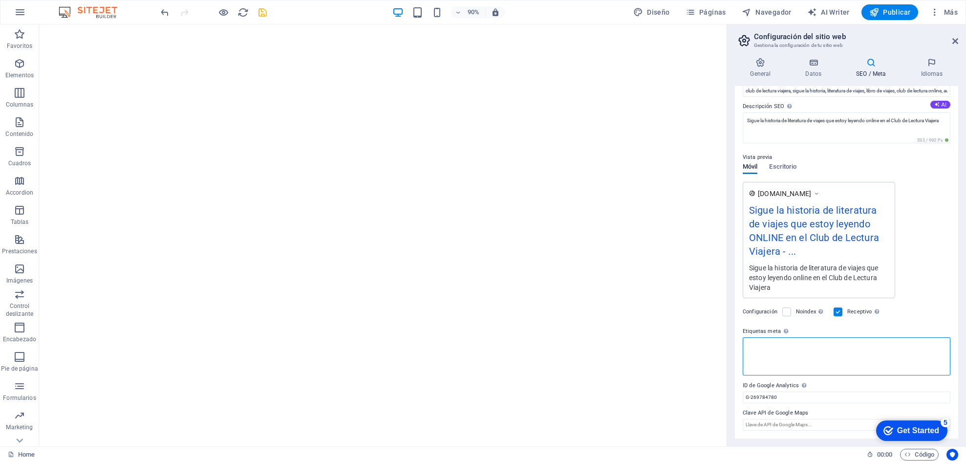
click at [644, 307] on textarea "Etiquetas meta Introduce aquí el código HTML que se incluirá en las etiquetas d…" at bounding box center [847, 356] width 208 height 38
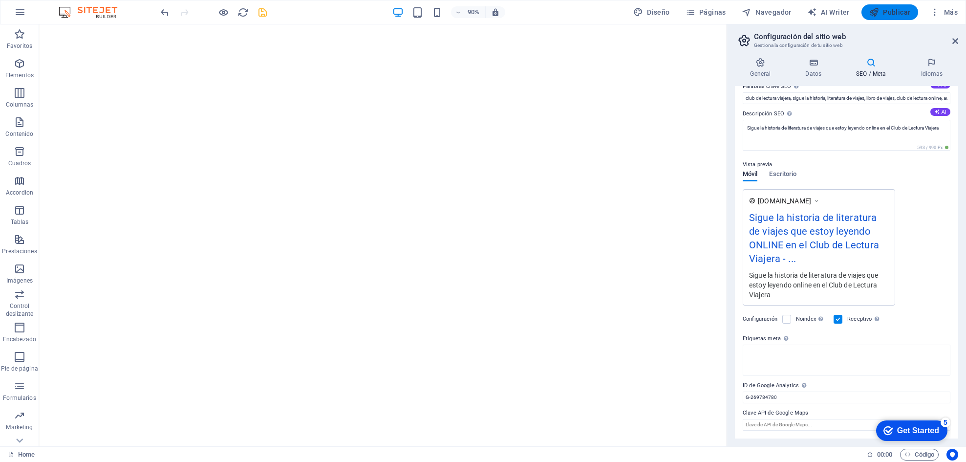
scroll to position [69, 0]
click at [644, 11] on span "Publicar" at bounding box center [890, 12] width 42 height 10
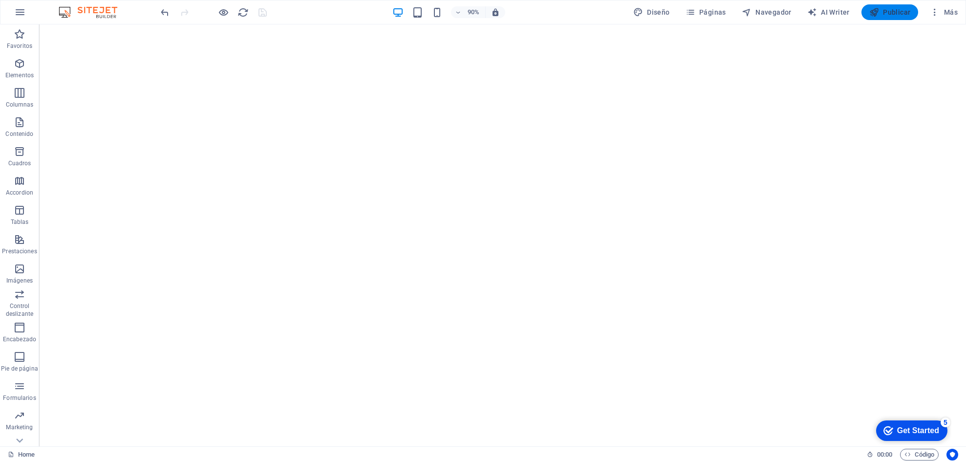
click at [644, 10] on span "Publicar" at bounding box center [890, 12] width 42 height 10
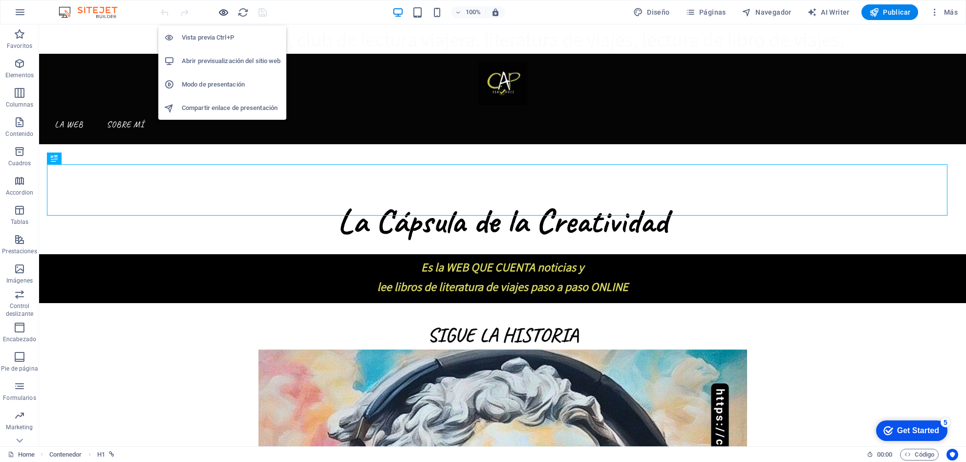
click at [220, 11] on icon "button" at bounding box center [223, 12] width 11 height 11
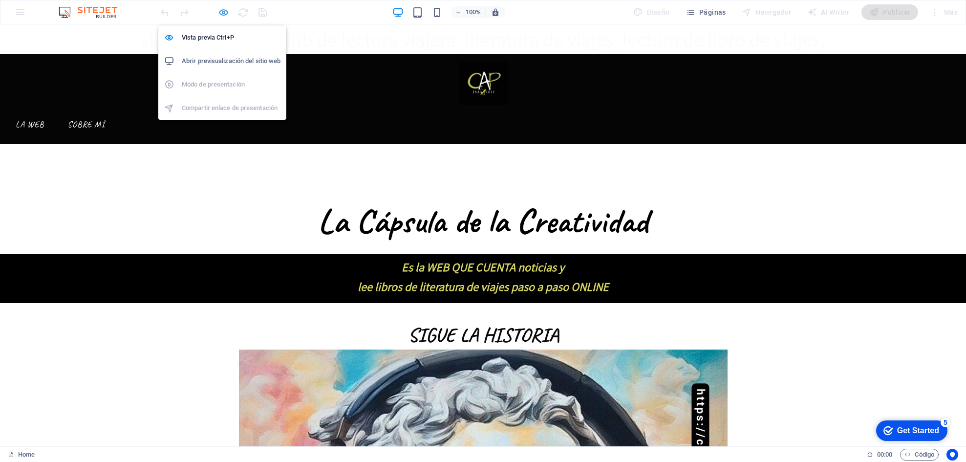
click at [224, 14] on icon "button" at bounding box center [223, 12] width 11 height 11
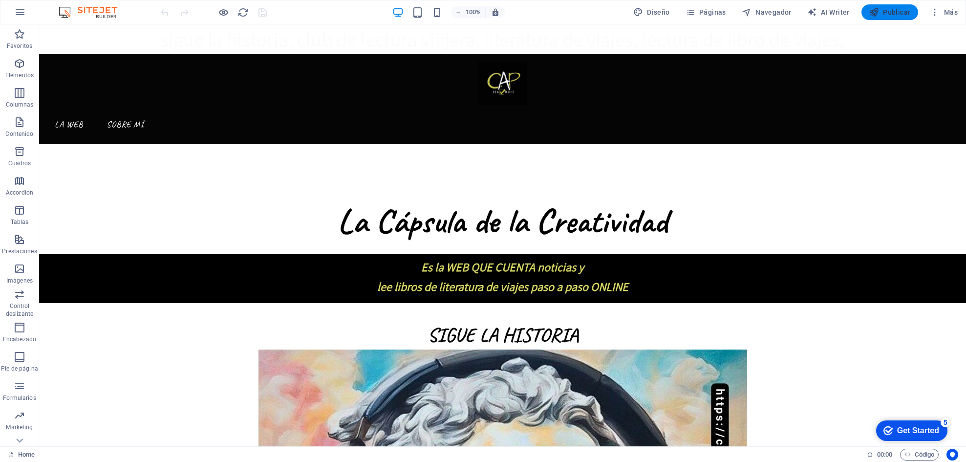
click at [881, 16] on span "Publicar" at bounding box center [890, 12] width 42 height 10
